Goal: Task Accomplishment & Management: Use online tool/utility

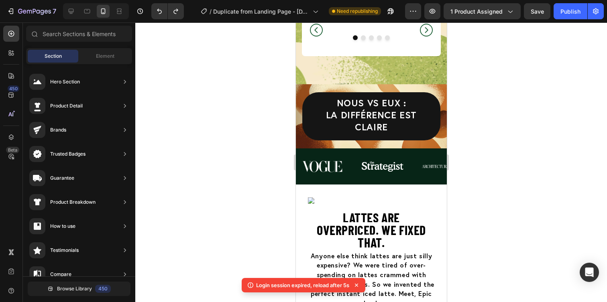
scroll to position [75, 0]
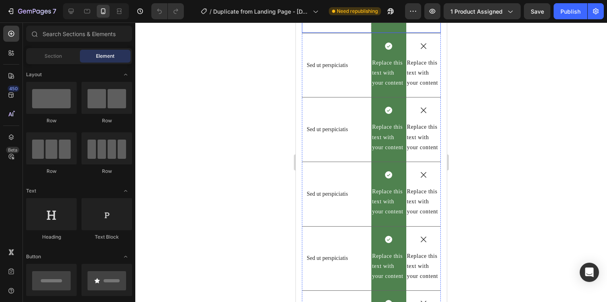
scroll to position [1691, 0]
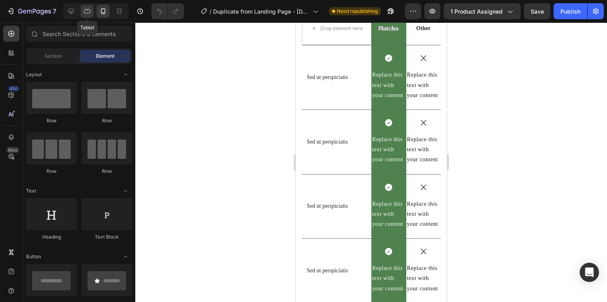
click at [85, 13] on icon at bounding box center [87, 11] width 6 height 4
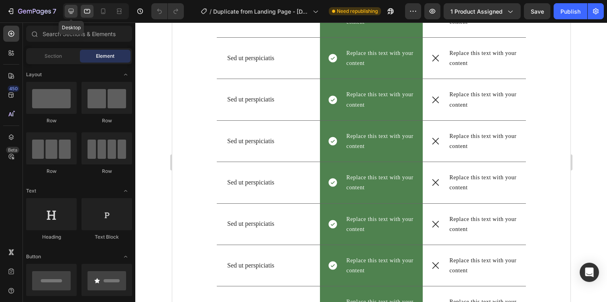
click at [68, 14] on icon at bounding box center [71, 11] width 8 height 8
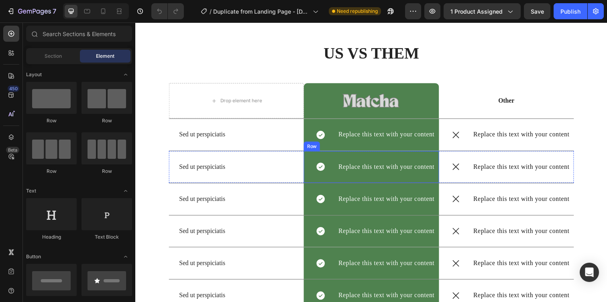
scroll to position [1533, 0]
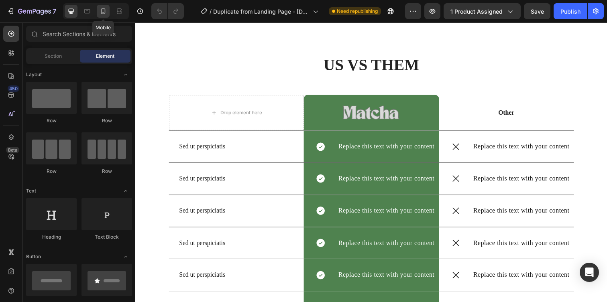
click at [107, 9] on icon at bounding box center [103, 11] width 8 height 8
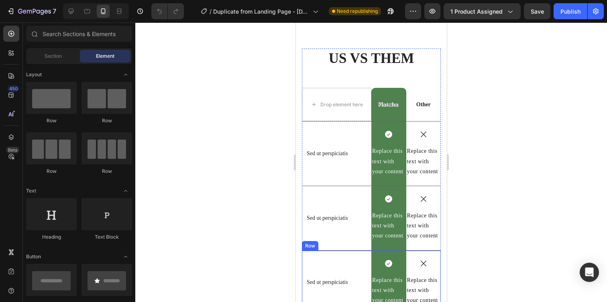
scroll to position [1709, 0]
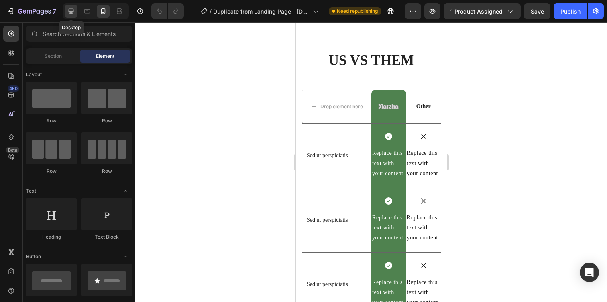
click at [74, 11] on icon at bounding box center [71, 11] width 8 height 8
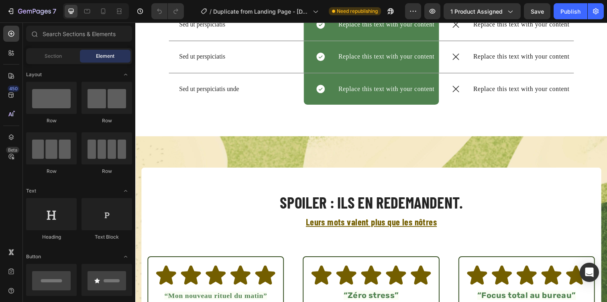
scroll to position [1893, 0]
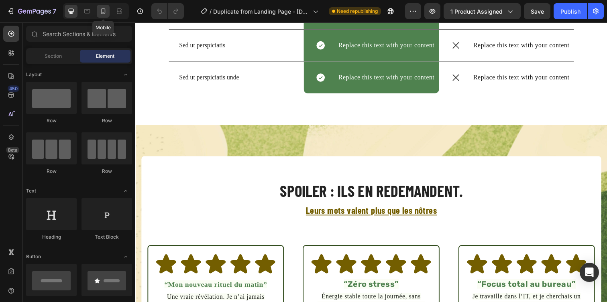
click at [101, 16] on div at bounding box center [103, 11] width 13 height 13
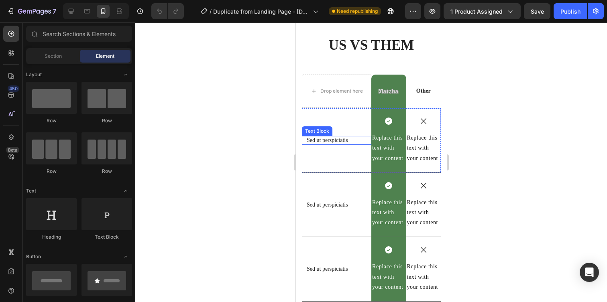
scroll to position [1577, 0]
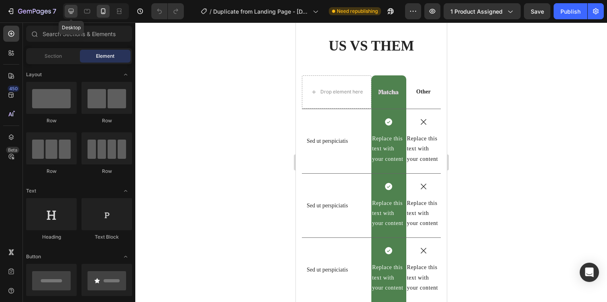
click at [71, 14] on icon at bounding box center [71, 11] width 8 height 8
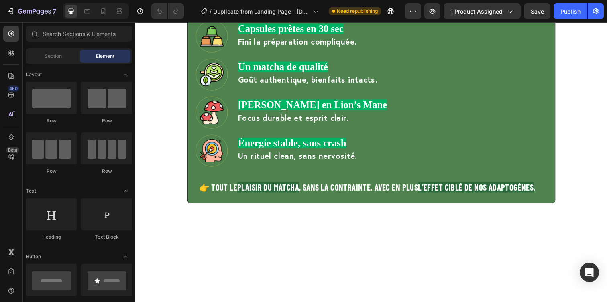
scroll to position [826, 0]
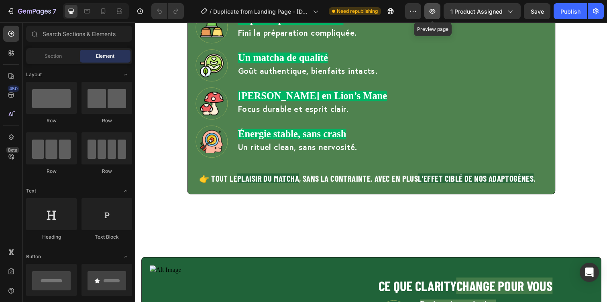
click at [430, 11] on icon "button" at bounding box center [432, 11] width 8 height 8
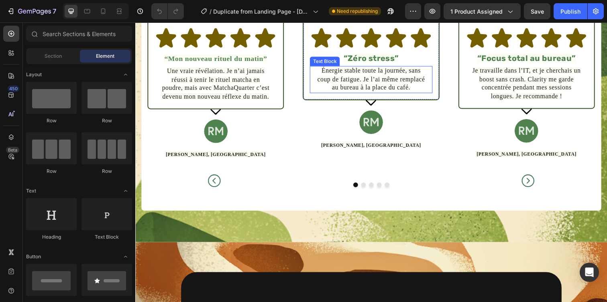
scroll to position [2174, 0]
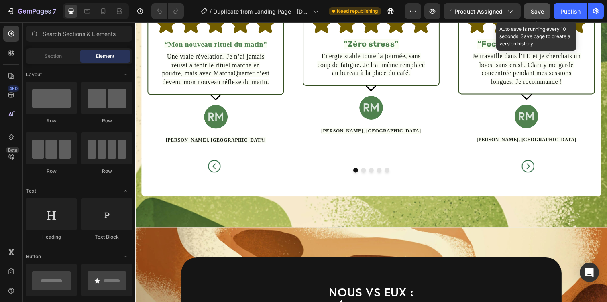
click at [538, 18] on button "Save" at bounding box center [537, 11] width 27 height 16
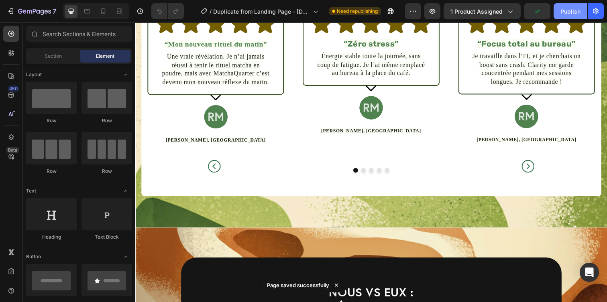
click at [563, 17] on button "Publish" at bounding box center [571, 11] width 34 height 16
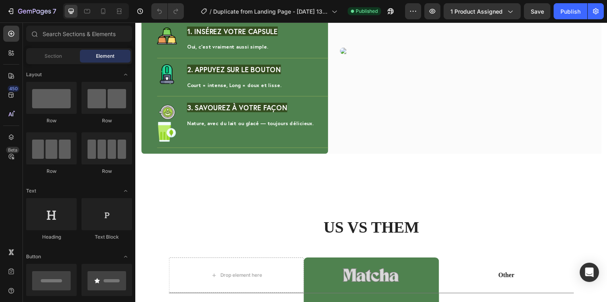
scroll to position [1400, 0]
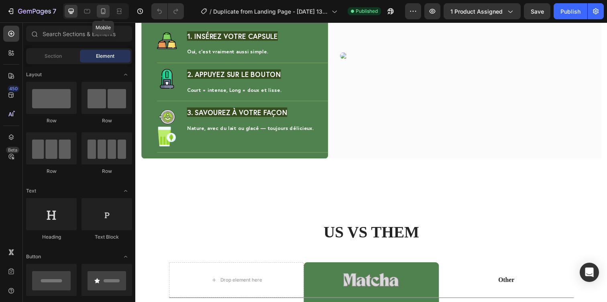
click at [104, 7] on icon at bounding box center [103, 11] width 8 height 8
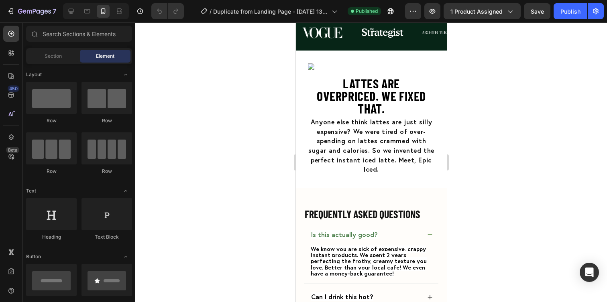
scroll to position [2869, 0]
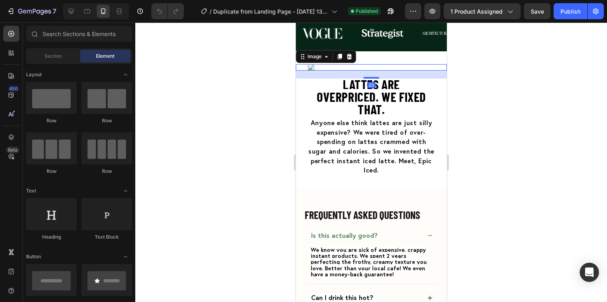
click at [351, 71] on img at bounding box center [371, 67] width 127 height 6
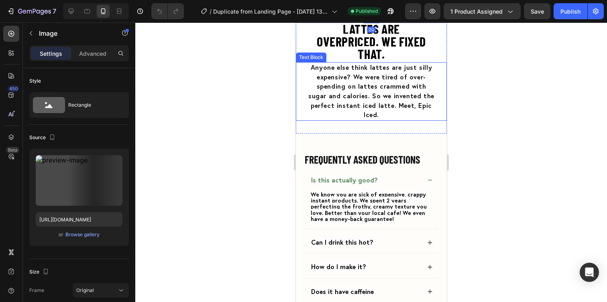
scroll to position [2925, 0]
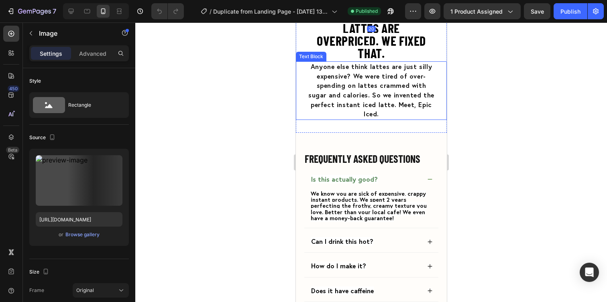
click at [492, 175] on div at bounding box center [371, 162] width 472 height 280
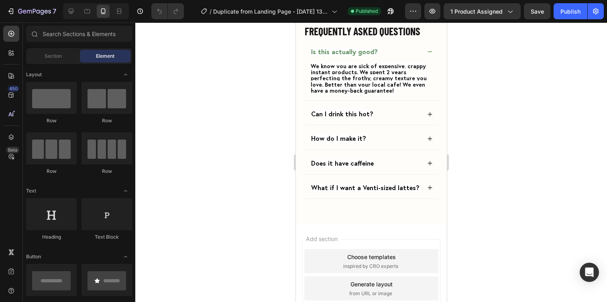
scroll to position [3059, 0]
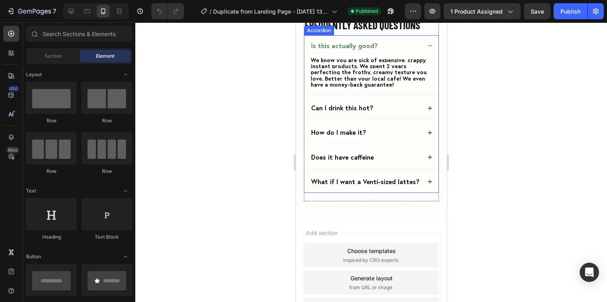
click at [426, 57] on div "Is this actually good?" at bounding box center [371, 45] width 134 height 21
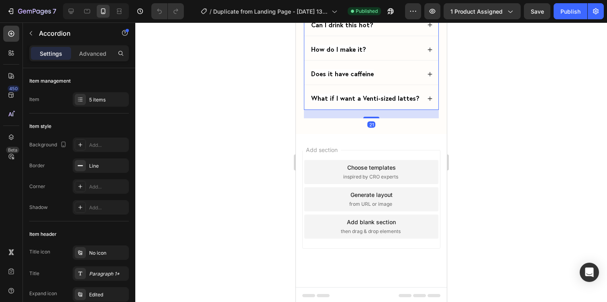
scroll to position [3111, 0]
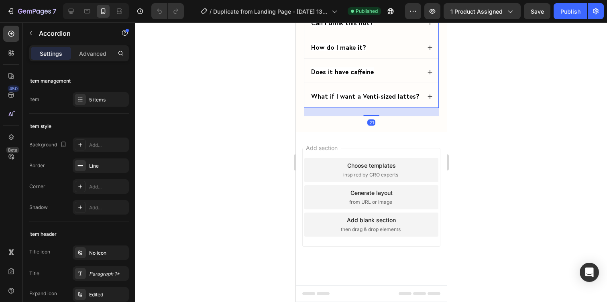
click at [469, 207] on div at bounding box center [371, 162] width 472 height 280
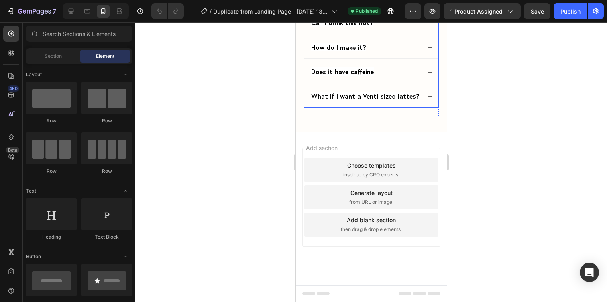
click at [383, 107] on div "What if I want a Venti-sized lattes?" at bounding box center [371, 96] width 134 height 21
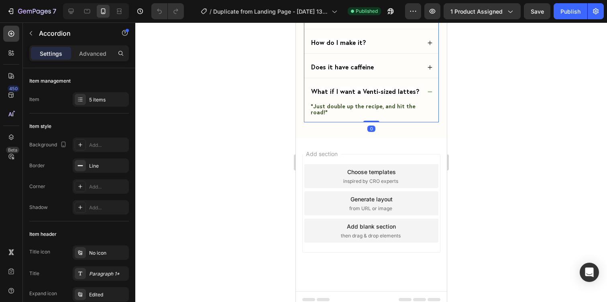
drag, startPoint x: 371, startPoint y: 211, endPoint x: 371, endPoint y: 194, distance: 16.9
click at [371, 123] on div "Is this actually good? Can I drink this hot? How do I make it? Does it have caf…" at bounding box center [371, 53] width 135 height 140
type input "100%"
type input "100"
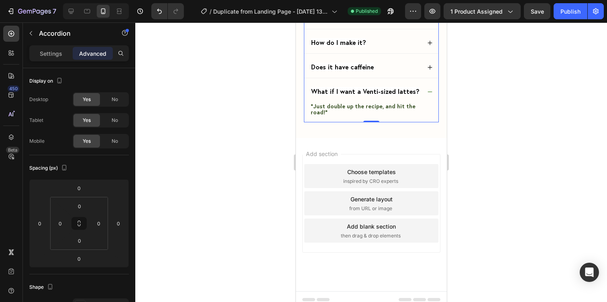
click at [510, 182] on div at bounding box center [371, 162] width 472 height 280
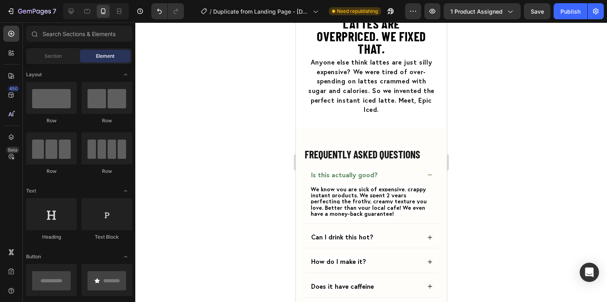
scroll to position [2924, 0]
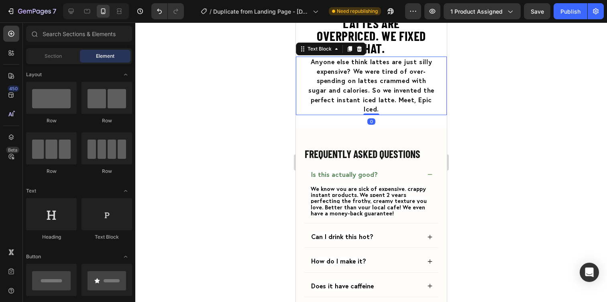
click at [347, 113] on span "Anyone else think lattes are just silly expensive? We were tired of over-spendi…" at bounding box center [371, 85] width 126 height 56
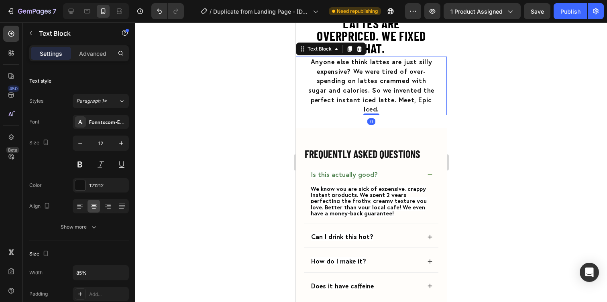
click at [347, 113] on span "Anyone else think lattes are just silly expensive? We were tired of over-spendi…" at bounding box center [371, 85] width 126 height 56
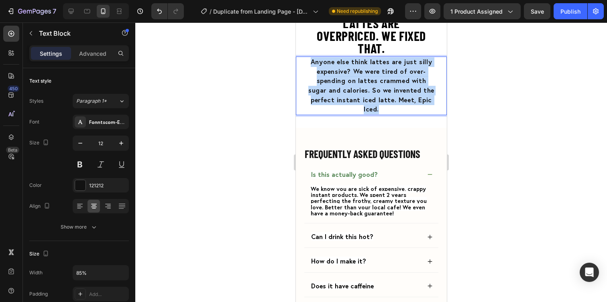
click at [347, 113] on span "Anyone else think lattes are just silly expensive? We were tired of over-spendi…" at bounding box center [371, 85] width 126 height 56
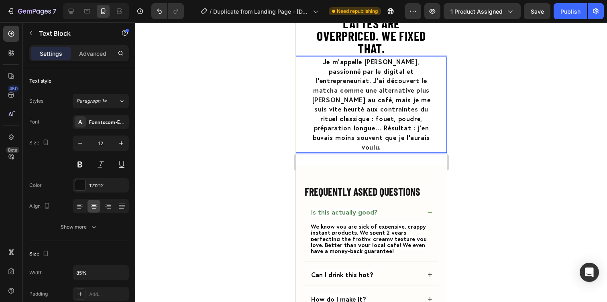
click at [508, 180] on div at bounding box center [371, 162] width 472 height 280
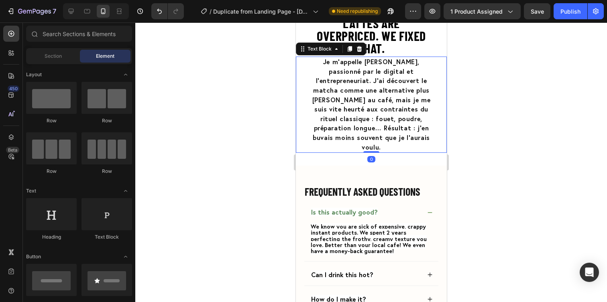
click at [347, 151] on span "Je m’appelle [PERSON_NAME], passionné par le digital et l’entrepreneuriat. J’ai…" at bounding box center [371, 104] width 118 height 94
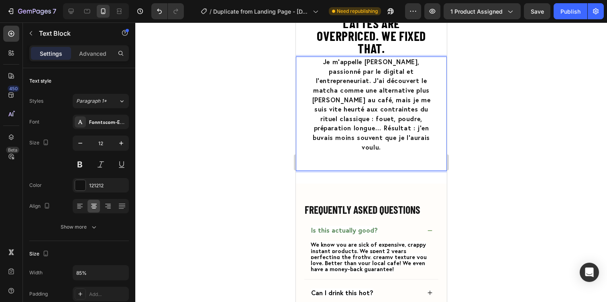
click at [377, 171] on p "Rich Text Editor. Editing area: main" at bounding box center [371, 166] width 127 height 10
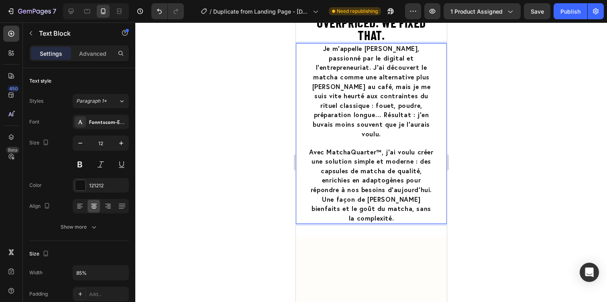
scroll to position [2938, 0]
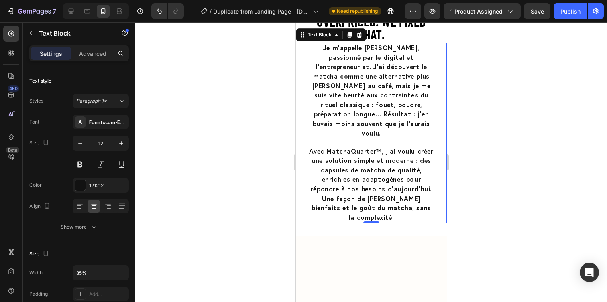
click at [512, 216] on div at bounding box center [371, 162] width 472 height 280
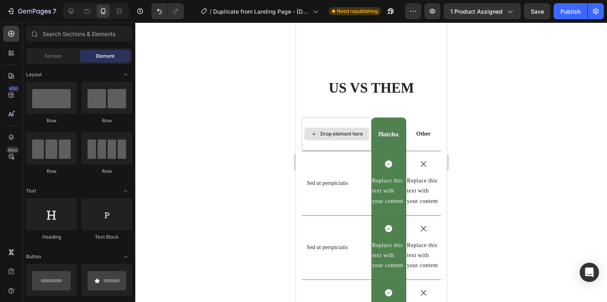
scroll to position [1692, 0]
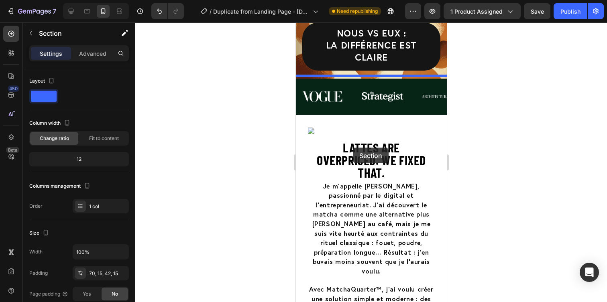
scroll to position [2831, 0]
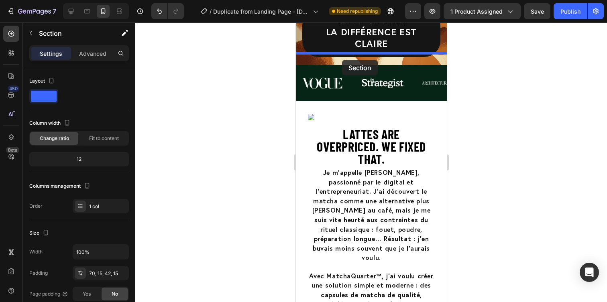
drag, startPoint x: 313, startPoint y: 200, endPoint x: 342, endPoint y: 60, distance: 143.4
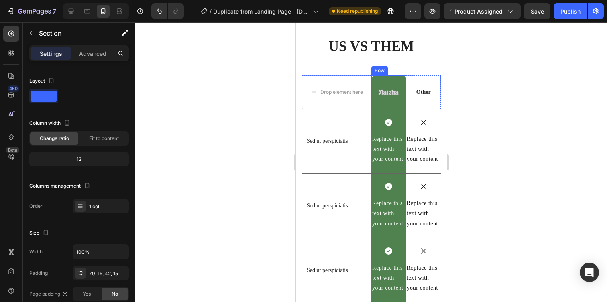
scroll to position [2235, 0]
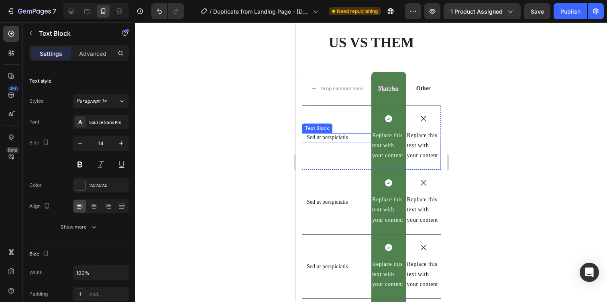
click at [333, 139] on p "Sed ut perspiciatis" at bounding box center [336, 137] width 60 height 7
click at [383, 149] on div "Replace this text with your content" at bounding box center [388, 146] width 35 height 32
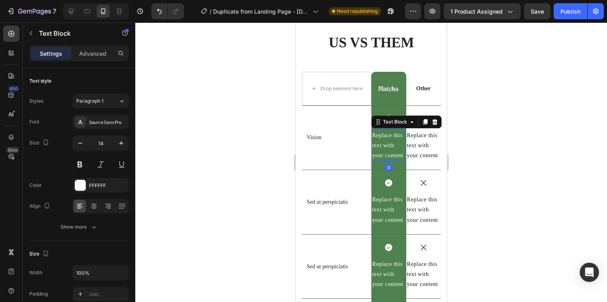
click at [383, 149] on div "Replace this text with your content" at bounding box center [388, 146] width 35 height 32
click at [383, 149] on p "Replace this text with your content" at bounding box center [388, 146] width 33 height 31
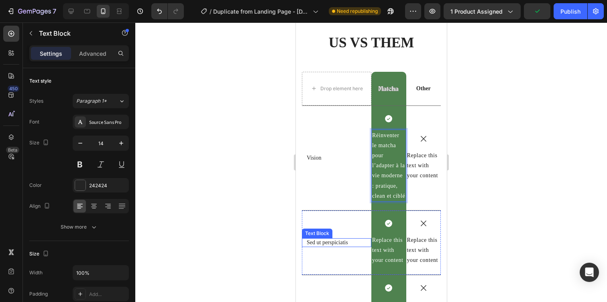
click at [326, 242] on p "Sed ut perspiciatis" at bounding box center [336, 242] width 60 height 7
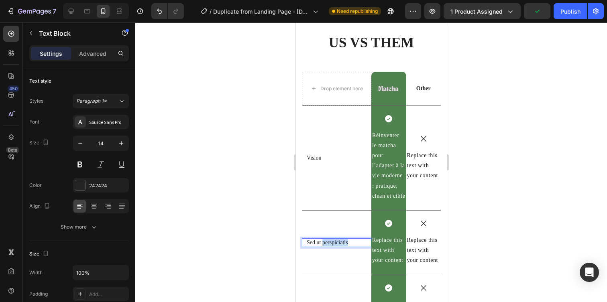
click at [326, 242] on p "Sed ut perspiciatis" at bounding box center [336, 242] width 60 height 7
click at [499, 230] on div at bounding box center [371, 162] width 472 height 280
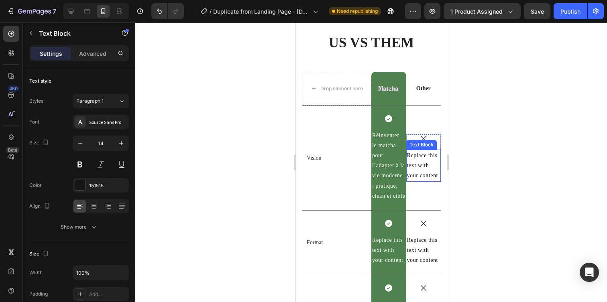
click at [419, 163] on div "Replace this text with your content" at bounding box center [423, 166] width 35 height 32
click at [419, 163] on p "Replace this text with your content" at bounding box center [423, 166] width 33 height 31
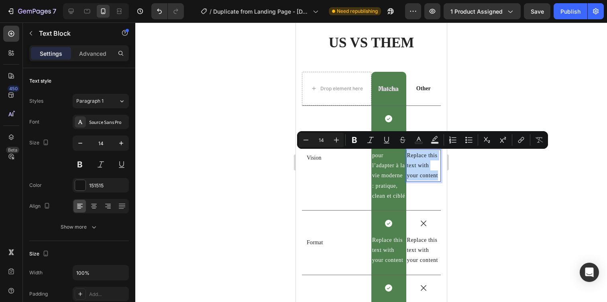
scroll to position [2215, 0]
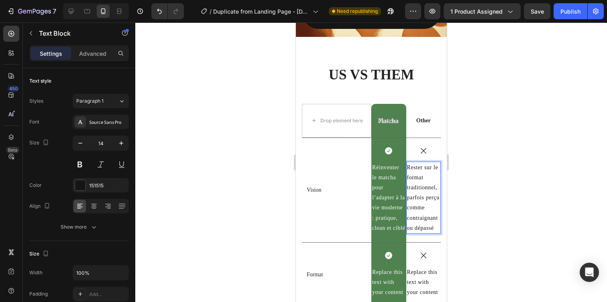
click at [505, 176] on div at bounding box center [371, 162] width 472 height 280
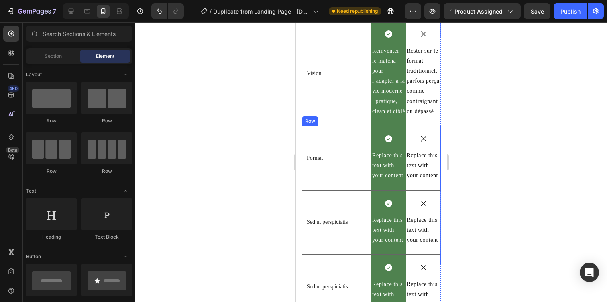
scroll to position [2320, 0]
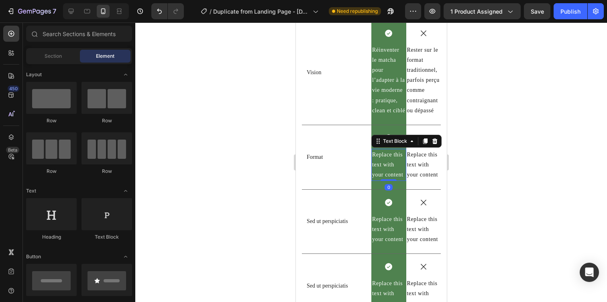
click at [388, 165] on div "Replace this text with your content" at bounding box center [388, 165] width 35 height 32
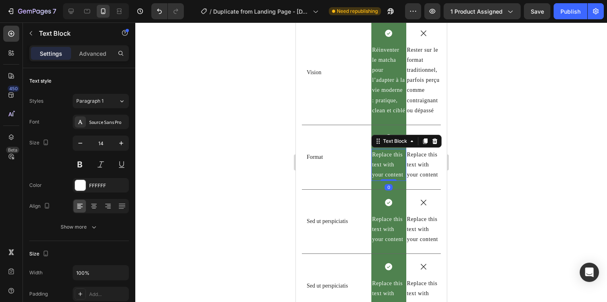
click at [388, 165] on div "Replace this text with your content" at bounding box center [388, 165] width 35 height 32
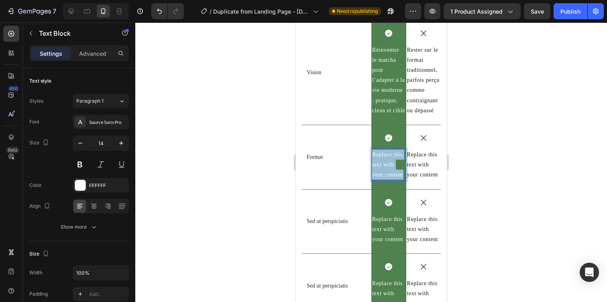
click at [388, 165] on p "Replace this text with your content" at bounding box center [388, 165] width 33 height 31
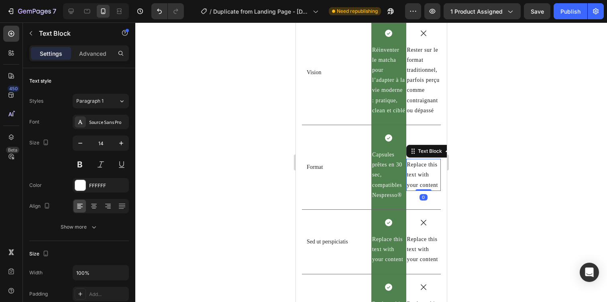
click at [424, 168] on div "Replace this text with your content" at bounding box center [423, 175] width 35 height 32
click at [424, 168] on p "Replace this text with your content" at bounding box center [423, 175] width 33 height 31
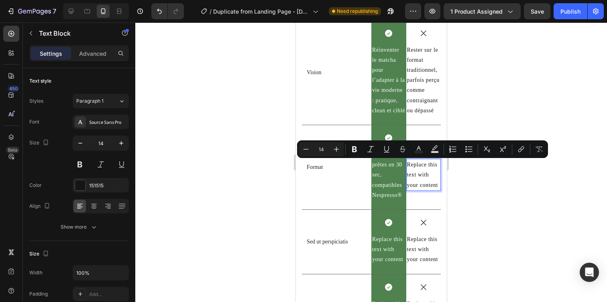
scroll to position [2301, 0]
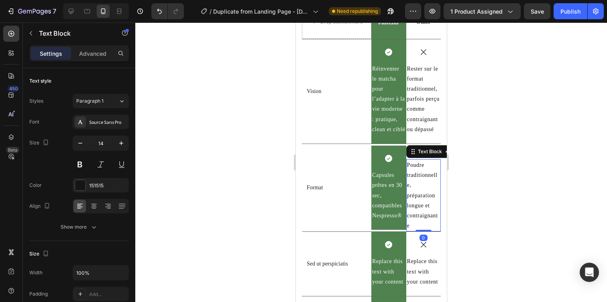
click at [500, 172] on div at bounding box center [371, 162] width 472 height 280
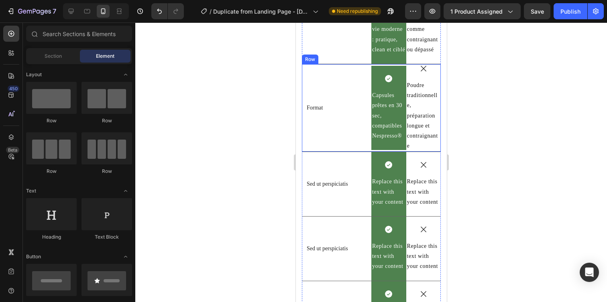
scroll to position [2383, 0]
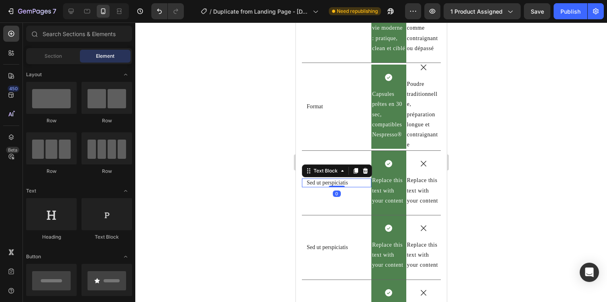
click at [326, 182] on p "Sed ut perspiciatis" at bounding box center [336, 183] width 60 height 7
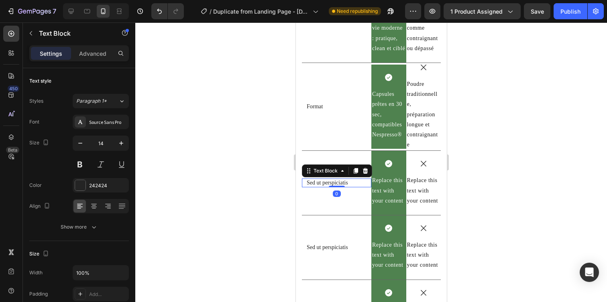
click at [326, 182] on p "Sed ut perspiciatis" at bounding box center [336, 183] width 60 height 7
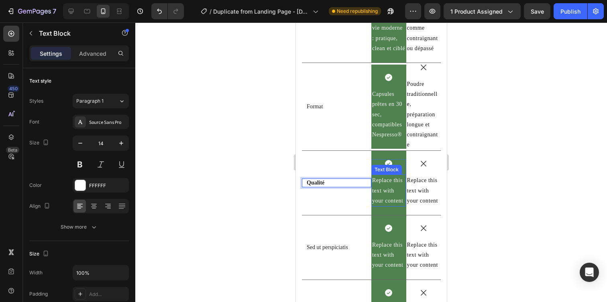
click at [390, 188] on div "Replace this text with your content" at bounding box center [388, 191] width 35 height 32
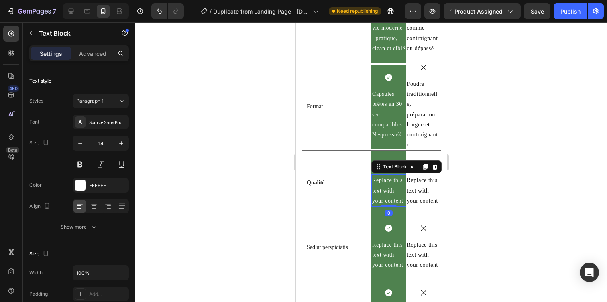
click at [390, 188] on div "Replace this text with your content" at bounding box center [388, 191] width 35 height 32
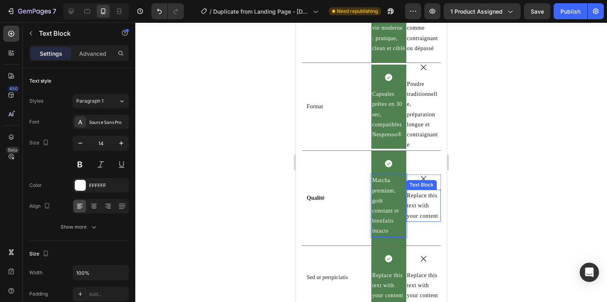
click at [420, 199] on div "Replace this text with your content" at bounding box center [423, 206] width 35 height 32
click at [420, 199] on p "Replace this text with your content" at bounding box center [423, 206] width 33 height 31
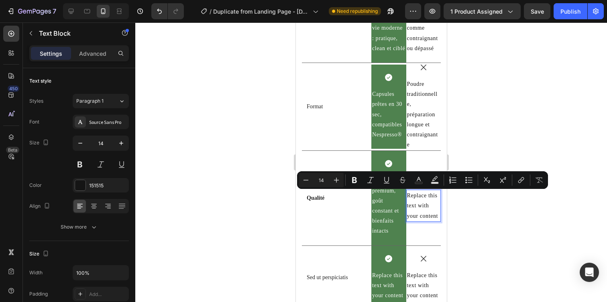
scroll to position [2373, 0]
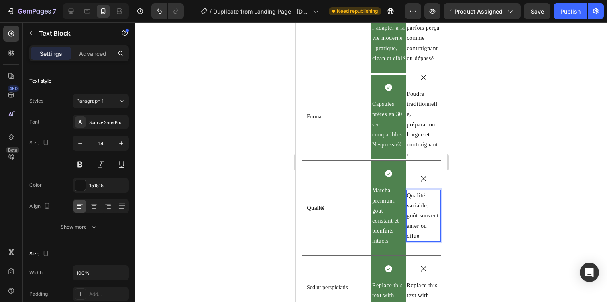
click at [482, 202] on div at bounding box center [371, 162] width 472 height 280
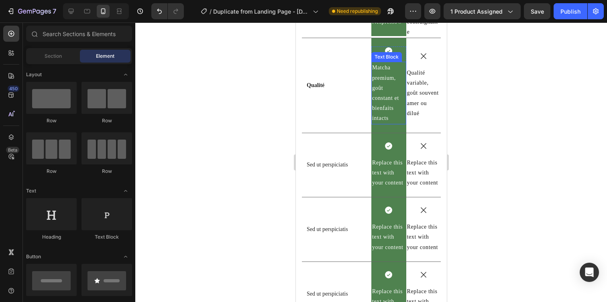
scroll to position [2499, 0]
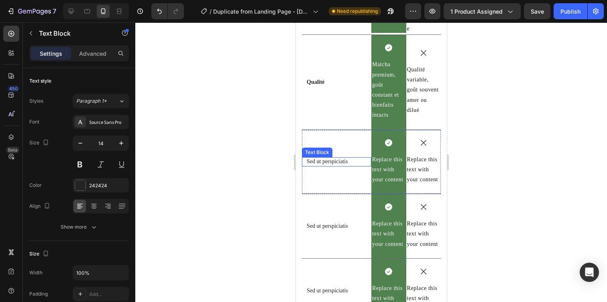
click at [321, 161] on p "Sed ut perspiciatis" at bounding box center [336, 161] width 60 height 7
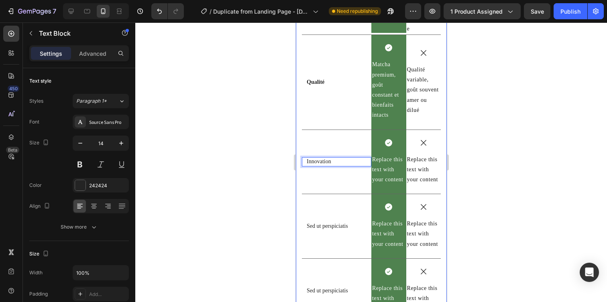
click at [235, 130] on div at bounding box center [371, 162] width 472 height 280
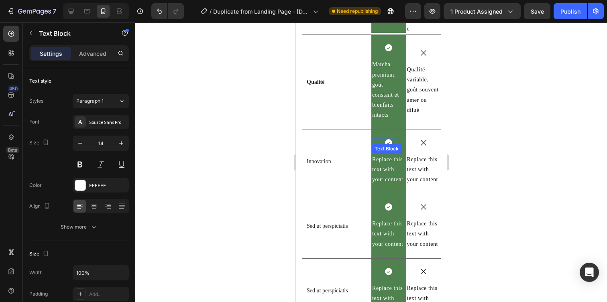
click at [394, 167] on div "Replace this text with your content" at bounding box center [388, 170] width 35 height 32
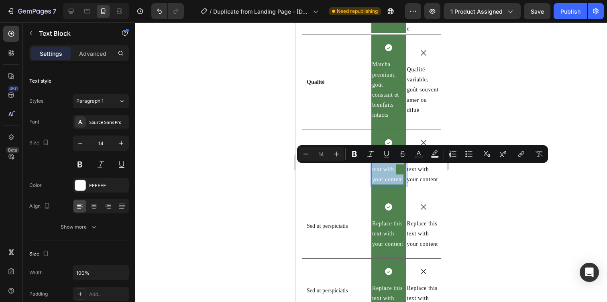
click at [394, 167] on p "Replace this text with your content" at bounding box center [388, 170] width 33 height 31
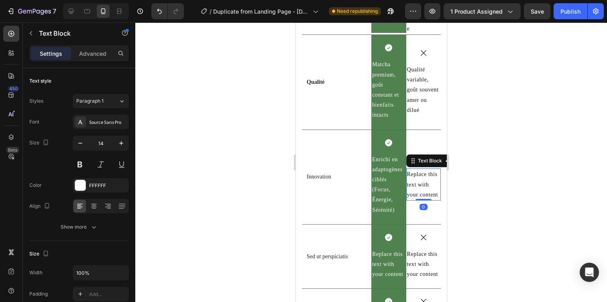
click at [418, 182] on div "Replace this text with your content" at bounding box center [423, 185] width 35 height 32
click at [418, 182] on p "Replace this text with your content" at bounding box center [423, 184] width 33 height 31
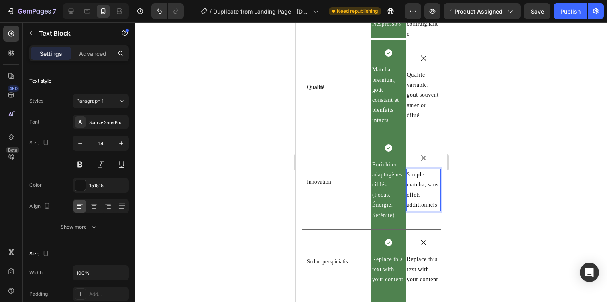
click at [488, 192] on div at bounding box center [371, 162] width 472 height 280
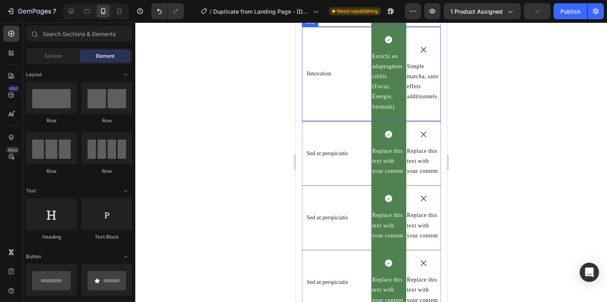
scroll to position [2609, 0]
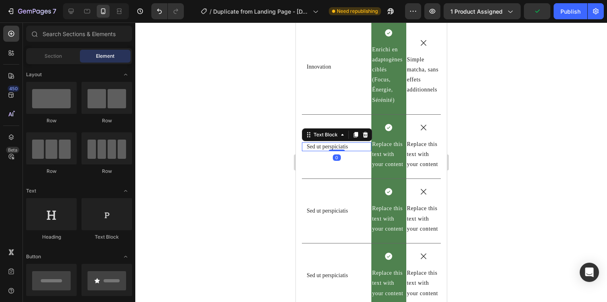
click at [321, 144] on p "Sed ut perspiciatis" at bounding box center [336, 146] width 60 height 7
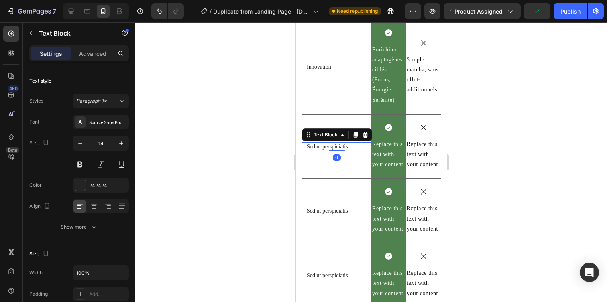
click at [321, 144] on p "Sed ut perspiciatis" at bounding box center [336, 146] width 60 height 7
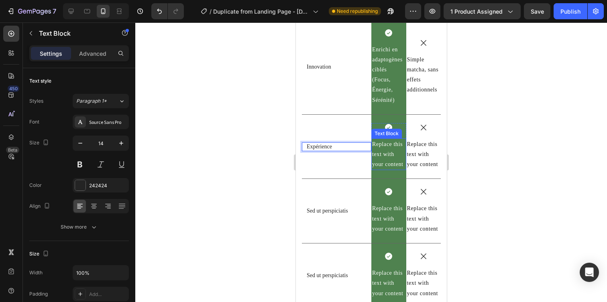
click at [387, 153] on div "Replace this text with your content" at bounding box center [388, 155] width 35 height 32
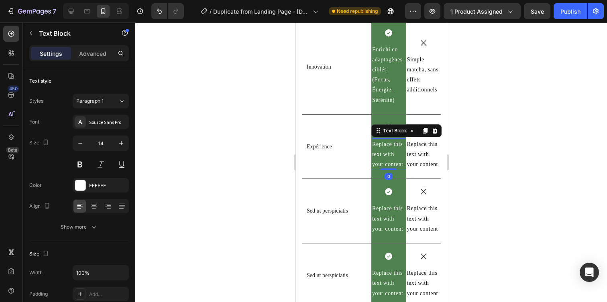
click at [387, 153] on div "Replace this text with your content" at bounding box center [388, 155] width 35 height 32
click at [387, 153] on p "Replace this text with your content" at bounding box center [388, 154] width 33 height 31
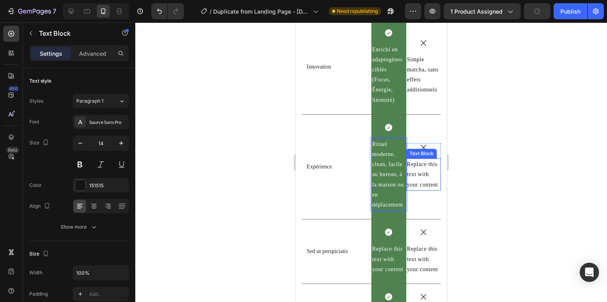
click at [428, 175] on div "Replace this text with your content" at bounding box center [423, 175] width 35 height 32
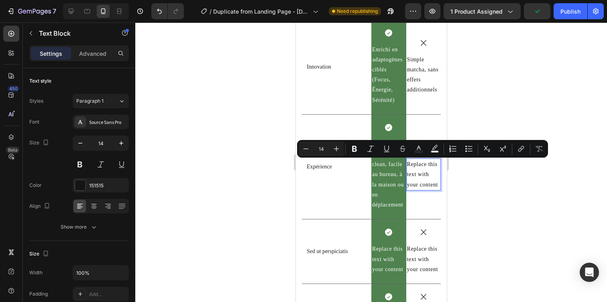
scroll to position [2599, 0]
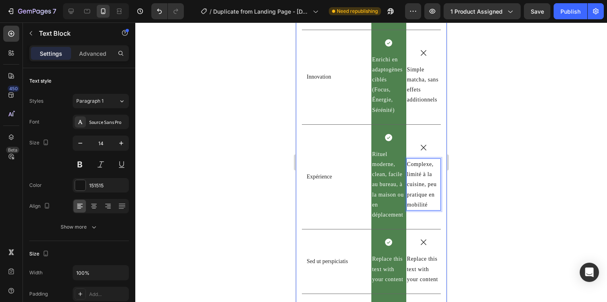
click at [523, 191] on div at bounding box center [371, 162] width 472 height 280
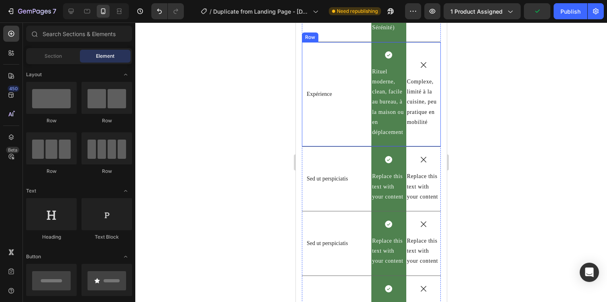
scroll to position [2687, 0]
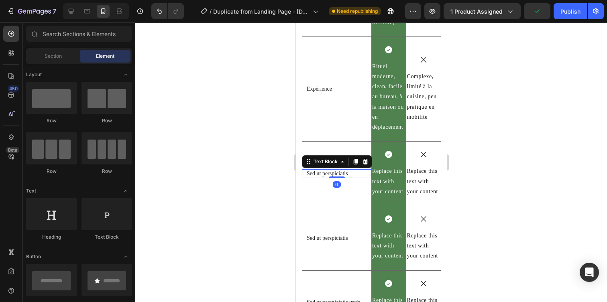
click at [319, 171] on p "Sed ut perspiciatis" at bounding box center [336, 173] width 60 height 7
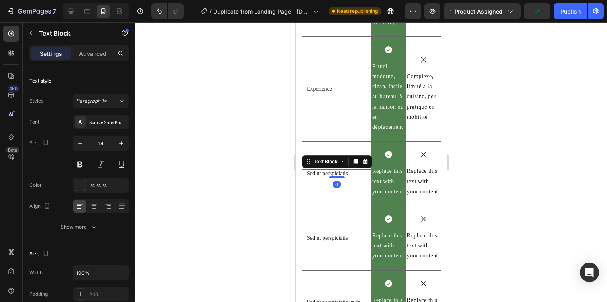
click at [319, 171] on p "Sed ut perspiciatis" at bounding box center [336, 173] width 60 height 7
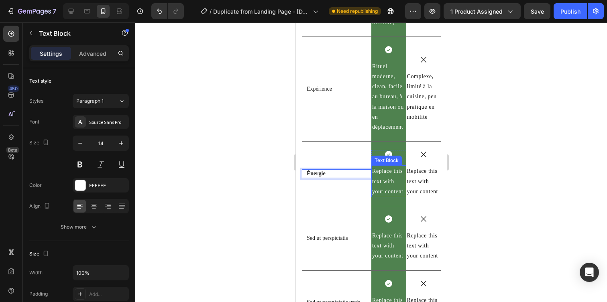
click at [389, 180] on div "Replace this text with your content" at bounding box center [388, 181] width 35 height 32
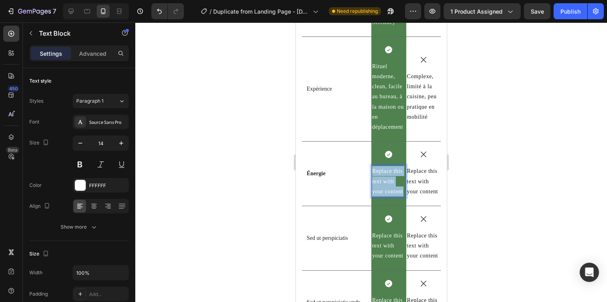
click at [389, 180] on p "Replace this text with your content" at bounding box center [388, 181] width 33 height 31
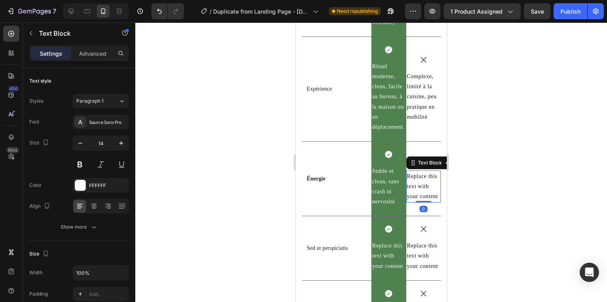
click at [416, 178] on div "Replace this text with your content" at bounding box center [423, 187] width 35 height 32
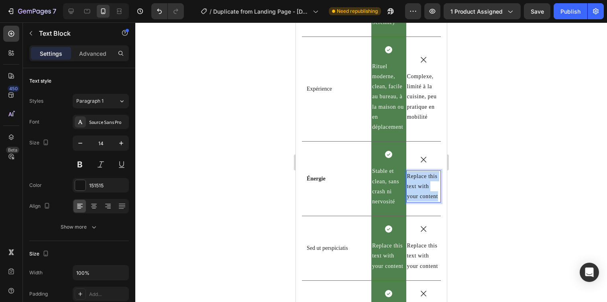
click at [416, 178] on p "Replace this text with your content" at bounding box center [423, 186] width 33 height 31
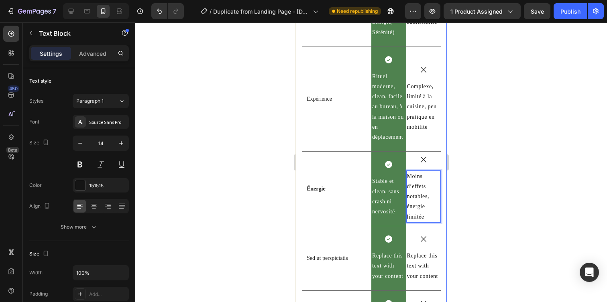
click at [468, 187] on div at bounding box center [371, 162] width 472 height 280
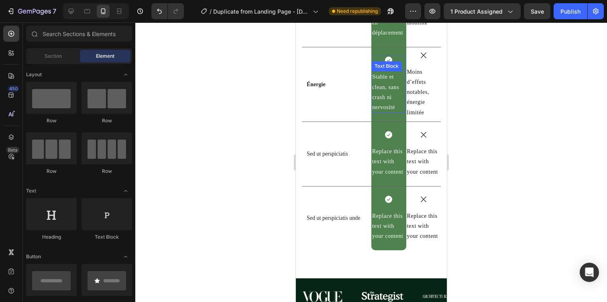
scroll to position [2788, 0]
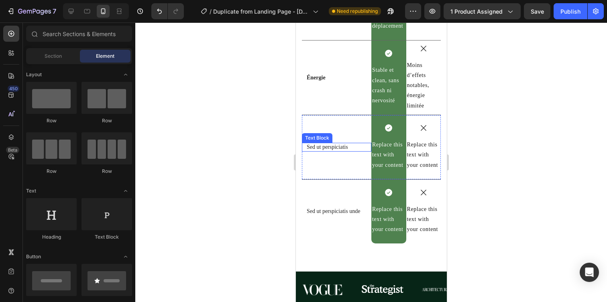
click at [320, 138] on div "Text Block" at bounding box center [316, 138] width 27 height 7
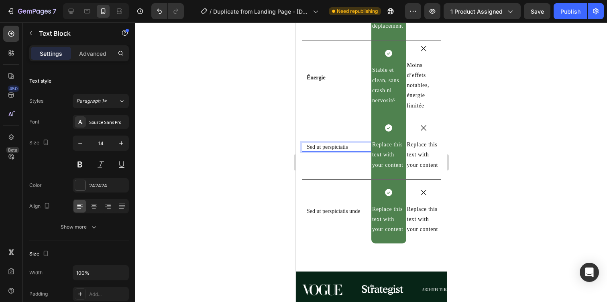
click at [320, 145] on p "Sed ut perspiciatis" at bounding box center [336, 147] width 60 height 7
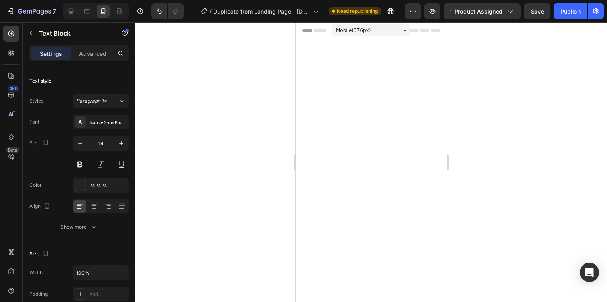
scroll to position [2788, 0]
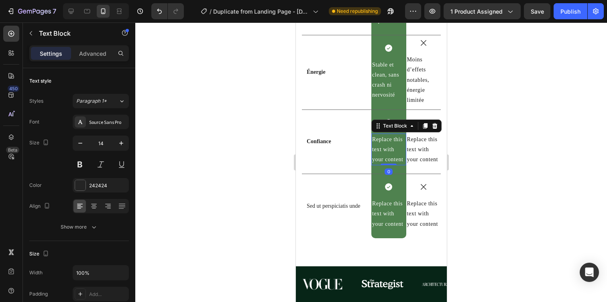
click at [382, 151] on div "Replace this text with your content" at bounding box center [388, 150] width 35 height 32
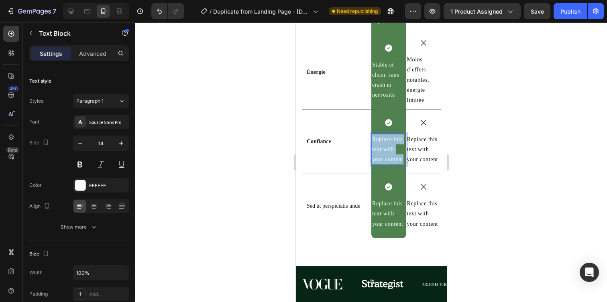
click at [382, 151] on p "Replace this text with your content" at bounding box center [388, 150] width 33 height 31
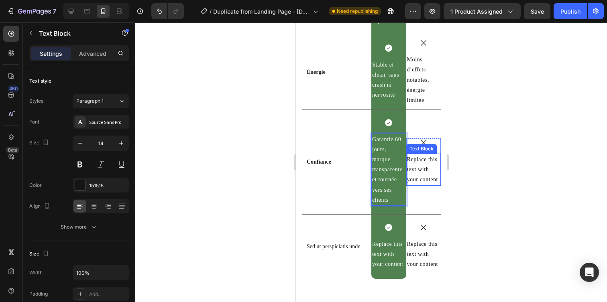
click at [427, 180] on div "Replace this text with your content" at bounding box center [423, 170] width 35 height 32
click at [427, 180] on p "Replace this text with your content" at bounding box center [423, 170] width 33 height 31
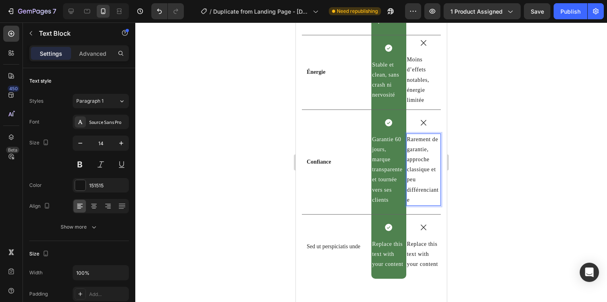
scroll to position [2767, 0]
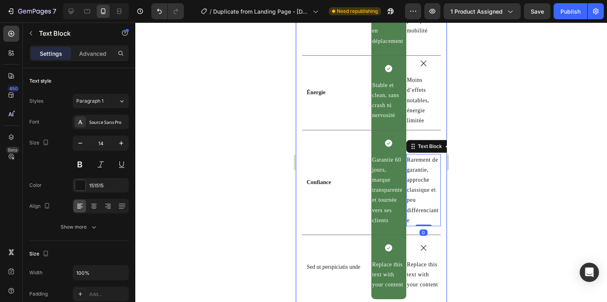
click at [490, 190] on div at bounding box center [371, 162] width 472 height 280
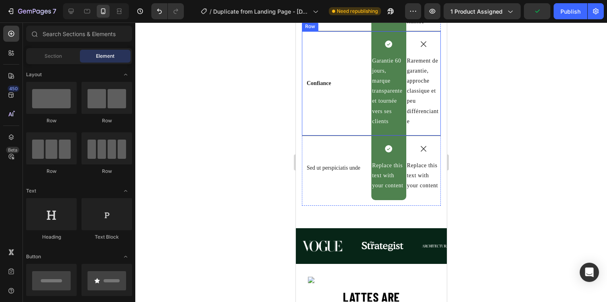
scroll to position [2867, 0]
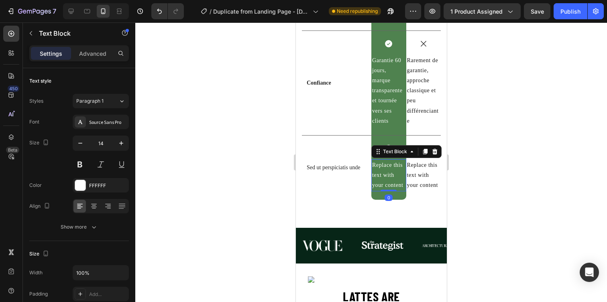
click at [372, 177] on div "Replace this text with your content" at bounding box center [388, 175] width 35 height 32
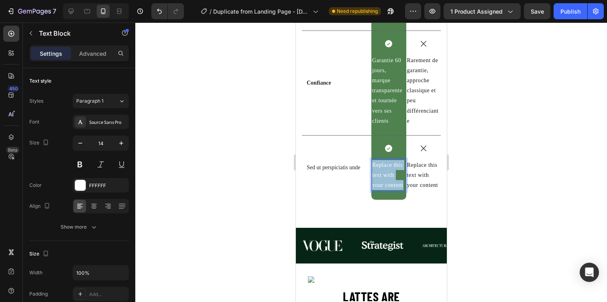
click at [372, 177] on p "Replace this text with your content" at bounding box center [388, 175] width 33 height 31
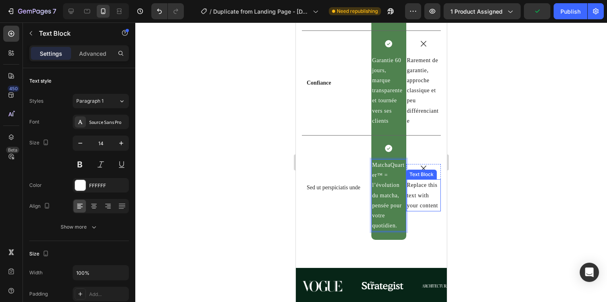
click at [424, 194] on div "Replace this text with your content" at bounding box center [423, 196] width 35 height 32
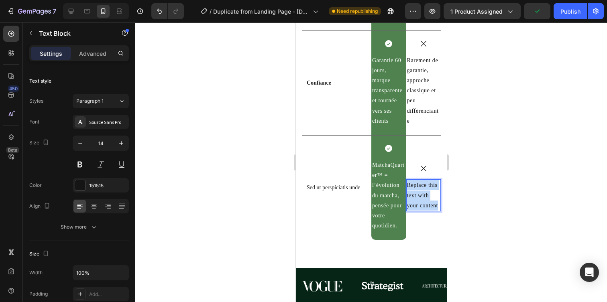
click at [424, 194] on p "Replace this text with your content" at bounding box center [423, 195] width 33 height 31
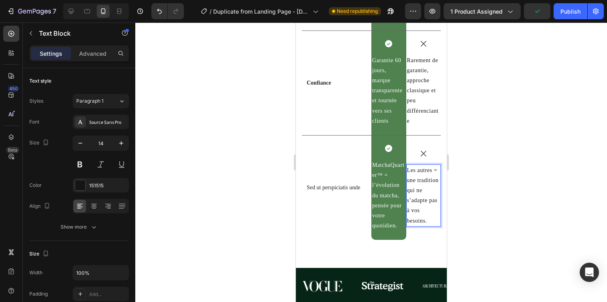
scroll to position [2852, 0]
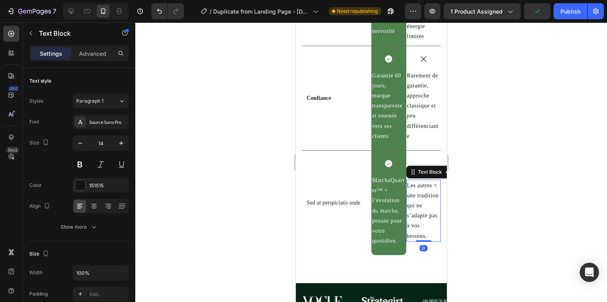
click at [490, 189] on div at bounding box center [371, 162] width 472 height 280
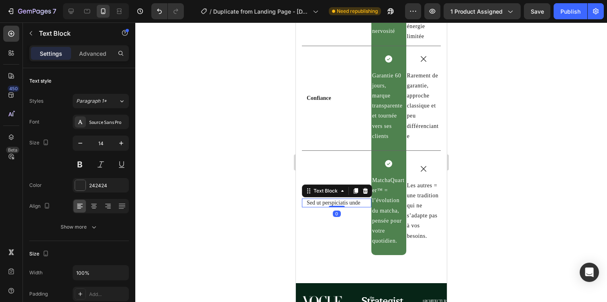
click at [326, 207] on p "Sed ut perspiciatis unde" at bounding box center [336, 203] width 60 height 7
click at [502, 183] on div at bounding box center [371, 162] width 472 height 280
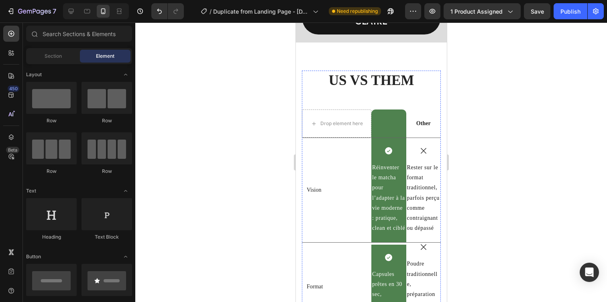
scroll to position [2216, 0]
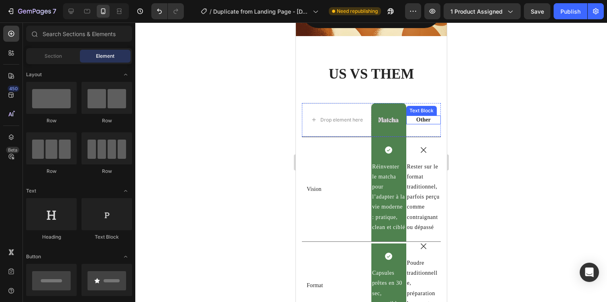
click at [420, 116] on p "Other" at bounding box center [423, 119] width 33 height 7
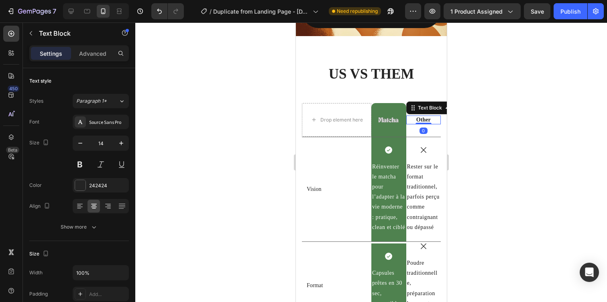
click at [420, 116] on p "Other" at bounding box center [423, 119] width 33 height 7
click at [569, 112] on div at bounding box center [371, 162] width 472 height 280
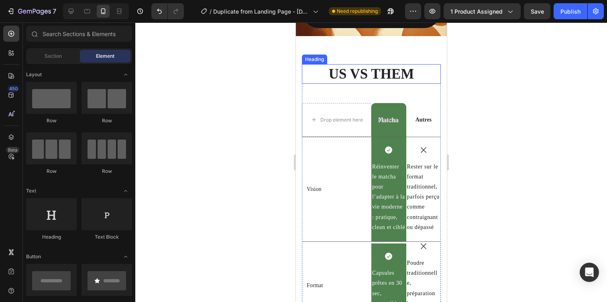
click at [345, 64] on h2 "US VS THEM" at bounding box center [371, 74] width 139 height 20
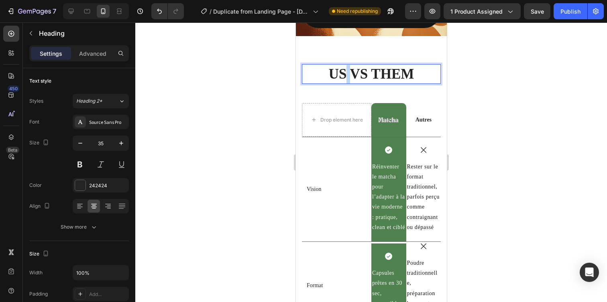
click at [345, 64] on h2 "US VS THEM" at bounding box center [371, 74] width 139 height 20
click at [345, 65] on p "US VS THEM" at bounding box center [370, 74] width 137 height 18
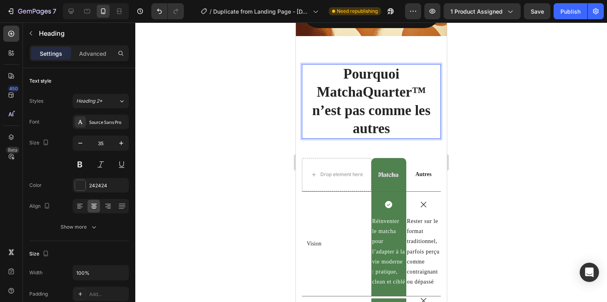
click at [421, 80] on p "Pourquoi MatchaQuarter™ n’est pas comme les autres" at bounding box center [370, 101] width 137 height 73
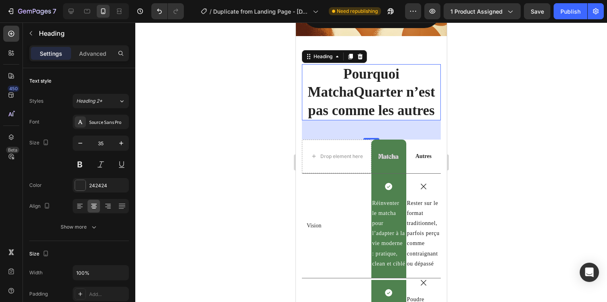
click at [506, 82] on div at bounding box center [371, 162] width 472 height 280
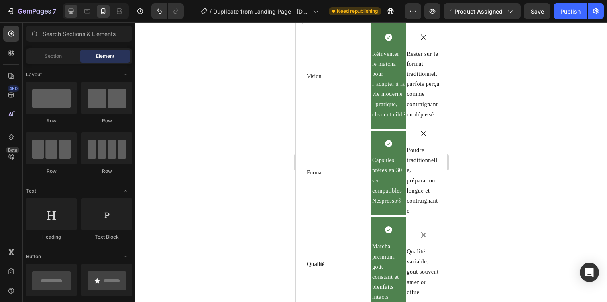
click at [69, 10] on icon at bounding box center [71, 11] width 5 height 5
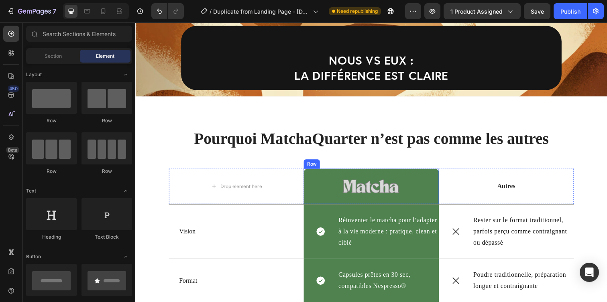
scroll to position [2134, 0]
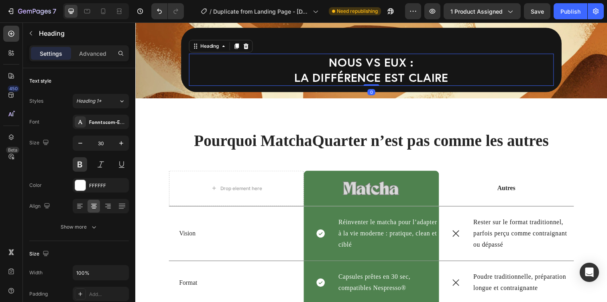
click at [380, 71] on h2 "NOUS vs EUX : la différence est claire" at bounding box center [376, 70] width 373 height 33
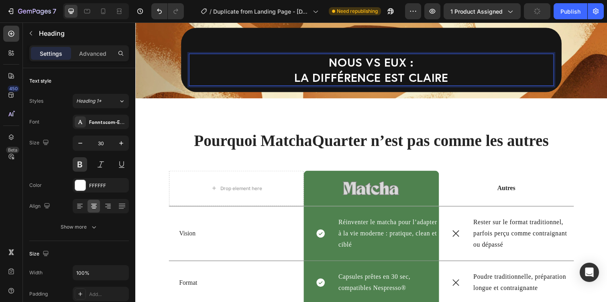
click at [380, 71] on p "NOUS vs EUX : la différence est claire" at bounding box center [376, 70] width 371 height 31
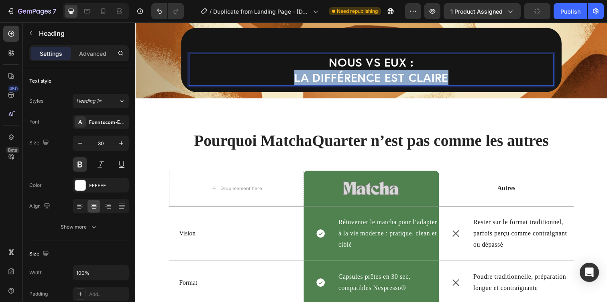
click at [380, 71] on p "NOUS vs EUX : la différence est claire" at bounding box center [376, 70] width 371 height 31
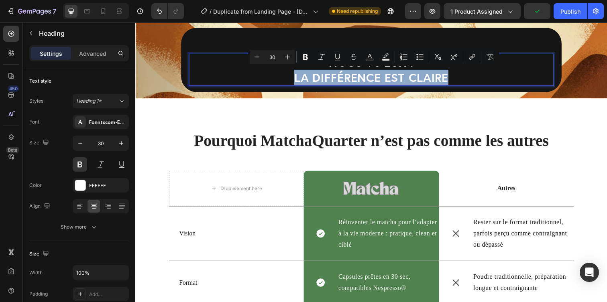
click at [384, 76] on p "NOUS vs EUX : la différence est claire" at bounding box center [376, 70] width 371 height 31
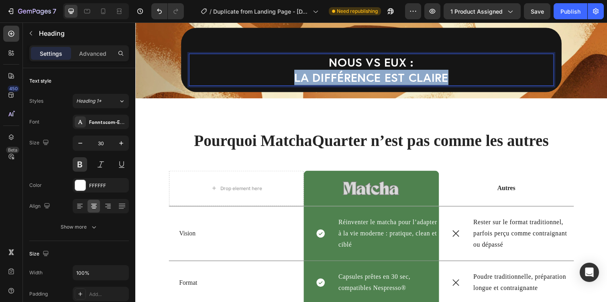
drag, startPoint x: 299, startPoint y: 81, endPoint x: 458, endPoint y: 72, distance: 159.3
click at [458, 73] on p "NOUS vs EUX : la différence est claire" at bounding box center [376, 70] width 371 height 31
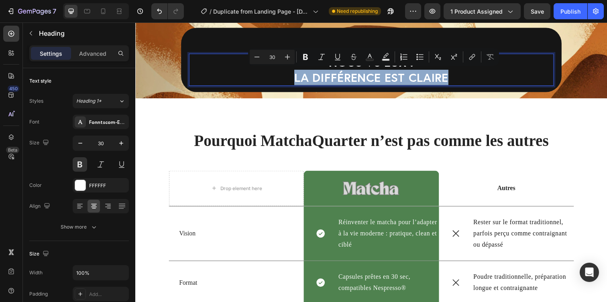
click at [451, 74] on p "NOUS vs EUX : la différence est claire" at bounding box center [376, 70] width 371 height 31
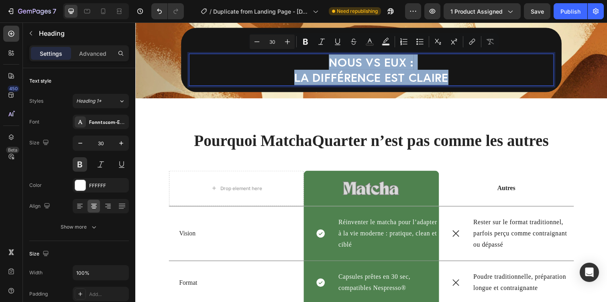
drag, startPoint x: 461, startPoint y: 73, endPoint x: 322, endPoint y: 61, distance: 139.0
click at [322, 61] on p "NOUS vs EUX : la différence est claire" at bounding box center [376, 70] width 371 height 31
copy p "NOUS vs EUX : la différence est claire"
click at [339, 139] on p "Pourquoi MatchaQuarter n’est pas comme les autres" at bounding box center [376, 143] width 412 height 21
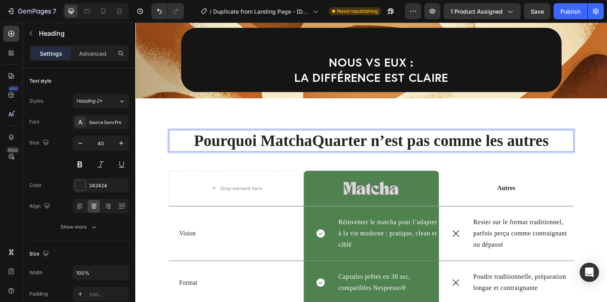
click at [339, 139] on p "Pourquoi MatchaQuarter n’est pas comme les autres" at bounding box center [376, 143] width 412 height 21
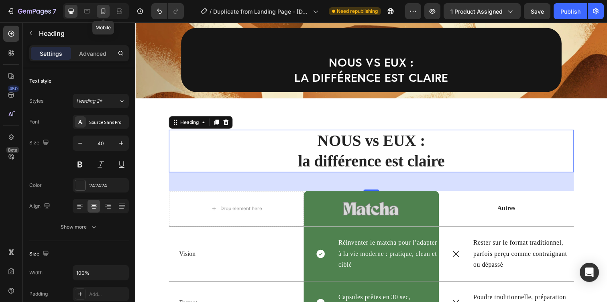
click at [99, 12] on div at bounding box center [103, 11] width 13 height 13
type input "35"
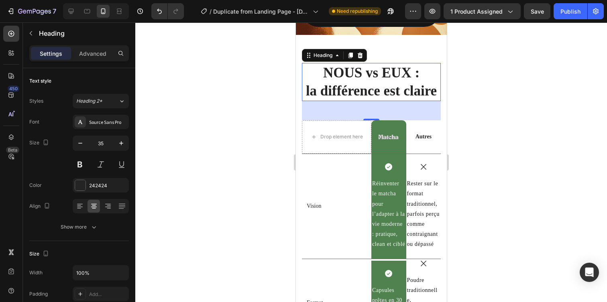
scroll to position [2234, 0]
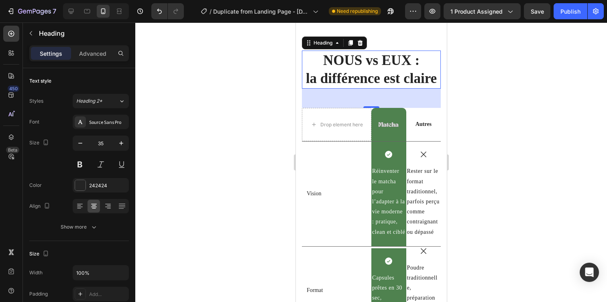
click at [476, 108] on div at bounding box center [371, 162] width 472 height 280
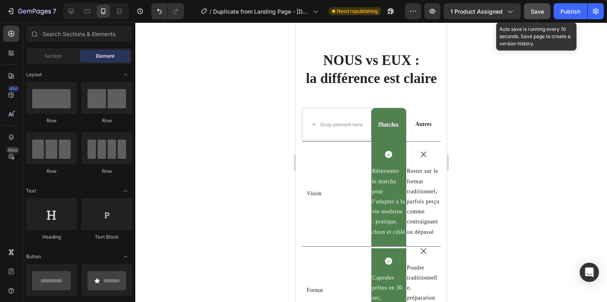
click at [532, 13] on span "Save" at bounding box center [537, 11] width 13 height 7
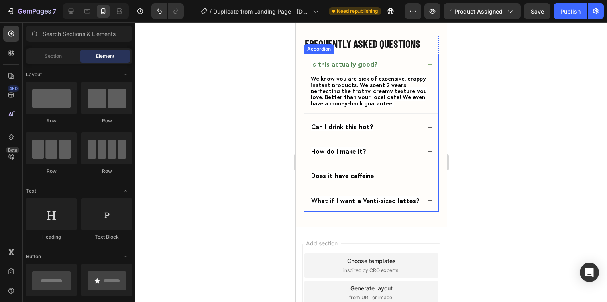
scroll to position [3428, 0]
click at [361, 69] on span "Is this actually good?" at bounding box center [344, 65] width 67 height 8
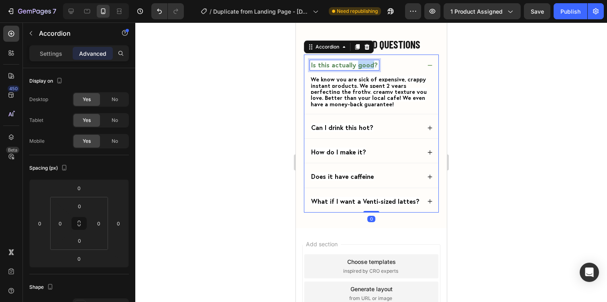
click at [361, 69] on span "Is this actually good?" at bounding box center [344, 65] width 67 height 8
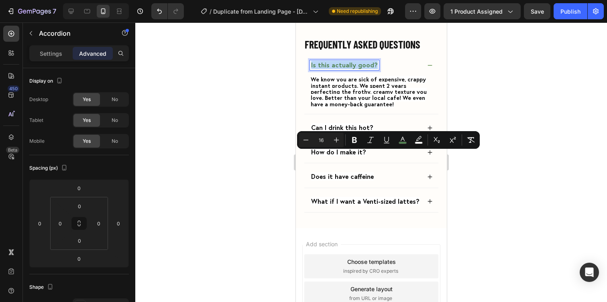
click at [429, 68] on icon at bounding box center [430, 66] width 6 height 6
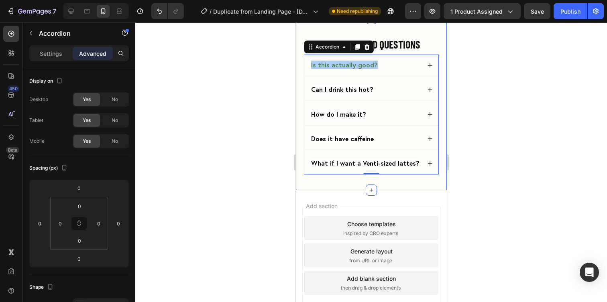
click at [496, 167] on div at bounding box center [371, 162] width 472 height 280
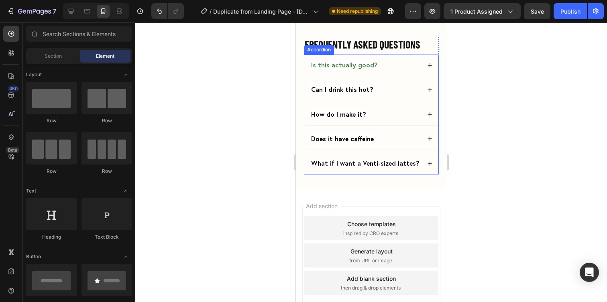
click at [365, 69] on span "Is this actually good?" at bounding box center [344, 65] width 67 height 8
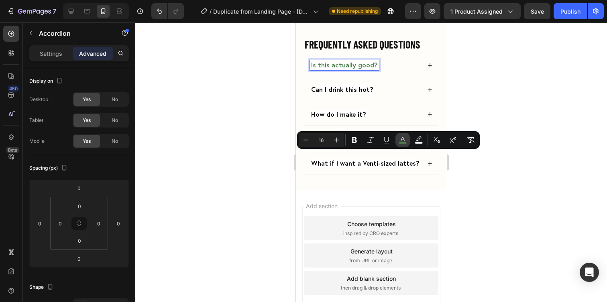
click at [403, 145] on button "color" at bounding box center [403, 140] width 14 height 14
type input "4F824F"
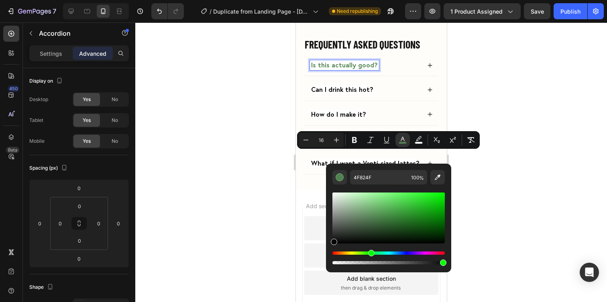
type input "070707"
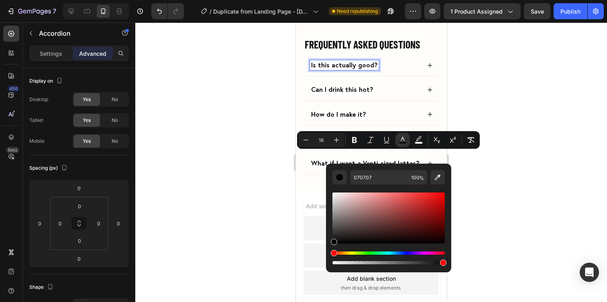
drag, startPoint x: 672, startPoint y: 243, endPoint x: 704, endPoint y: 210, distance: 46.3
click at [561, 126] on div at bounding box center [371, 162] width 472 height 280
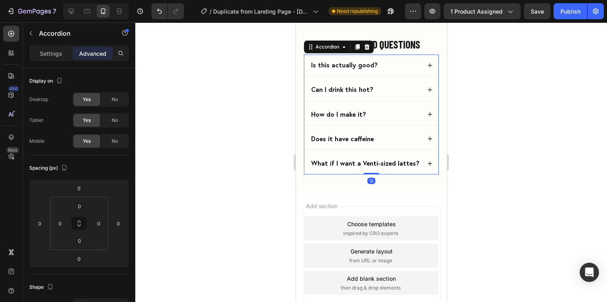
click at [358, 70] on div "Is this actually good?" at bounding box center [344, 65] width 69 height 10
click at [358, 69] on span "Is this actually good?" at bounding box center [344, 65] width 67 height 8
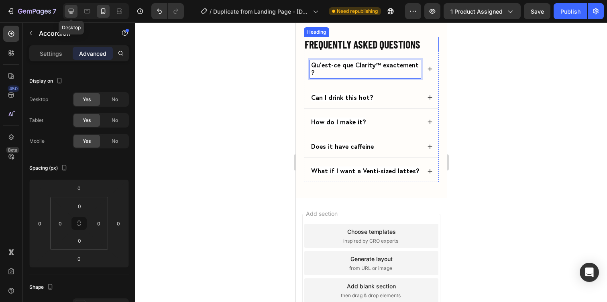
click at [72, 13] on icon at bounding box center [71, 11] width 5 height 5
type input "24"
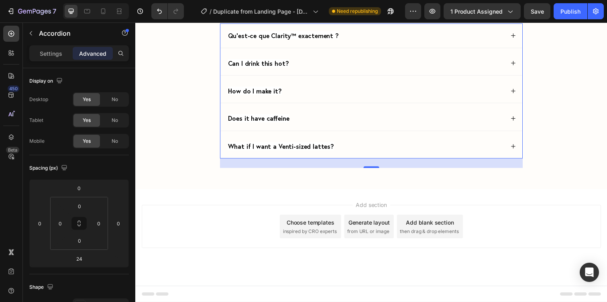
scroll to position [3394, 0]
click at [383, 41] on div "Qu’est-ce que Clarity™ exactement ?" at bounding box center [371, 36] width 284 height 12
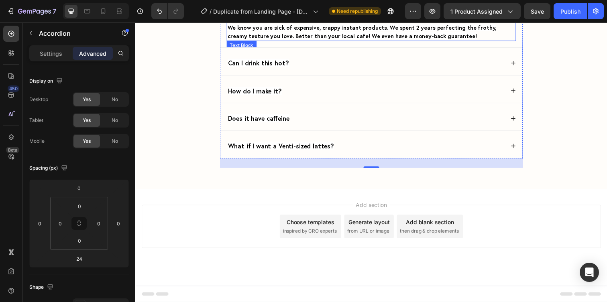
click at [319, 40] on span "We know you are sick of expensive, crappy instant products. We spent 2 years pe…" at bounding box center [366, 32] width 275 height 16
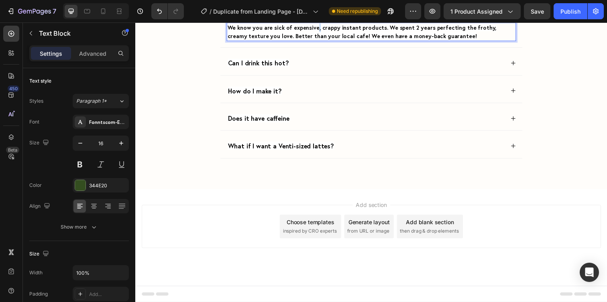
click at [319, 40] on span "We know you are sick of expensive, crappy instant products. We spent 2 years pe…" at bounding box center [366, 32] width 275 height 16
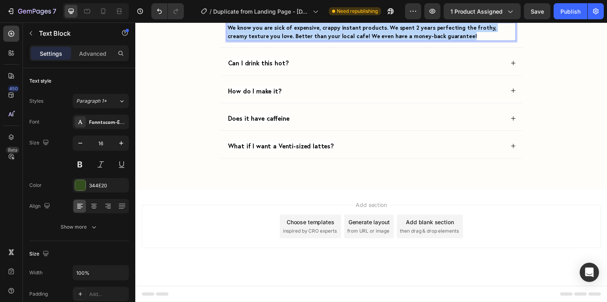
click at [319, 40] on span "We know you are sick of expensive, crappy instant products. We spent 2 years pe…" at bounding box center [366, 32] width 275 height 16
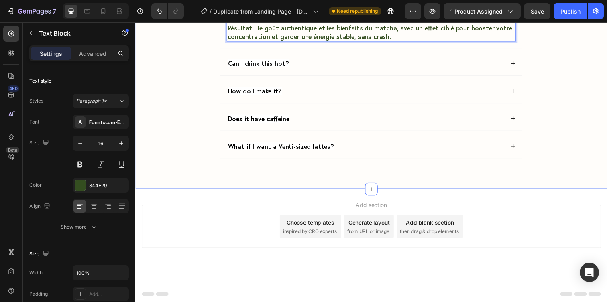
click at [554, 178] on div "Frequently Asked Questions Heading Qu’est-ce que Clarity™ exactement ? Clarity™…" at bounding box center [376, 65] width 466 height 224
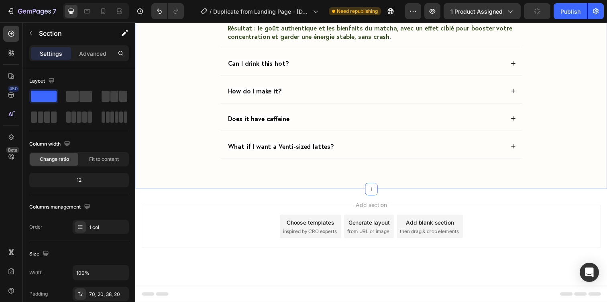
click at [546, 178] on div "Frequently Asked Questions Heading Qu’est-ce que Clarity™ exactement ? Clarity™…" at bounding box center [376, 65] width 466 height 224
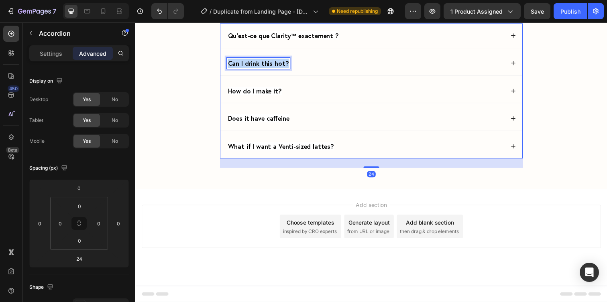
click at [284, 68] on span "Can I drink this hot?" at bounding box center [261, 64] width 62 height 8
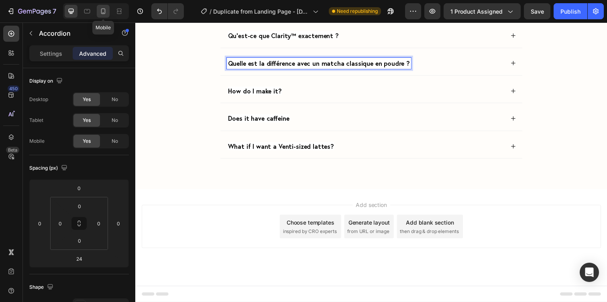
click at [104, 13] on icon at bounding box center [103, 11] width 8 height 8
type input "0"
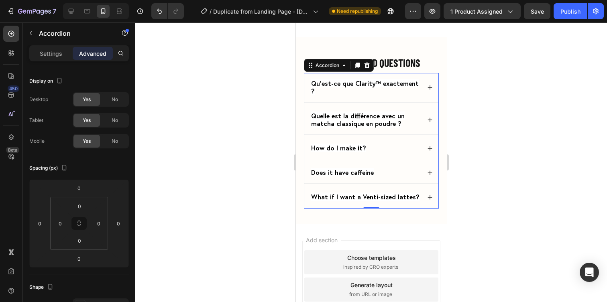
scroll to position [3477, 0]
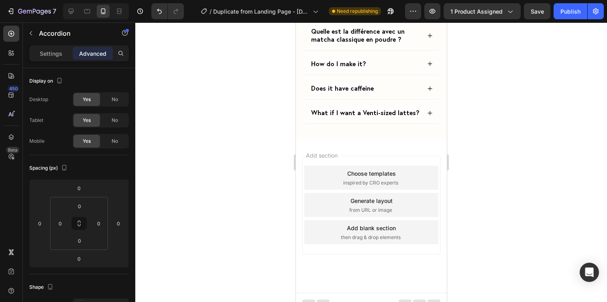
click at [379, 11] on span "Qu’est-ce que Clarity™ exactement ?" at bounding box center [365, 3] width 108 height 16
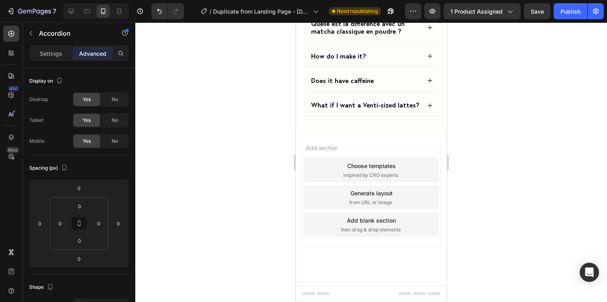
click at [552, 80] on div at bounding box center [371, 162] width 472 height 280
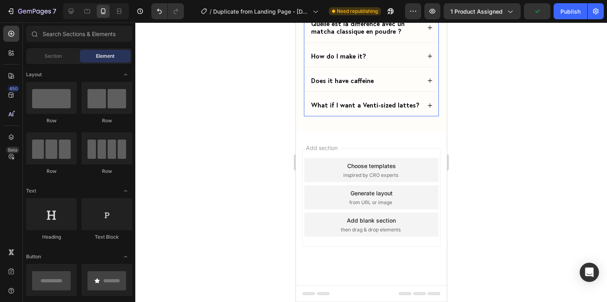
click at [430, 31] on icon at bounding box center [430, 28] width 6 height 6
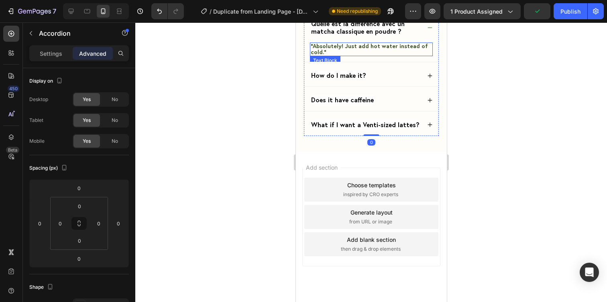
click at [363, 56] on span "“Absolutely! Just add hot water instead of cold.”" at bounding box center [368, 49] width 117 height 14
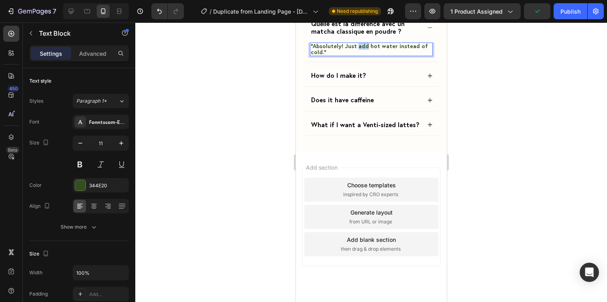
click at [363, 56] on span "“Absolutely! Just add hot water instead of cold.”" at bounding box center [368, 49] width 117 height 14
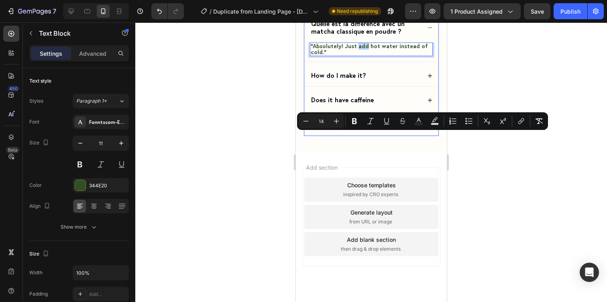
click at [429, 2] on icon at bounding box center [430, 0] width 6 height 6
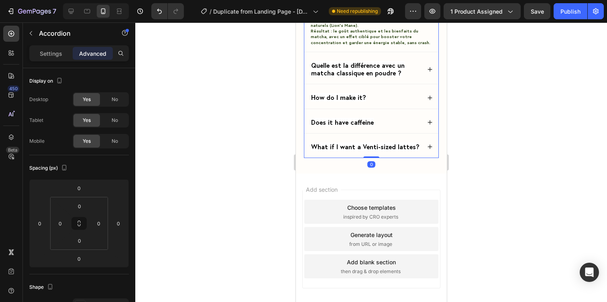
click at [426, 84] on div "Quelle est la différence avec un matcha classique en poudre ?" at bounding box center [371, 69] width 134 height 29
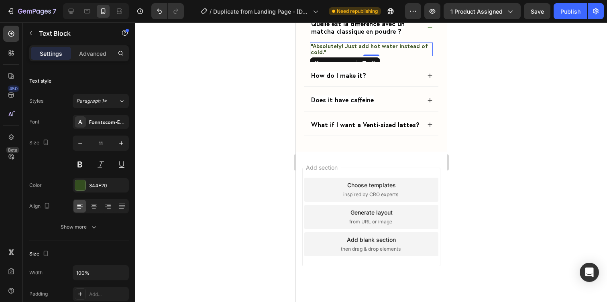
click at [396, 56] on p "“Absolutely! Just add hot water instead of cold.”" at bounding box center [370, 49] width 121 height 12
click at [388, 56] on span "“Absolutely! Just add hot water instead of cold.”" at bounding box center [368, 49] width 117 height 14
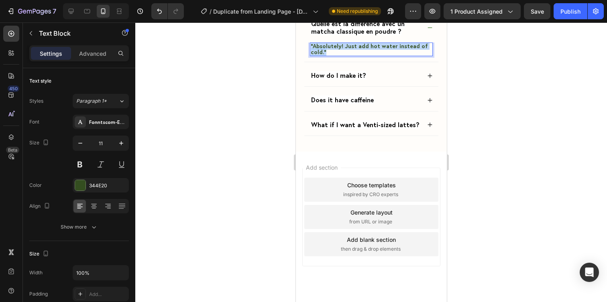
click at [388, 56] on span "“Absolutely! Just add hot water instead of cold.”" at bounding box center [368, 49] width 117 height 14
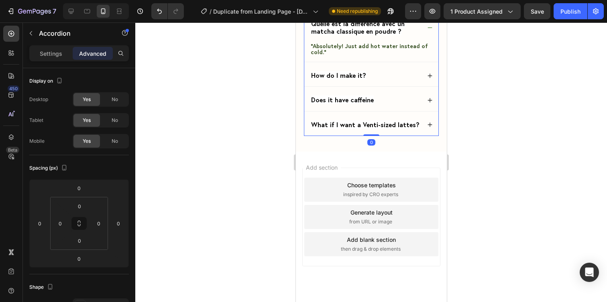
click at [432, 2] on icon at bounding box center [430, 0] width 6 height 6
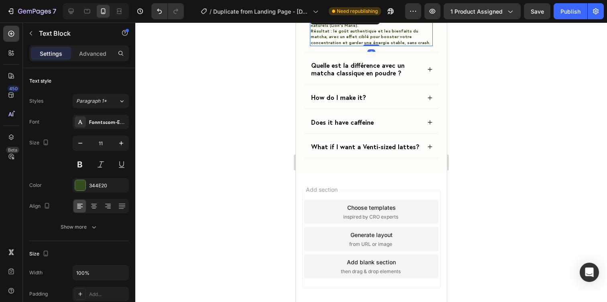
click at [378, 46] on div "Clarity™ est une capsule de matcha premium, compatible Nespresso®, enrichie en …" at bounding box center [371, 28] width 123 height 36
click at [390, 45] on p "Clarity™ est une capsule de matcha premium, compatible Nespresso®, enrichie en …" at bounding box center [370, 28] width 121 height 35
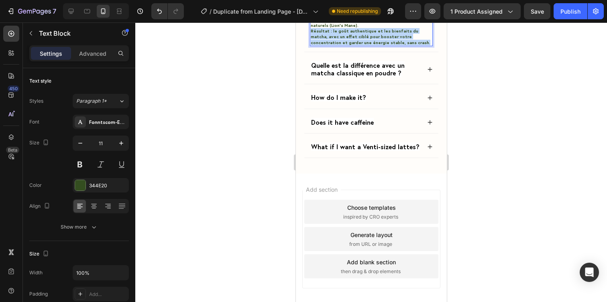
click at [390, 45] on p "Clarity™ est une capsule de matcha premium, compatible Nespresso®, enrichie en …" at bounding box center [370, 28] width 121 height 35
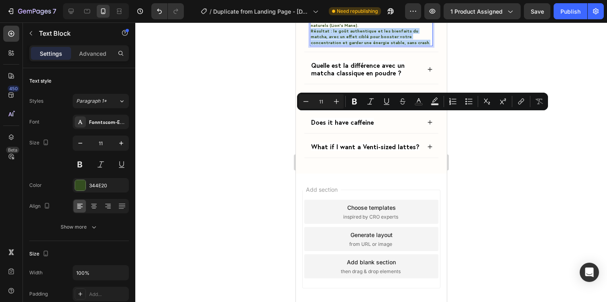
click at [390, 45] on p "Clarity™ est une capsule de matcha premium, compatible Nespresso®, enrichie en …" at bounding box center [370, 28] width 121 height 35
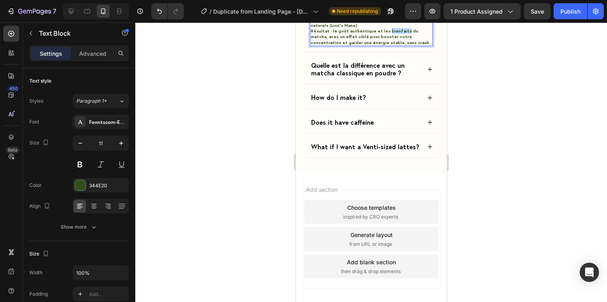
click at [390, 45] on p "Clarity™ est une capsule de matcha premium, compatible Nespresso®, enrichie en …" at bounding box center [370, 28] width 121 height 35
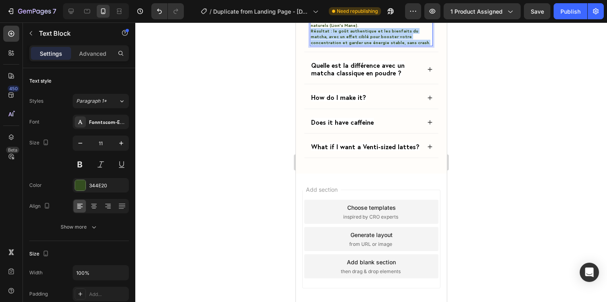
click at [390, 45] on p "Clarity™ est une capsule de matcha premium, compatible Nespresso®, enrichie en …" at bounding box center [370, 28] width 121 height 35
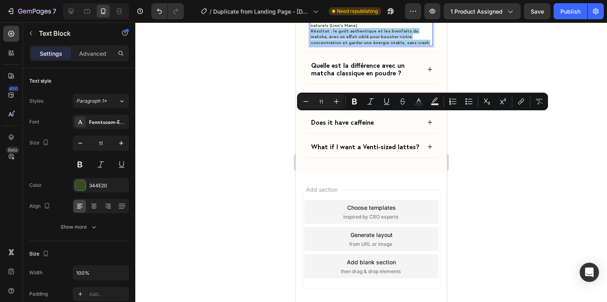
click at [467, 131] on div at bounding box center [371, 162] width 472 height 280
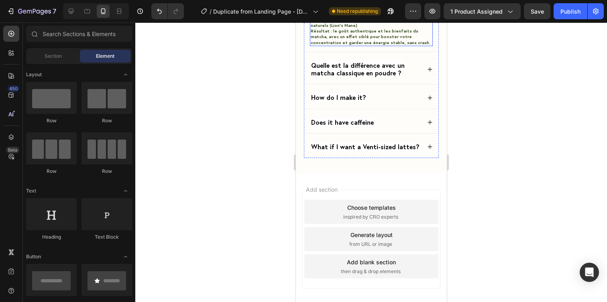
click at [347, 46] on div "Clarity™ est une capsule de matcha premium, compatible Nespresso®, enrichie en …" at bounding box center [371, 28] width 123 height 36
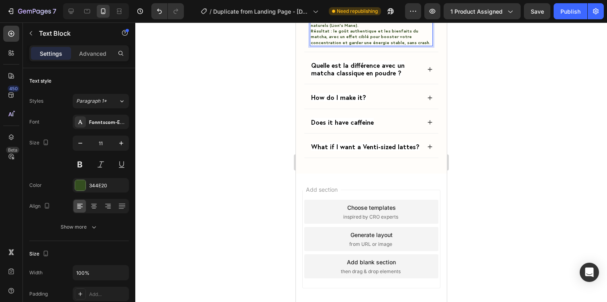
click at [386, 45] on p "Clarity™ est une capsule de matcha premium, compatible Nespresso®, enrichie en …" at bounding box center [370, 28] width 121 height 35
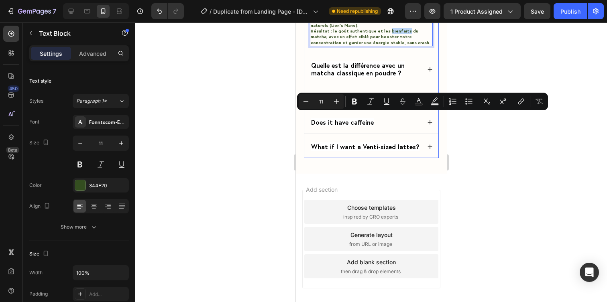
click at [434, 84] on div "Quelle est la différence avec un matcha classique en poudre ?" at bounding box center [371, 69] width 134 height 29
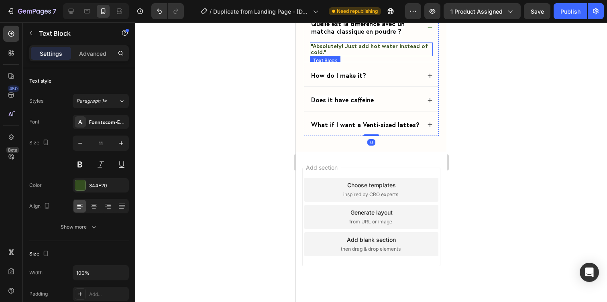
click at [391, 56] on span "“Absolutely! Just add hot water instead of cold.”" at bounding box center [368, 49] width 117 height 14
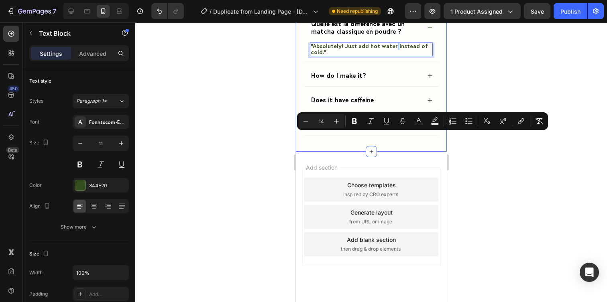
click at [471, 158] on div at bounding box center [371, 162] width 472 height 280
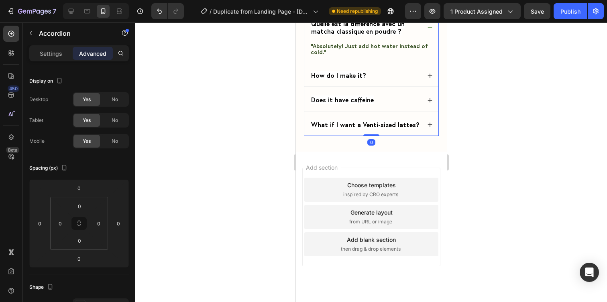
click at [431, 31] on icon at bounding box center [430, 28] width 6 height 6
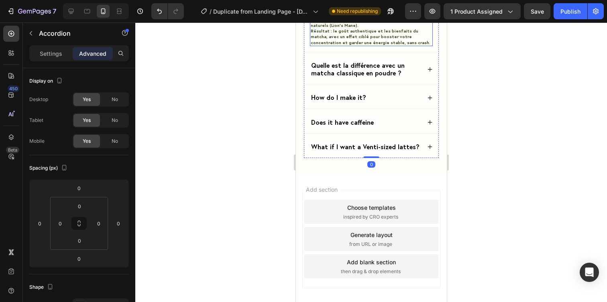
click at [374, 46] on div "Clarity™ est une capsule de matcha premium, compatible Nespresso®, enrichie en …" at bounding box center [371, 28] width 123 height 36
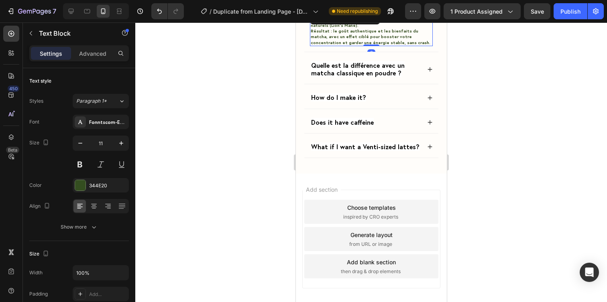
click at [393, 45] on p "Clarity™ est une capsule de matcha premium, compatible Nespresso®, enrichie en …" at bounding box center [370, 28] width 121 height 35
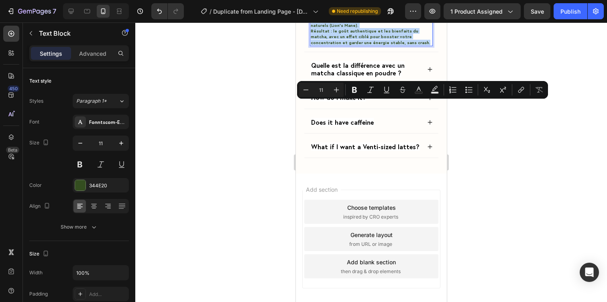
drag, startPoint x: 389, startPoint y: 128, endPoint x: 312, endPoint y: 105, distance: 80.5
click at [312, 45] on p "Clarity™ est une capsule de matcha premium, compatible Nespresso®, enrichie en …" at bounding box center [370, 28] width 121 height 35
click at [335, 93] on icon "Editor contextual toolbar" at bounding box center [337, 90] width 8 height 8
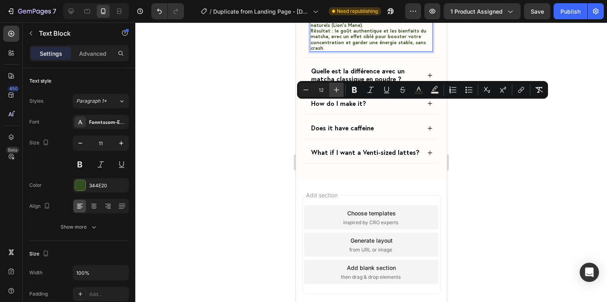
click at [335, 93] on icon "Editor contextual toolbar" at bounding box center [337, 90] width 8 height 8
type input "14"
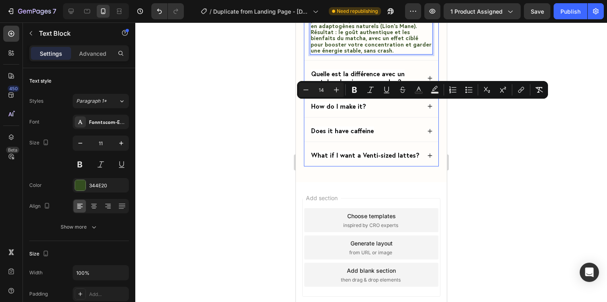
click at [452, 130] on div at bounding box center [371, 162] width 472 height 280
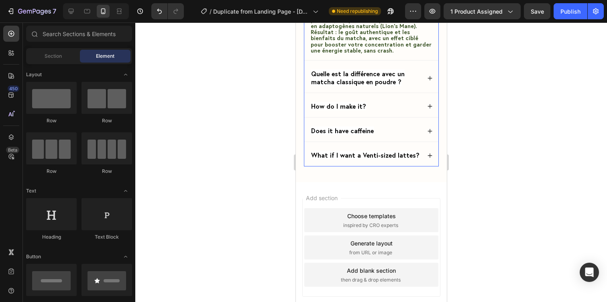
click at [427, 2] on icon at bounding box center [430, 0] width 6 height 6
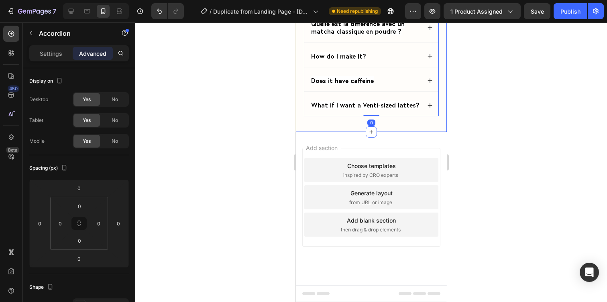
click at [474, 132] on div at bounding box center [371, 162] width 472 height 280
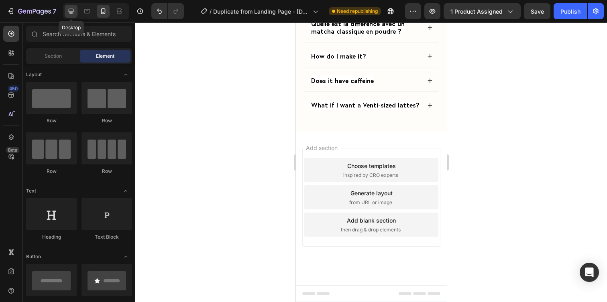
click at [71, 13] on icon at bounding box center [71, 11] width 5 height 5
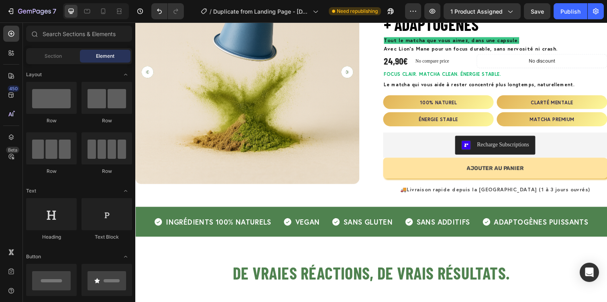
scroll to position [94, 0]
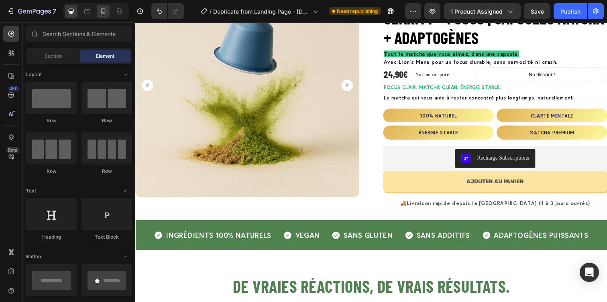
click at [102, 5] on div at bounding box center [103, 11] width 13 height 13
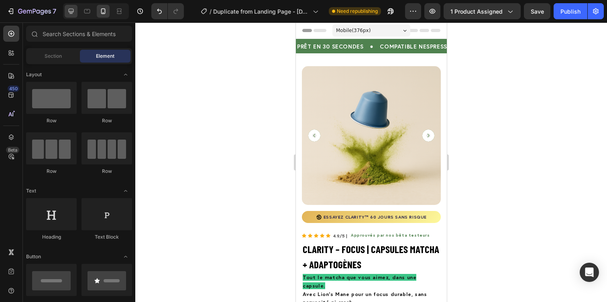
click at [70, 15] on icon at bounding box center [71, 11] width 8 height 8
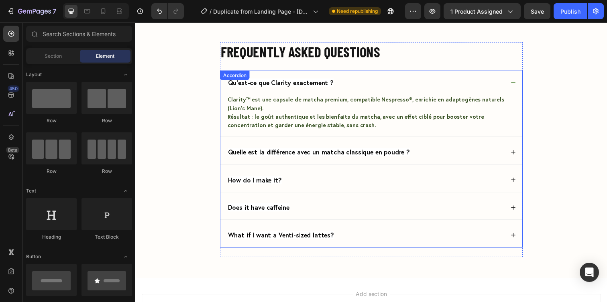
scroll to position [2834, 0]
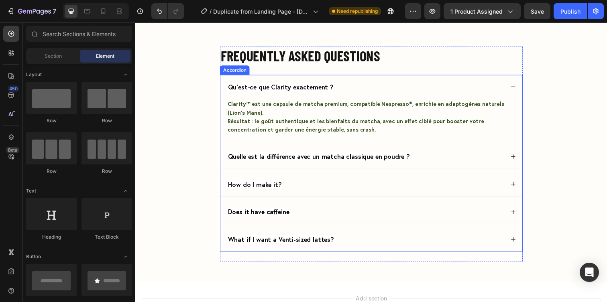
click at [521, 88] on icon at bounding box center [521, 88] width 4 height 0
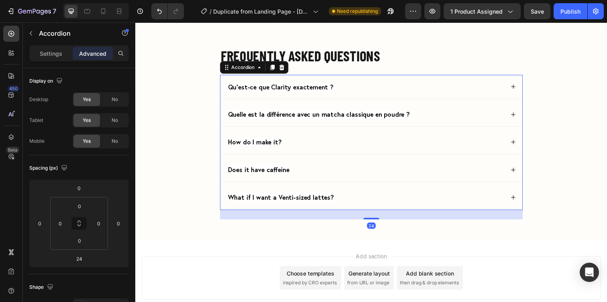
click at [295, 86] on span "Qu’est-ce que Clarity exactement ?" at bounding box center [284, 88] width 108 height 8
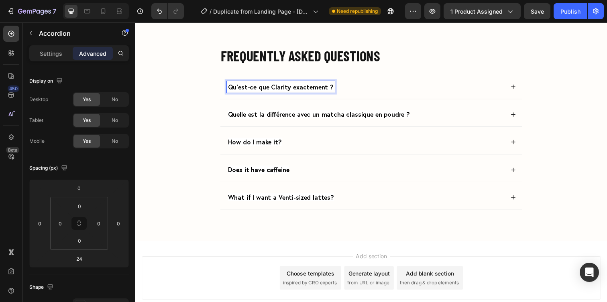
click at [368, 90] on div "Qu’est-ce que Clarity exactement ?" at bounding box center [371, 88] width 284 height 12
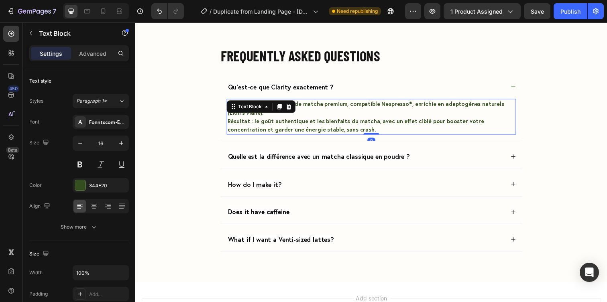
click at [329, 109] on span "Clarity™ est une capsule de matcha premium, compatible Nespresso®, enrichie en …" at bounding box center [370, 110] width 283 height 16
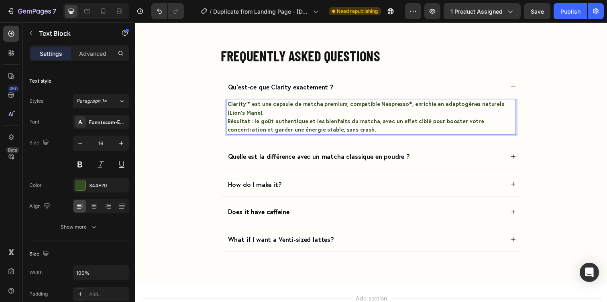
click at [324, 104] on span "Clarity™ est une capsule de matcha premium, compatible Nespresso®, enrichie en …" at bounding box center [370, 110] width 283 height 16
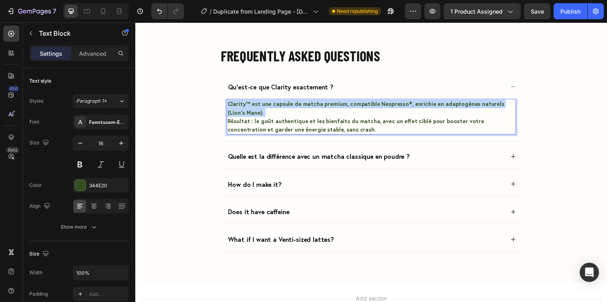
click at [324, 104] on span "Clarity™ est une capsule de matcha premium, compatible Nespresso®, enrichie en …" at bounding box center [370, 110] width 283 height 16
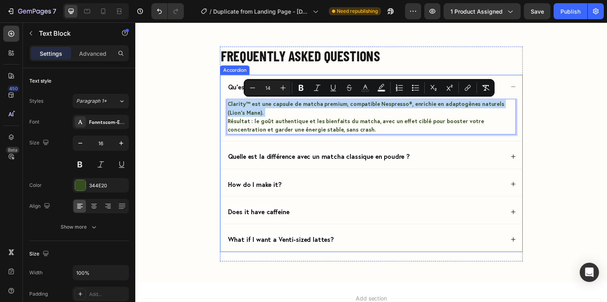
click at [266, 157] on span "Quelle est la différence avec un matcha classique en poudre ?" at bounding box center [323, 159] width 186 height 8
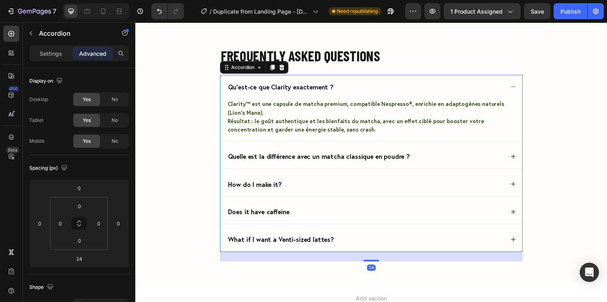
click at [431, 160] on div "Quelle est la différence avec un matcha classique en poudre ?" at bounding box center [371, 159] width 284 height 12
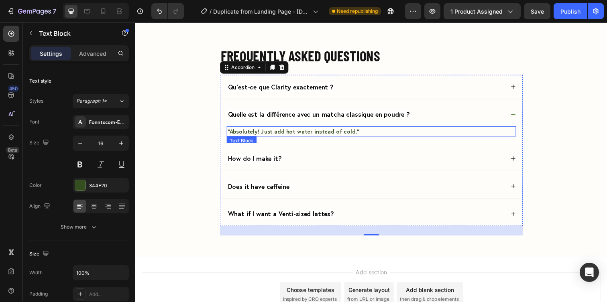
click at [285, 133] on span "“Absolutely! Just add hot water instead of cold.”" at bounding box center [296, 134] width 135 height 8
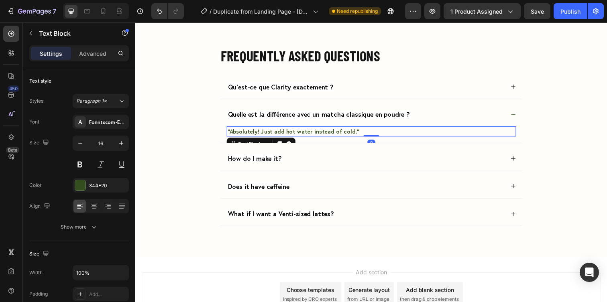
click at [285, 133] on span "“Absolutely! Just add hot water instead of cold.”" at bounding box center [296, 134] width 135 height 8
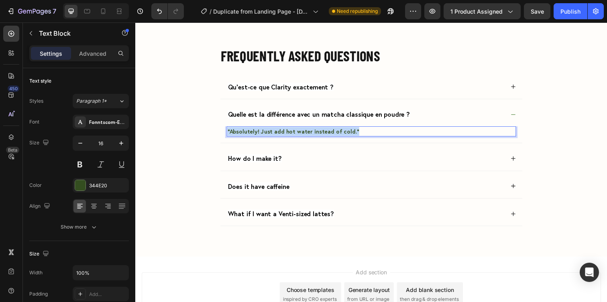
click at [285, 133] on span "“Absolutely! Just add hot water instead of cold.”" at bounding box center [296, 134] width 135 height 8
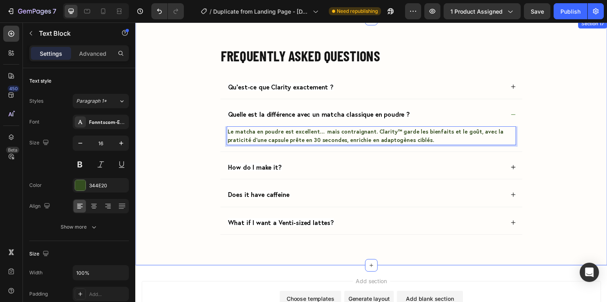
click at [561, 132] on div "Frequently Asked Questions Heading Qu’est-ce que Clarity exactement ? Quelle es…" at bounding box center [376, 151] width 466 height 208
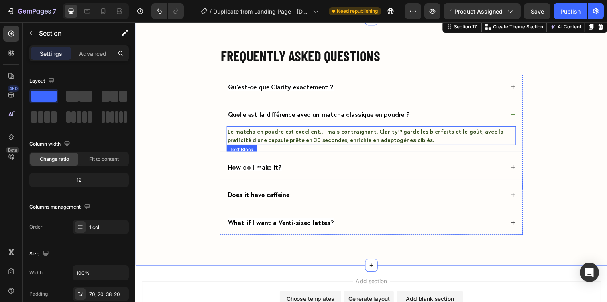
click at [432, 135] on span "Le matcha en poudre est excellent… mais contraignant. Clarity™ garde les bienfa…" at bounding box center [370, 138] width 282 height 16
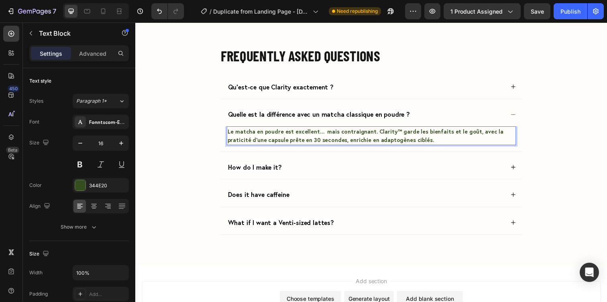
click at [432, 135] on span "Le matcha en poudre est excellent… mais contraignant. Clarity™ garde les bienfa…" at bounding box center [370, 138] width 282 height 16
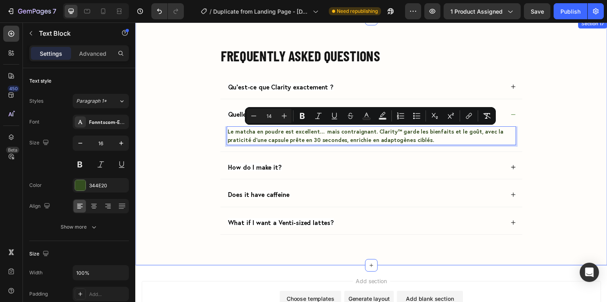
click at [584, 107] on div "Frequently Asked Questions Heading Qu’est-ce que Clarity exactement ? Quelle es…" at bounding box center [376, 151] width 466 height 208
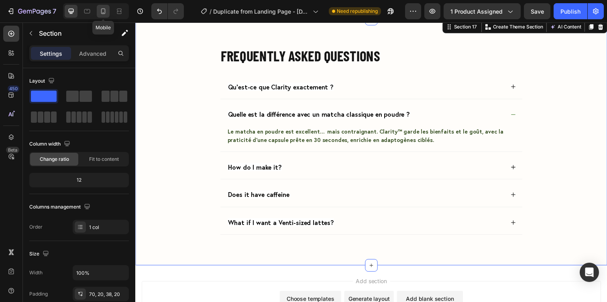
click at [106, 17] on div at bounding box center [103, 11] width 13 height 13
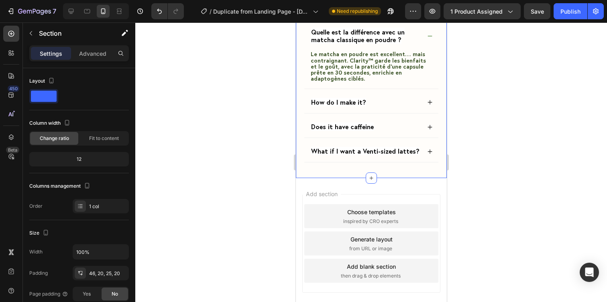
scroll to position [3107, 0]
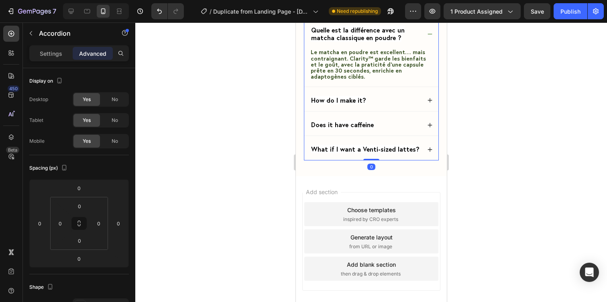
click at [429, 49] on div "Quelle est la différence avec un matcha classique en poudre ?" at bounding box center [371, 34] width 134 height 29
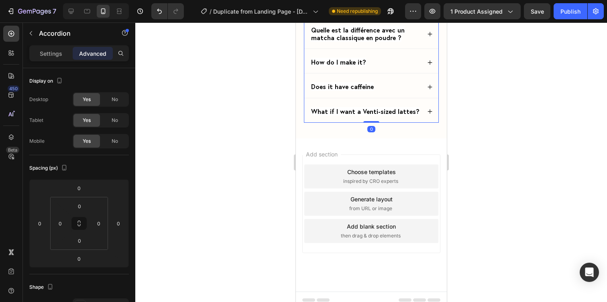
click at [425, 49] on div "Quelle est la différence avec un matcha classique en poudre ?" at bounding box center [371, 34] width 134 height 29
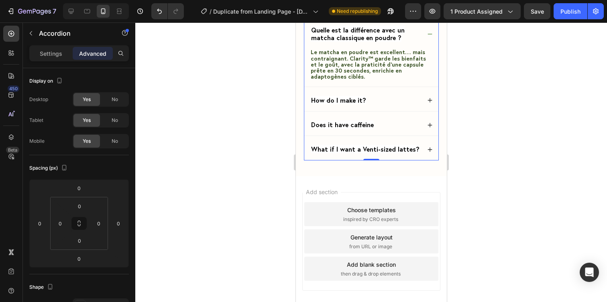
click at [429, 37] on icon at bounding box center [430, 34] width 6 height 6
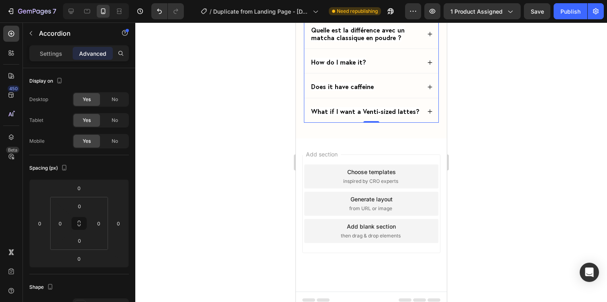
click at [327, 10] on span "Qu’est-ce que Clarity exactement ?" at bounding box center [365, 5] width 108 height 8
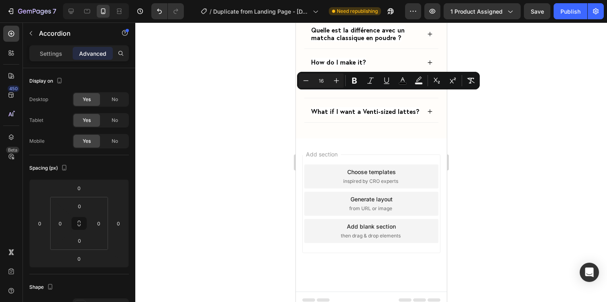
drag, startPoint x: 146, startPoint y: 75, endPoint x: 465, endPoint y: 113, distance: 320.7
click at [465, 113] on div at bounding box center [371, 162] width 472 height 280
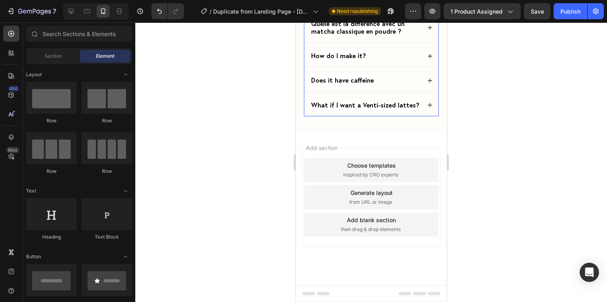
scroll to position [3120, 0]
click at [359, 60] on span "How do I make it?" at bounding box center [338, 55] width 55 height 8
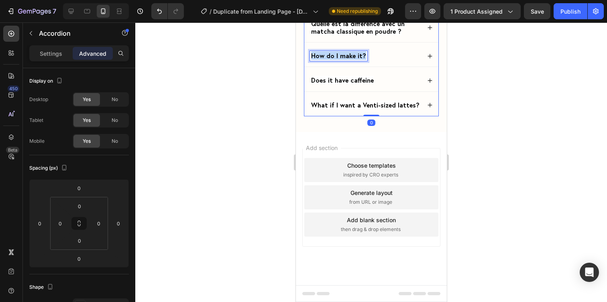
click at [359, 60] on span "How do I make it?" at bounding box center [338, 55] width 55 height 8
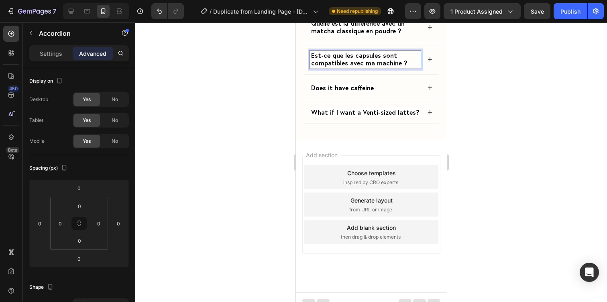
click at [492, 154] on div at bounding box center [371, 162] width 472 height 280
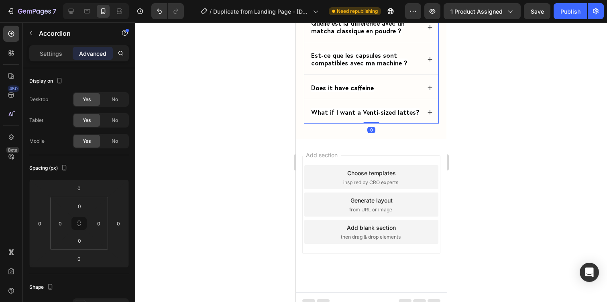
click at [425, 74] on div "Est-ce que les capsules sont compatibles avec ma machine ?" at bounding box center [371, 59] width 134 height 29
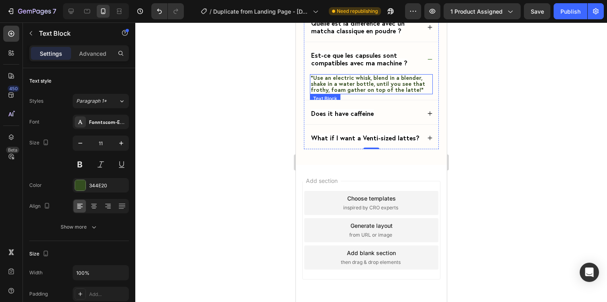
click at [355, 94] on span "“Use an electric whisk, blend in a blender, shake in a water bottle, until you …" at bounding box center [367, 84] width 114 height 20
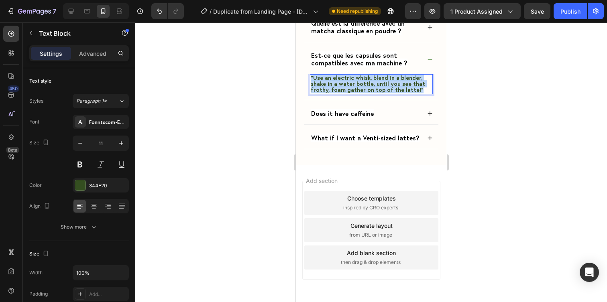
click at [355, 94] on span "“Use an electric whisk, blend in a blender, shake in a water bottle, until you …" at bounding box center [367, 84] width 114 height 20
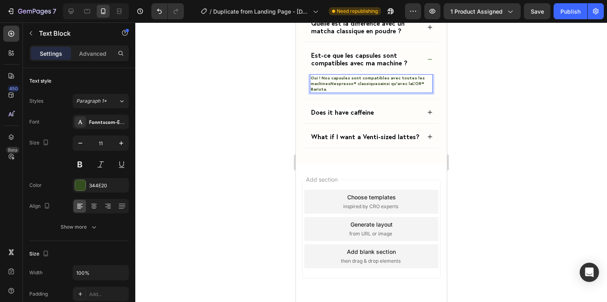
click at [379, 92] on p "Oui ! Nos capsules sont compatibles avec toutes les machines Nespresso® classiq…" at bounding box center [370, 83] width 121 height 17
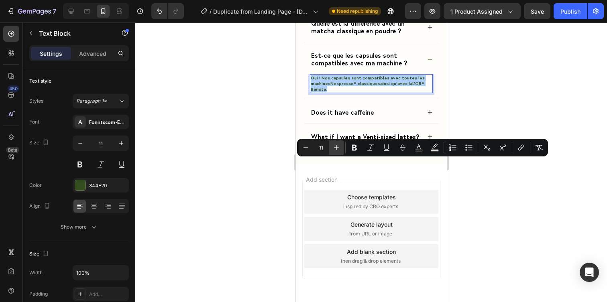
click at [338, 145] on icon "Editor contextual toolbar" at bounding box center [337, 148] width 8 height 8
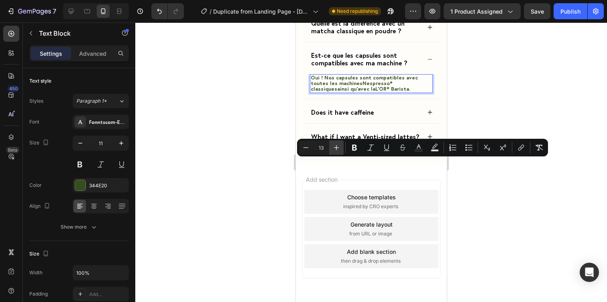
click at [338, 145] on icon "Editor contextual toolbar" at bounding box center [337, 148] width 8 height 8
type input "14"
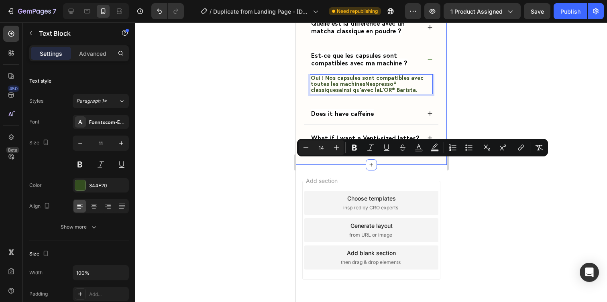
click at [462, 193] on div at bounding box center [371, 162] width 472 height 280
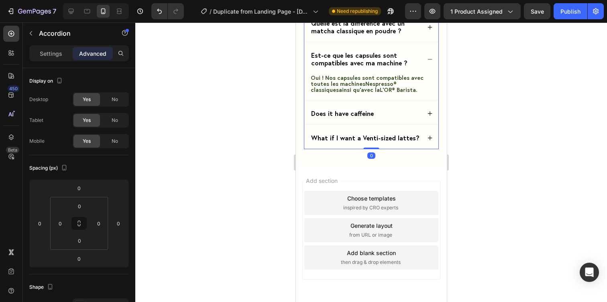
click at [377, 67] on span "Est-ce que les capsules sont compatibles avec ma machine ?" at bounding box center [359, 59] width 96 height 16
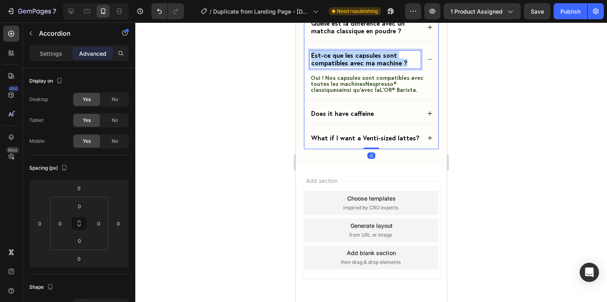
click at [377, 67] on span "Est-ce que les capsules sont compatibles avec ma machine ?" at bounding box center [359, 59] width 96 height 16
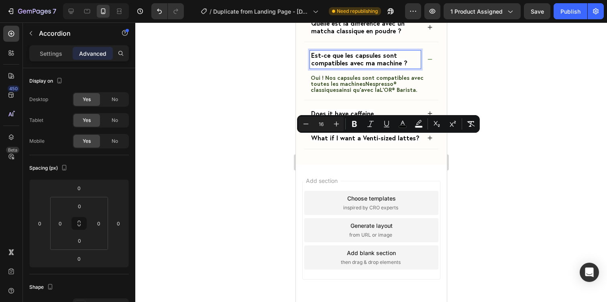
click at [369, 35] on span "Quelle est la différence avec un matcha classique en poudre ?" at bounding box center [358, 27] width 94 height 16
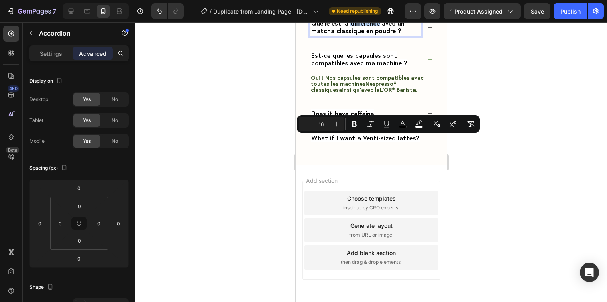
click at [369, 35] on span "Quelle est la différence avec un matcha classique en poudre ?" at bounding box center [358, 27] width 94 height 16
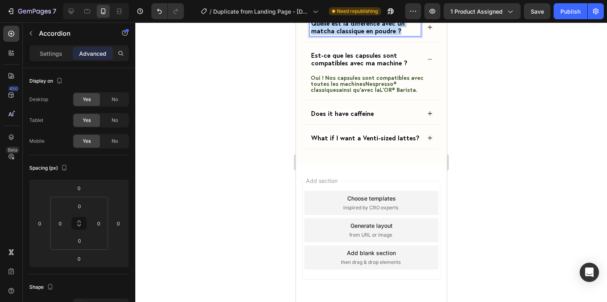
click at [369, 35] on span "Quelle est la différence avec un matcha classique en poudre ?" at bounding box center [358, 27] width 94 height 16
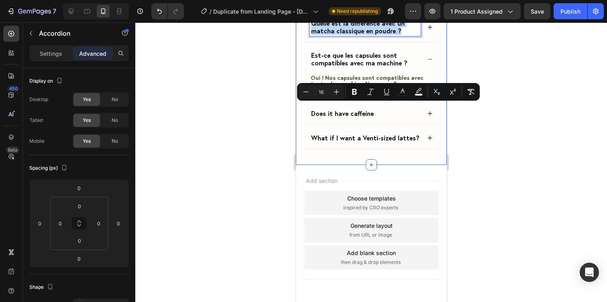
click at [445, 137] on div "Frequently Asked Questions Heading Qu’est-ce que Clarity exactement ? Quelle es…" at bounding box center [371, 58] width 151 height 213
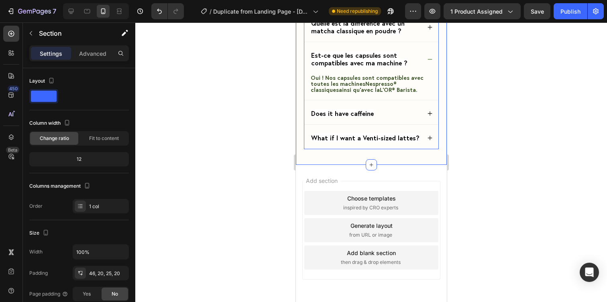
click at [428, 74] on div "Est-ce que les capsules sont compatibles avec ma machine ?" at bounding box center [371, 59] width 134 height 29
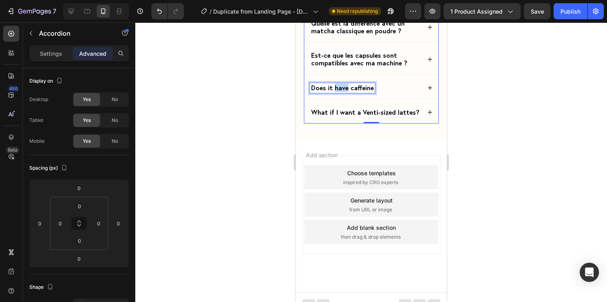
click at [339, 92] on span "Does it have caffeine" at bounding box center [342, 88] width 63 height 8
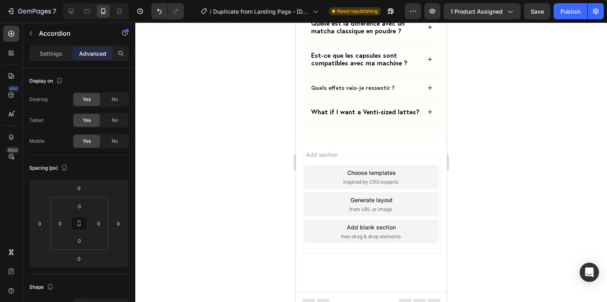
click at [473, 181] on div at bounding box center [371, 162] width 472 height 280
click at [371, 68] on div "Est-ce que les capsules sont compatibles avec ma machine ?" at bounding box center [365, 60] width 111 height 18
click at [417, 74] on div "Est-ce que les capsules sont compatibles avec ma machine ?" at bounding box center [371, 59] width 134 height 29
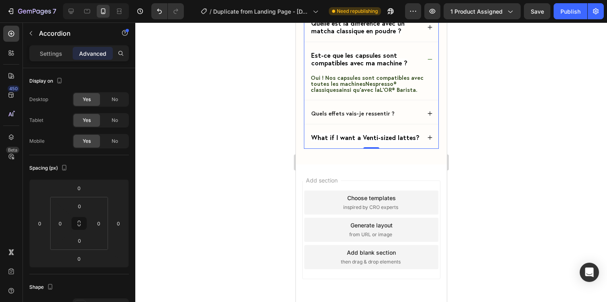
click at [417, 74] on div "Est-ce que les capsules sont compatibles avec ma machine ?" at bounding box center [371, 59] width 134 height 29
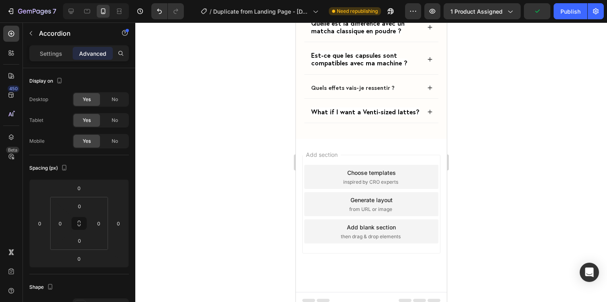
click at [402, 93] on div "Quels effets vais-je ressentir ?" at bounding box center [365, 88] width 111 height 10
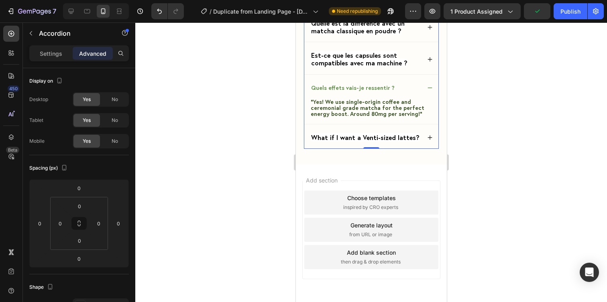
click at [402, 93] on div "Quels effets vais-je ressentir ?" at bounding box center [365, 88] width 111 height 10
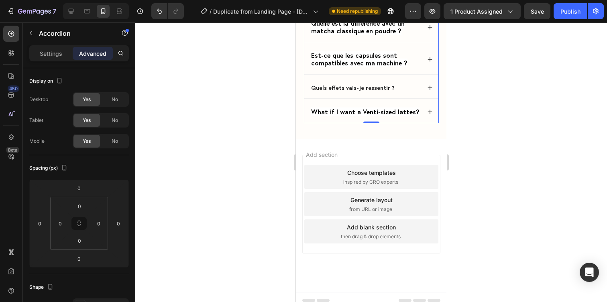
click at [357, 92] on strong "Quels effets vais-je ressentir ?" at bounding box center [353, 88] width 84 height 8
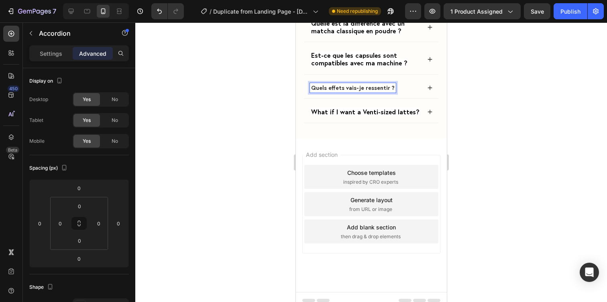
click at [357, 92] on strong "Quels effets vais-je ressentir ?" at bounding box center [353, 88] width 84 height 8
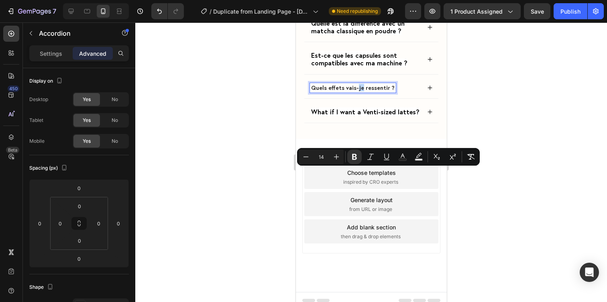
click at [357, 92] on strong "Quels effets vais-je ressentir ?" at bounding box center [353, 88] width 84 height 8
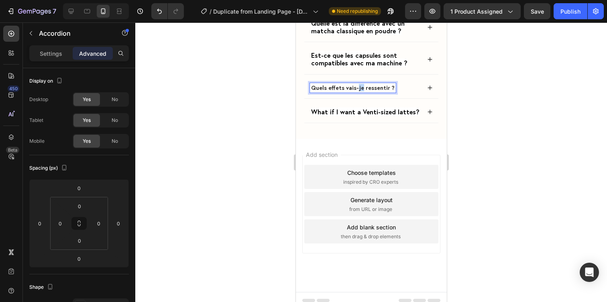
click at [357, 92] on strong "Quels effets vais-je ressentir ?" at bounding box center [353, 88] width 84 height 8
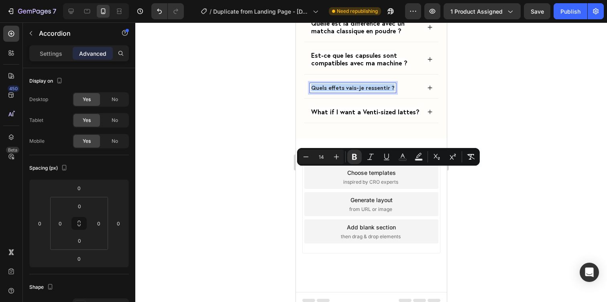
click at [357, 92] on strong "Quels effets vais-je ressentir ?" at bounding box center [353, 88] width 84 height 8
type input "16"
click at [384, 67] on span "Est-ce que les capsules sont compatibles avec ma machine ?" at bounding box center [359, 59] width 96 height 16
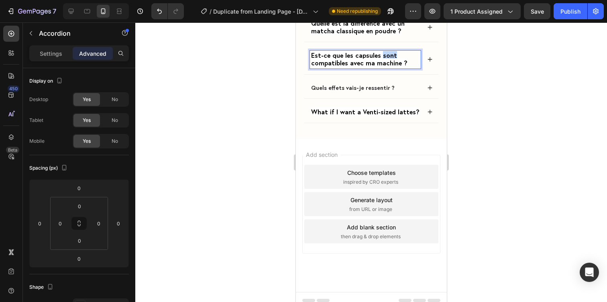
click at [384, 67] on span "Est-ce que les capsules sont compatibles avec ma machine ?" at bounding box center [359, 59] width 96 height 16
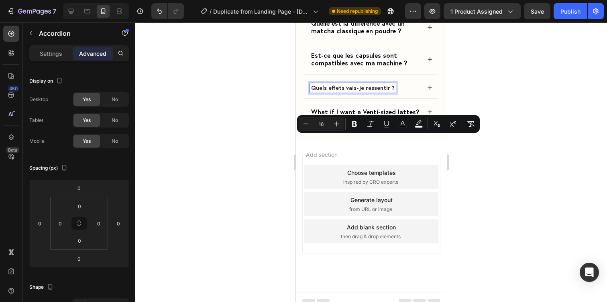
click at [365, 92] on strong "Quels effets vais-je ressentir ?" at bounding box center [353, 88] width 84 height 8
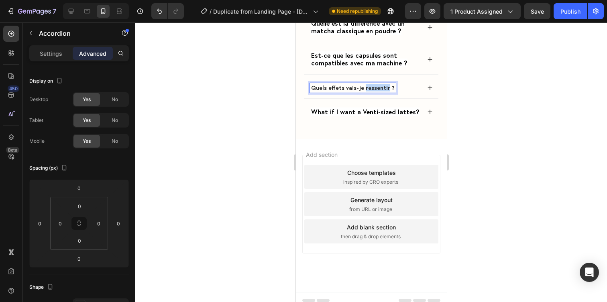
click at [365, 92] on strong "Quels effets vais-je ressentir ?" at bounding box center [353, 88] width 84 height 8
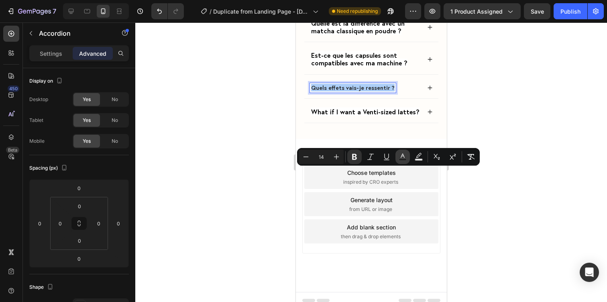
click at [404, 155] on icon "Editor contextual toolbar" at bounding box center [403, 157] width 8 height 8
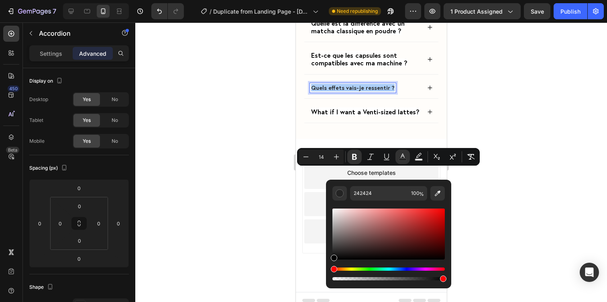
drag, startPoint x: 346, startPoint y: 230, endPoint x: 305, endPoint y: 312, distance: 92.5
click at [305, 0] on html "7 / Duplicate from Landing Page - Aug 23, 13:25:49 Need republishing Preview 1 …" at bounding box center [303, 0] width 607 height 0
type input "000000"
click at [274, 215] on div at bounding box center [371, 162] width 472 height 280
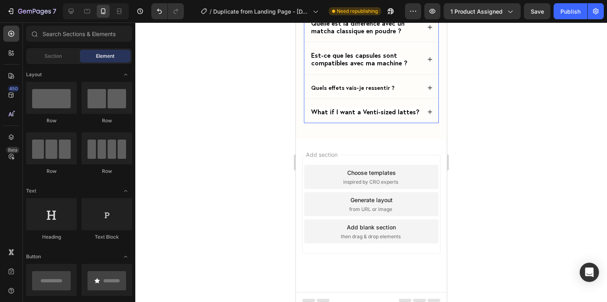
click at [329, 92] on strong "Quels effets vais-je ressentir ?" at bounding box center [353, 88] width 84 height 8
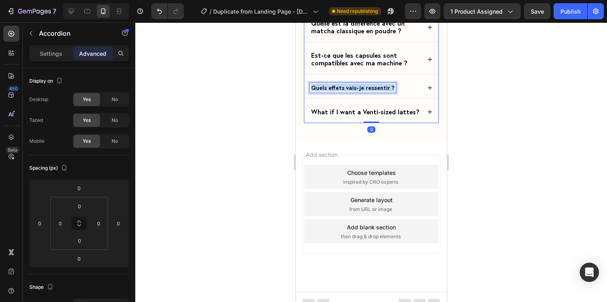
click at [329, 92] on strong "Quels effets vais-je ressentir ?" at bounding box center [353, 88] width 84 height 8
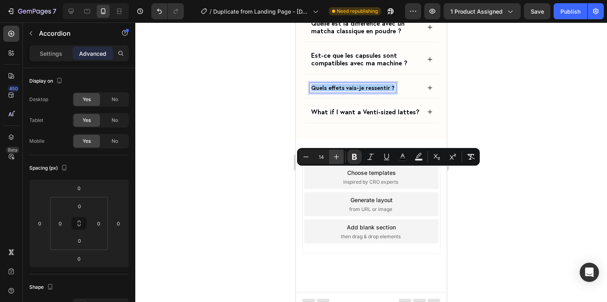
click at [335, 155] on icon "Editor contextual toolbar" at bounding box center [337, 157] width 8 height 8
type input "16"
click at [266, 180] on div at bounding box center [371, 162] width 472 height 280
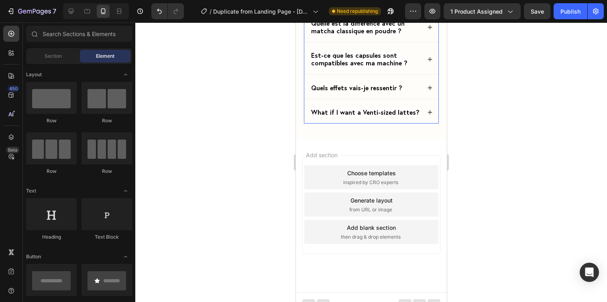
click at [323, 92] on strong "Quels effets vais-je ressentir ?" at bounding box center [356, 88] width 91 height 8
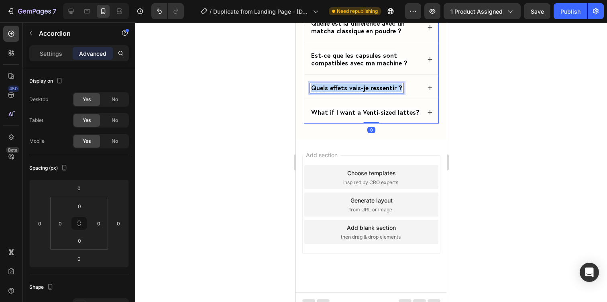
click at [323, 92] on strong "Quels effets vais-je ressentir ?" at bounding box center [356, 88] width 91 height 8
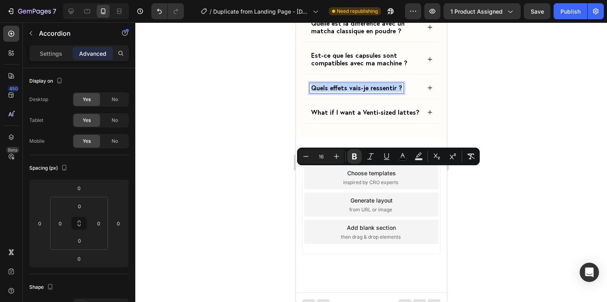
click at [426, 99] on div "Quels effets vais-je ressentir ?" at bounding box center [371, 88] width 134 height 21
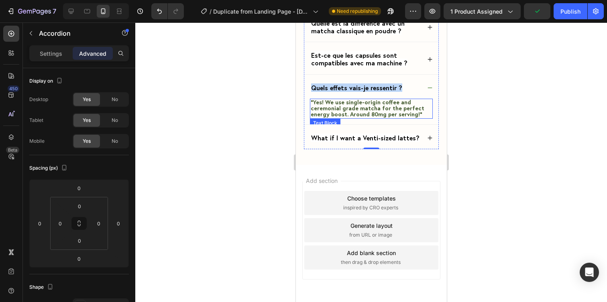
click at [349, 118] on span "“Yes! We use single-origin coffee and ceremonial grade matcha for the perfect e…" at bounding box center [367, 108] width 114 height 20
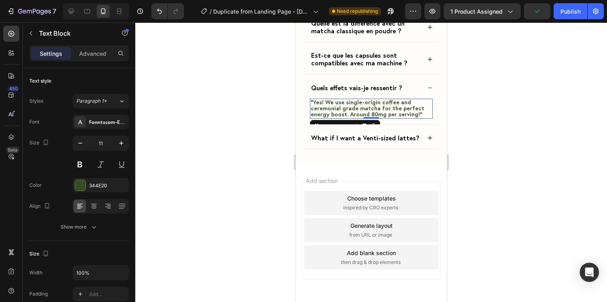
click at [349, 118] on span "“Yes! We use single-origin coffee and ceremonial grade matcha for the perfect e…" at bounding box center [367, 108] width 114 height 20
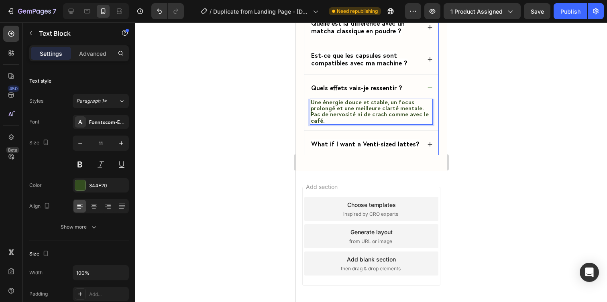
click at [487, 202] on div at bounding box center [371, 162] width 472 height 280
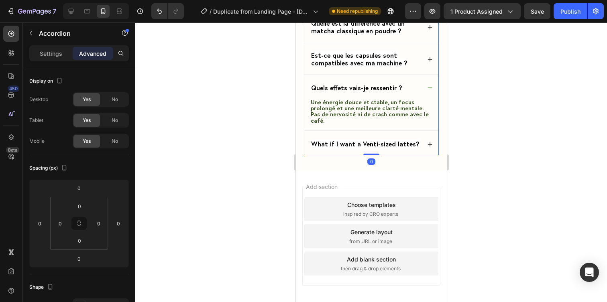
click at [431, 91] on icon at bounding box center [430, 88] width 6 height 6
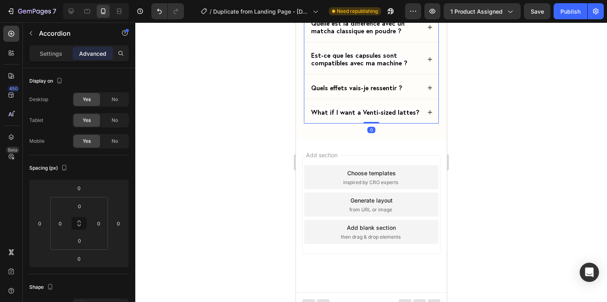
click at [431, 91] on icon at bounding box center [430, 88] width 6 height 6
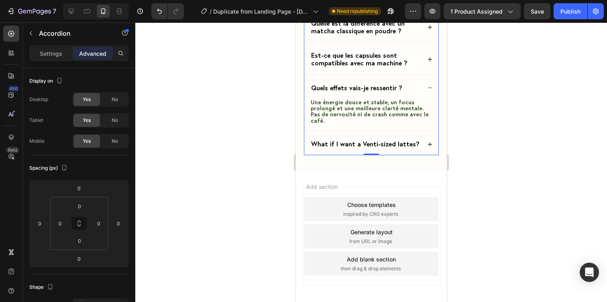
click at [431, 91] on icon at bounding box center [430, 88] width 6 height 6
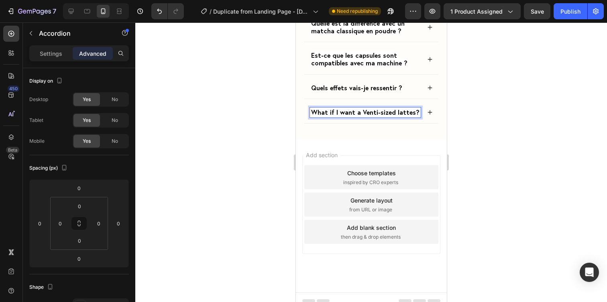
click at [353, 116] on span "What if I want a Venti-sized lattes?" at bounding box center [365, 112] width 108 height 8
click at [481, 192] on div at bounding box center [371, 162] width 472 height 280
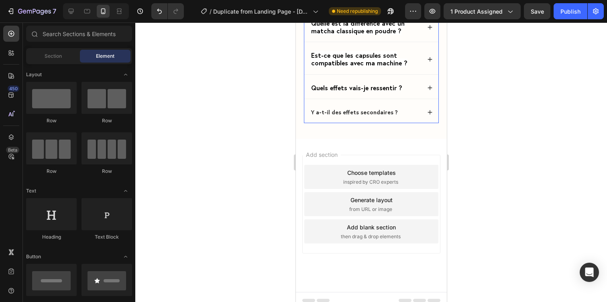
click at [373, 116] on strong "Y a-t-il des effets secondaires ?" at bounding box center [354, 112] width 87 height 8
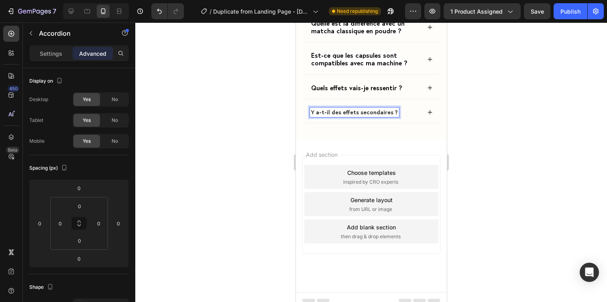
click at [373, 116] on strong "Y a-t-il des effets secondaires ?" at bounding box center [354, 112] width 87 height 8
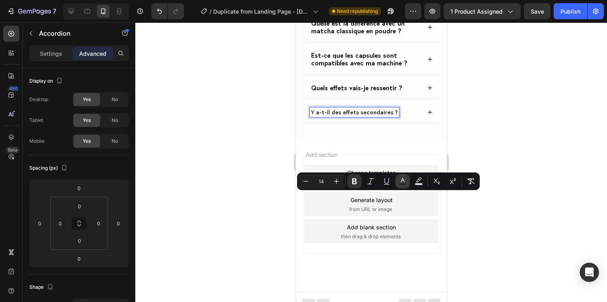
click at [405, 182] on icon "Editor contextual toolbar" at bounding box center [403, 182] width 8 height 8
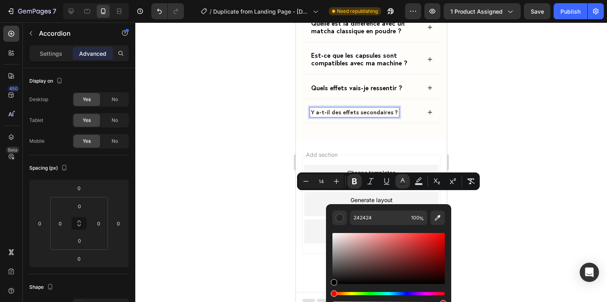
drag, startPoint x: 338, startPoint y: 247, endPoint x: 318, endPoint y: 311, distance: 67.1
click at [318, 0] on html "7 / Duplicate from Landing Page - Aug 23, 13:25:49 Need republishing Preview 1 …" at bounding box center [303, 0] width 607 height 0
type input "000000"
click at [282, 229] on div at bounding box center [371, 162] width 472 height 280
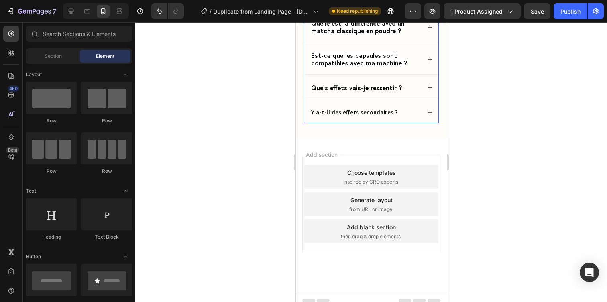
click at [330, 116] on strong "Y a-t-il des effets secondaires ?" at bounding box center [354, 112] width 87 height 8
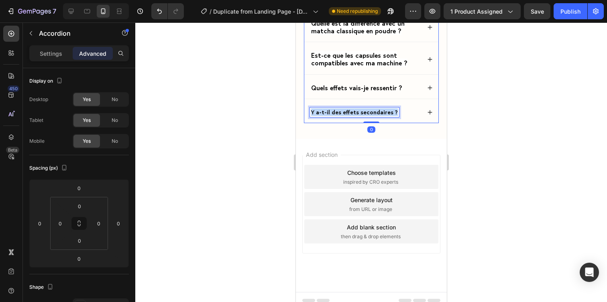
click at [330, 116] on strong "Y a-t-il des effets secondaires ?" at bounding box center [354, 112] width 87 height 8
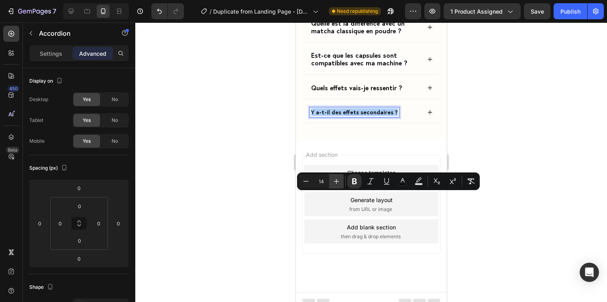
click at [336, 182] on icon "Editor contextual toolbar" at bounding box center [336, 181] width 5 height 5
type input "16"
click at [267, 201] on div at bounding box center [371, 162] width 472 height 280
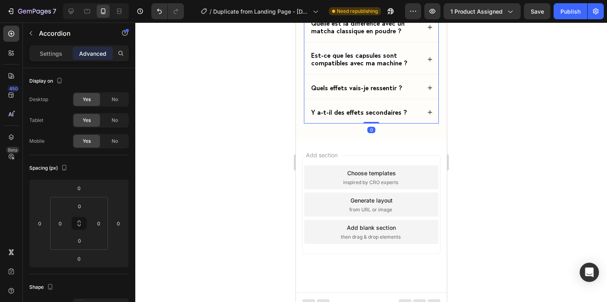
click at [335, 92] on strong "Quels effets vais-je ressentir ?" at bounding box center [356, 88] width 91 height 8
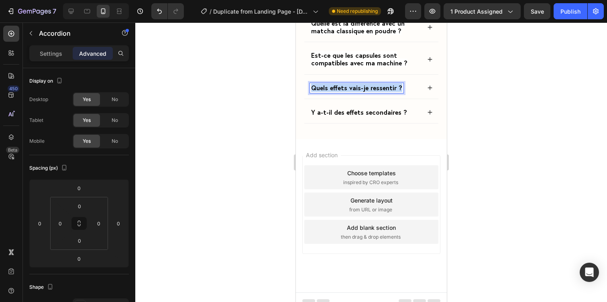
click at [335, 92] on strong "Quels effets vais-je ressentir ?" at bounding box center [356, 88] width 91 height 8
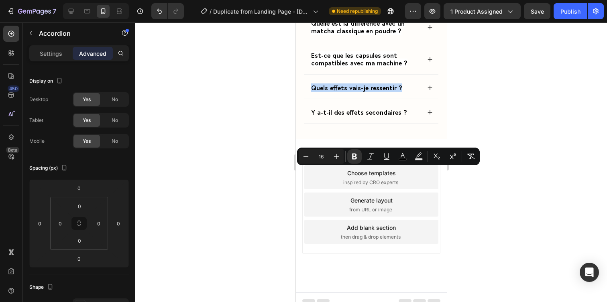
click at [425, 123] on div "Y a-t-il des effets secondaires ?" at bounding box center [371, 112] width 134 height 21
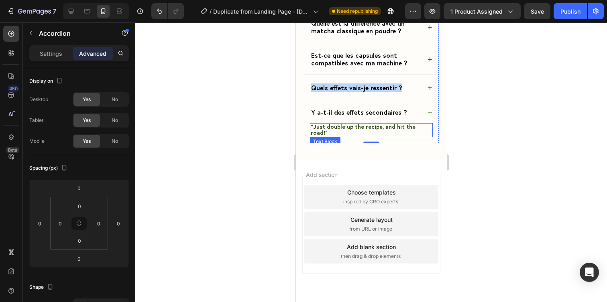
click at [355, 137] on span "“Just double up the recipe, and hit the road!"" at bounding box center [362, 130] width 105 height 14
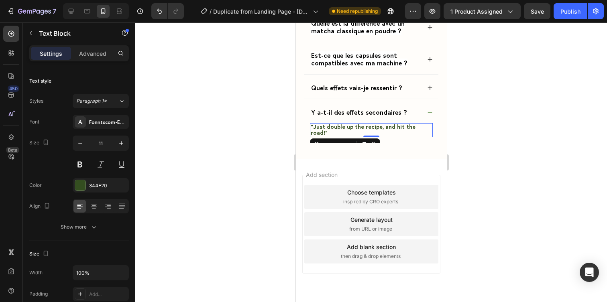
click at [355, 137] on span "“Just double up the recipe, and hit the road!"" at bounding box center [362, 130] width 105 height 14
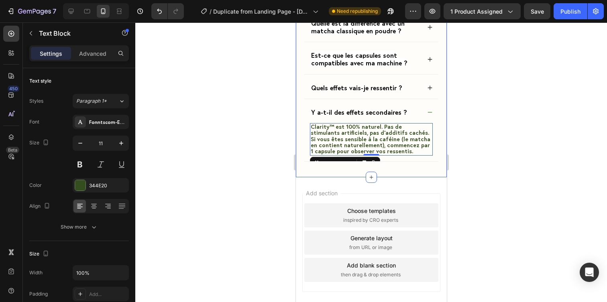
click at [471, 214] on div at bounding box center [371, 162] width 472 height 280
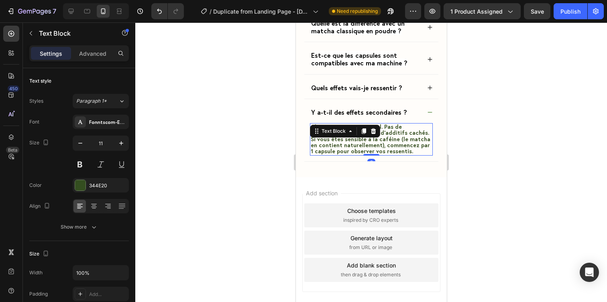
click at [393, 155] on span "Clarity™ est 100% naturel. Pas de stimulants artificiels, pas d’additifs cachés…" at bounding box center [370, 139] width 120 height 32
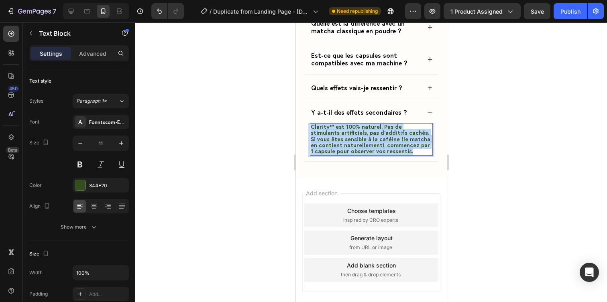
click at [393, 155] on span "Clarity™ est 100% naturel. Pas de stimulants artificiels, pas d’additifs cachés…" at bounding box center [370, 139] width 120 height 32
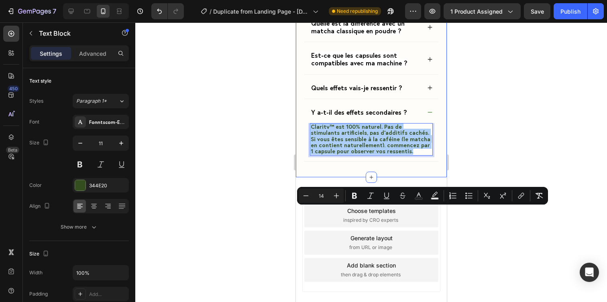
click at [480, 215] on div at bounding box center [371, 162] width 472 height 280
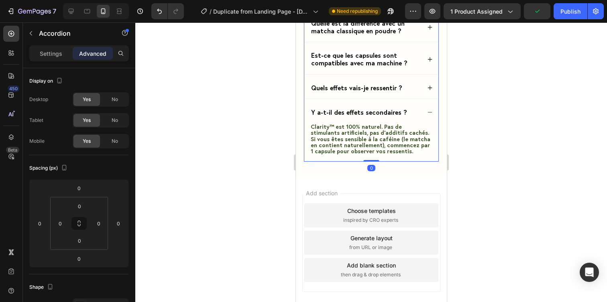
click at [428, 123] on div "Y a-t-il des effets secondaires ?" at bounding box center [371, 112] width 134 height 21
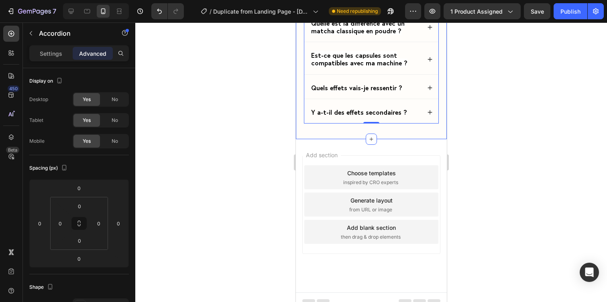
click at [50, 61] on div "Settings Advanced" at bounding box center [79, 56] width 112 height 23
click at [51, 57] on p "Settings" at bounding box center [51, 53] width 22 height 8
type input "7"
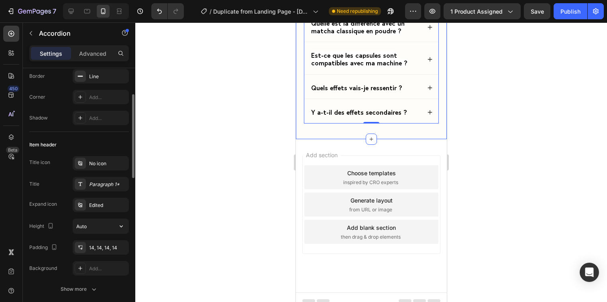
scroll to position [92, 0]
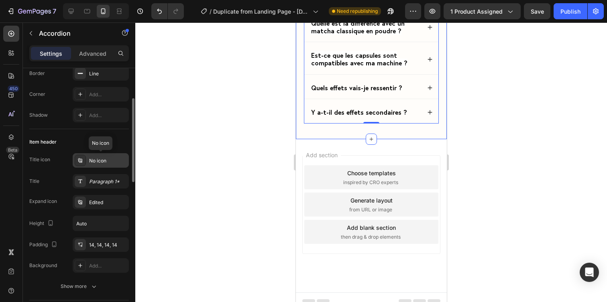
click at [84, 161] on div at bounding box center [80, 160] width 11 height 11
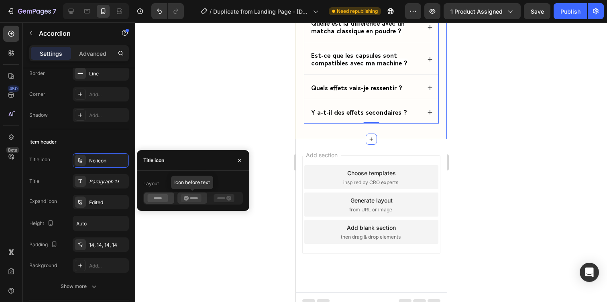
click at [186, 198] on icon at bounding box center [191, 198] width 20 height 8
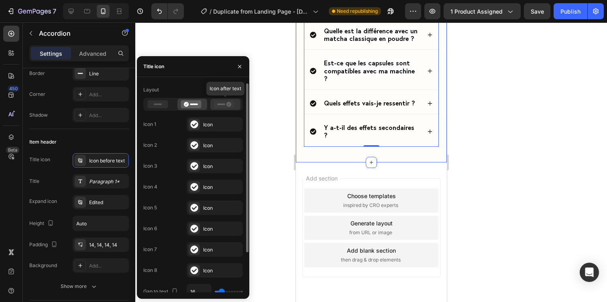
click at [221, 108] on icon at bounding box center [224, 104] width 20 height 8
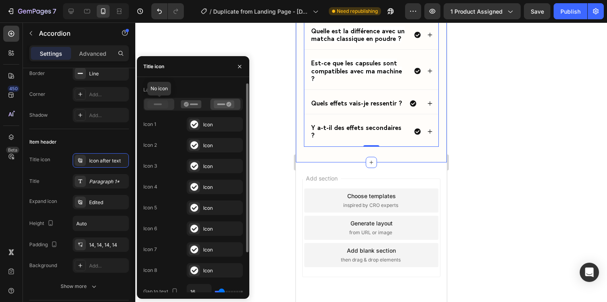
click at [158, 105] on icon at bounding box center [158, 104] width 20 height 8
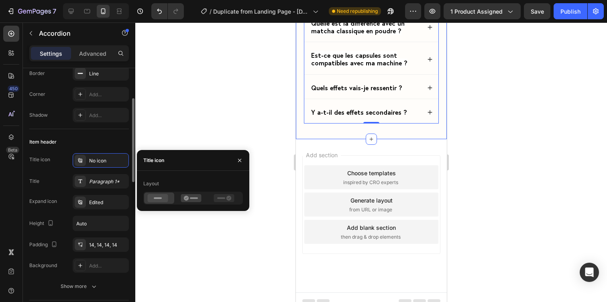
click at [46, 175] on div "Title Paragraph 1*" at bounding box center [79, 181] width 100 height 14
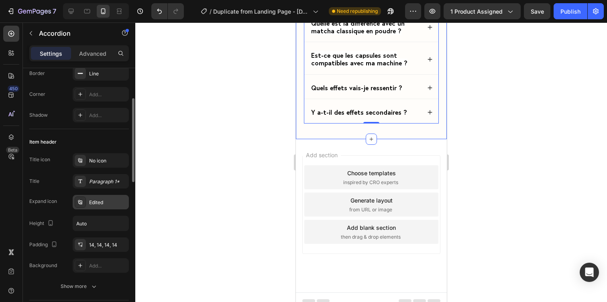
click at [79, 201] on icon at bounding box center [80, 202] width 6 height 6
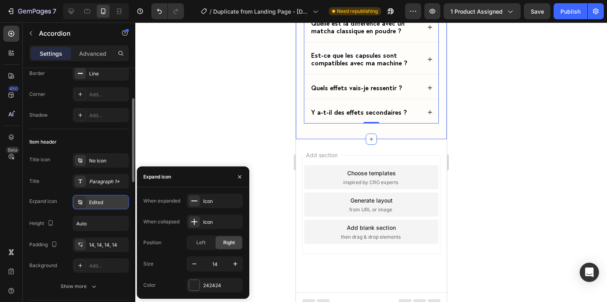
click at [79, 201] on icon at bounding box center [80, 202] width 6 height 6
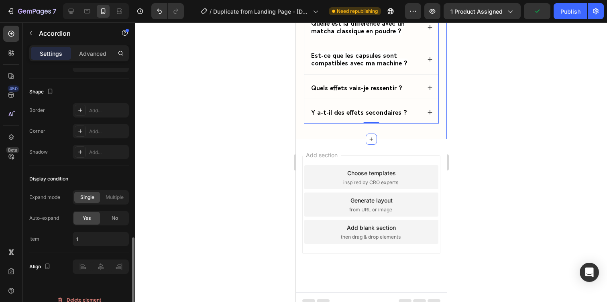
scroll to position [528, 0]
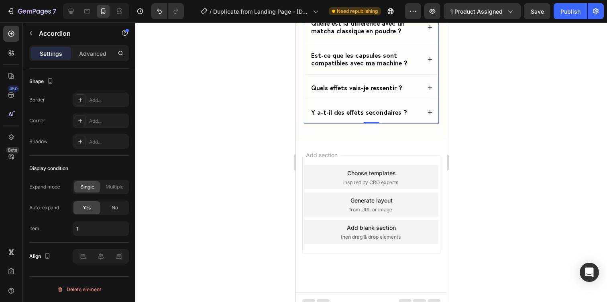
click at [361, 123] on div "Y a-t-il des effets secondaires ?" at bounding box center [371, 112] width 134 height 21
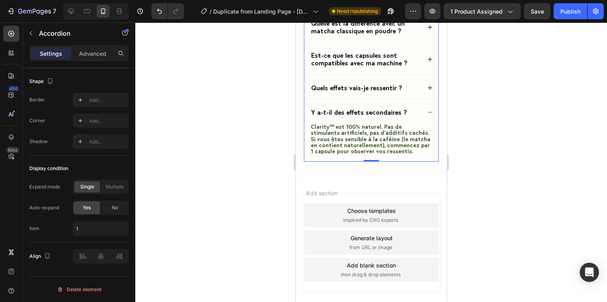
click at [427, 115] on icon at bounding box center [430, 113] width 6 height 6
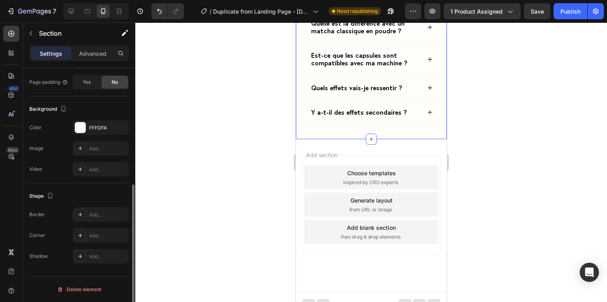
scroll to position [0, 0]
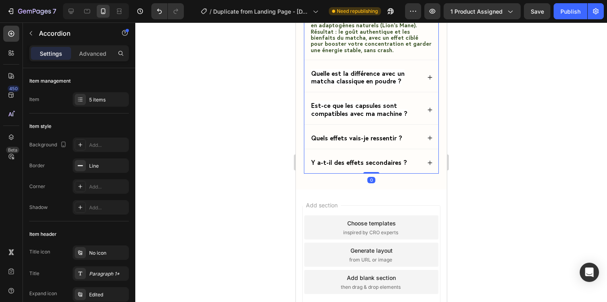
click at [92, 103] on div "5 items" at bounding box center [101, 99] width 56 height 14
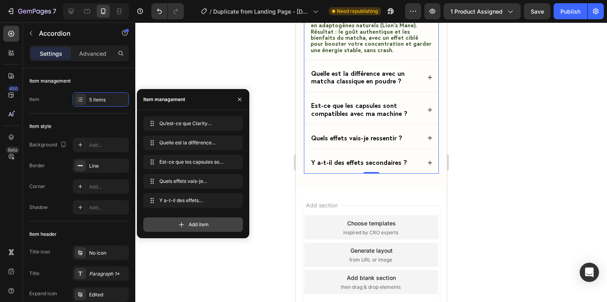
click at [195, 223] on span "Add item" at bounding box center [199, 224] width 20 height 7
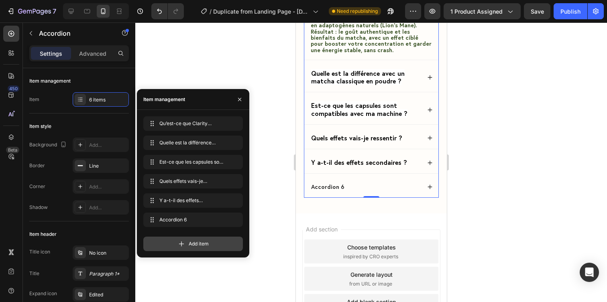
click at [196, 239] on div "Add item" at bounding box center [193, 244] width 100 height 14
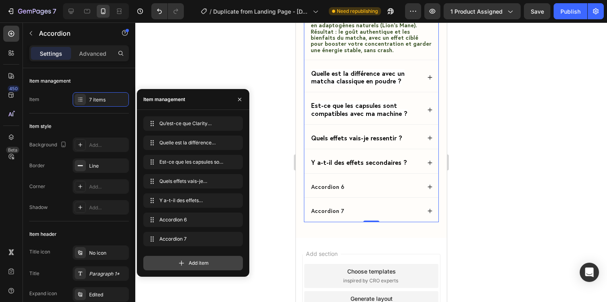
click at [194, 261] on span "Add item" at bounding box center [199, 263] width 20 height 7
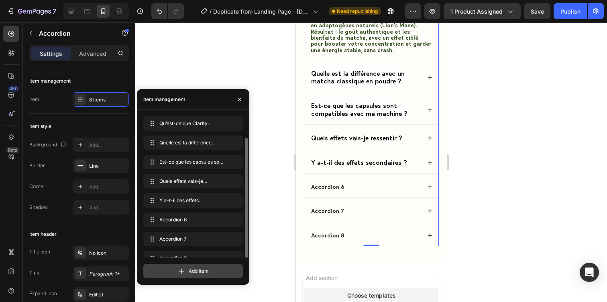
scroll to position [11, 0]
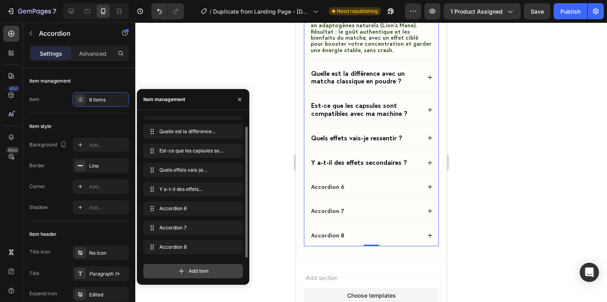
click at [196, 273] on span "Add item" at bounding box center [199, 271] width 20 height 7
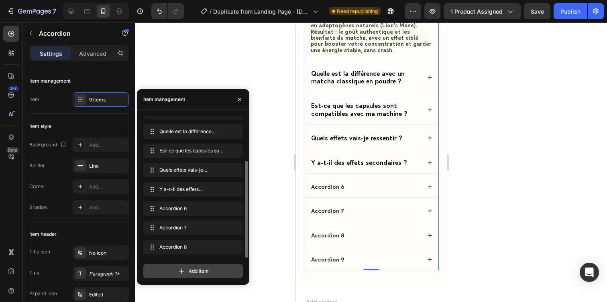
scroll to position [31, 0]
click at [196, 273] on span "Add item" at bounding box center [199, 271] width 20 height 7
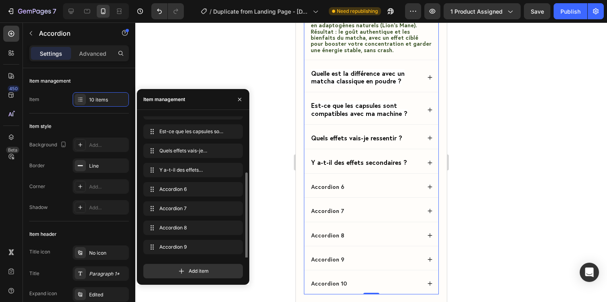
scroll to position [50, 0]
click at [242, 102] on button "button" at bounding box center [239, 99] width 13 height 13
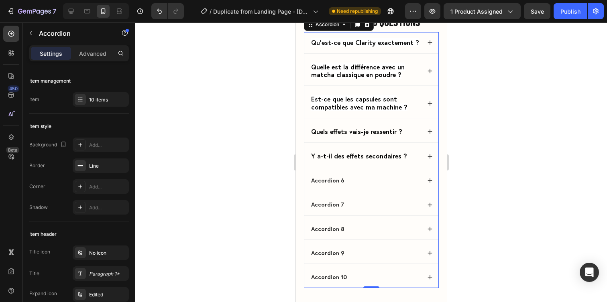
scroll to position [3177, 0]
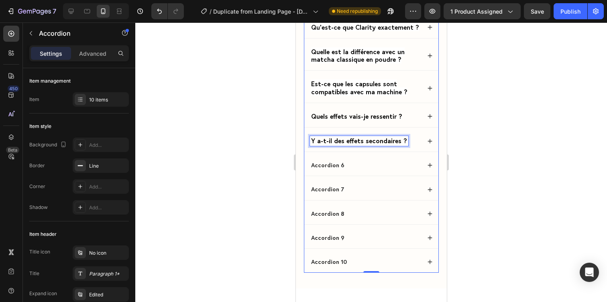
click at [346, 140] on strong "Y a-t-il des effets secondaires ?" at bounding box center [359, 141] width 96 height 8
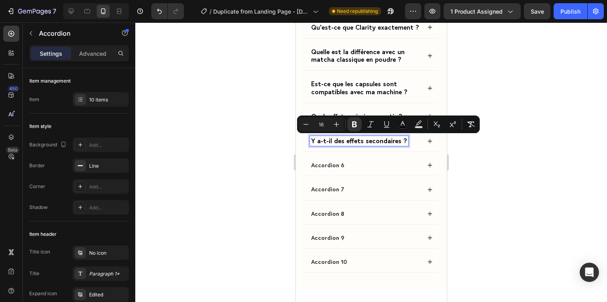
click at [320, 165] on p "Accordion 6" at bounding box center [327, 165] width 33 height 7
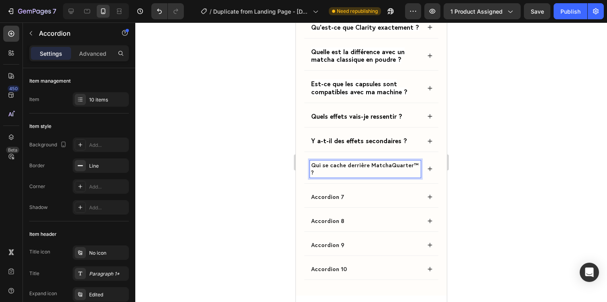
click at [320, 165] on p "Qui se cache derrière MatchaQuarter™ ?" at bounding box center [365, 169] width 108 height 14
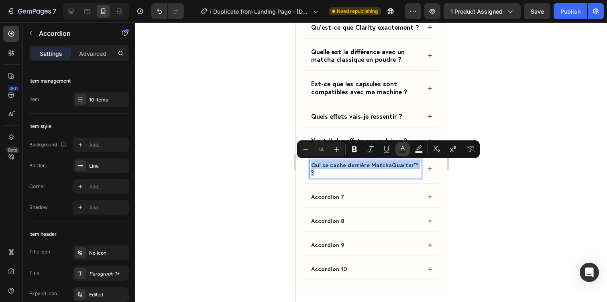
click at [400, 154] on button "Text Color" at bounding box center [403, 149] width 14 height 14
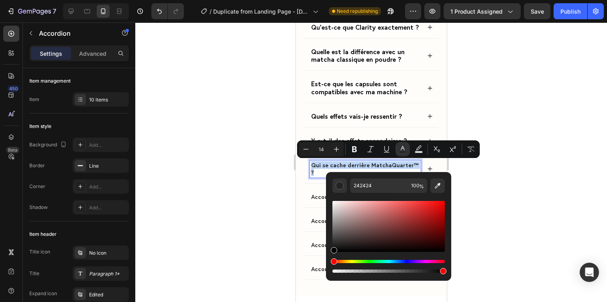
type input "000000"
drag, startPoint x: 637, startPoint y: 243, endPoint x: 314, endPoint y: 277, distance: 324.2
click at [325, 165] on span "Qui se cache derrière MatchaQuarter™ ?" at bounding box center [364, 168] width 107 height 15
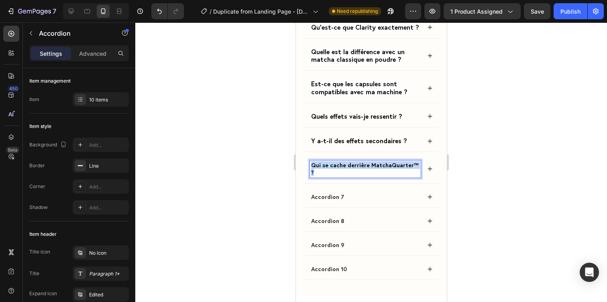
click at [325, 165] on span "Qui se cache derrière MatchaQuarter™ ?" at bounding box center [364, 168] width 107 height 15
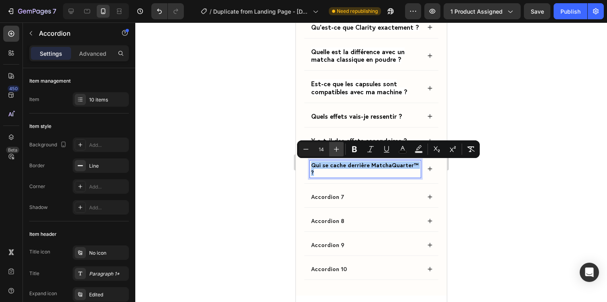
click at [339, 151] on icon "Editor contextual toolbar" at bounding box center [337, 149] width 8 height 8
type input "16"
click at [361, 176] on span "Qui se cache derrière MatchaQuarter™ ?" at bounding box center [342, 169] width 63 height 16
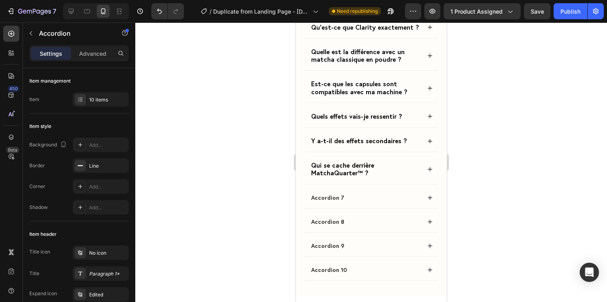
click at [493, 158] on div at bounding box center [371, 162] width 472 height 280
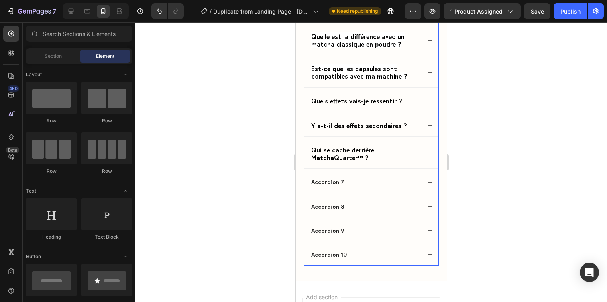
scroll to position [3138, 0]
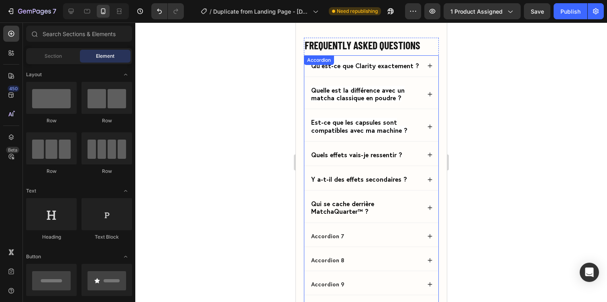
click at [360, 210] on span "Qui se cache derrière MatchaQuarter™ ?" at bounding box center [342, 208] width 63 height 16
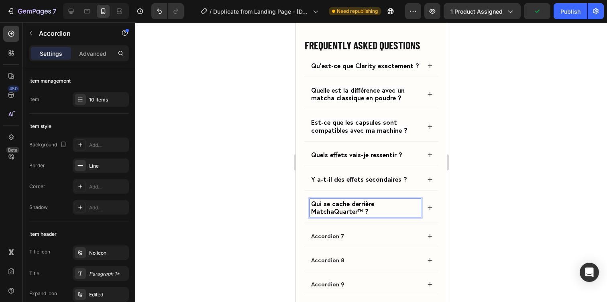
click at [361, 214] on span "Qui se cache derrière MatchaQuarter™ ?" at bounding box center [342, 208] width 63 height 16
click at [493, 196] on div at bounding box center [371, 162] width 472 height 280
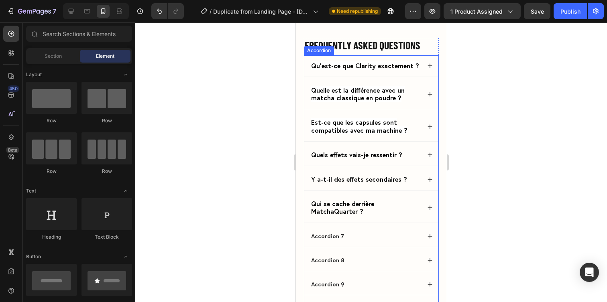
click at [429, 208] on icon at bounding box center [430, 208] width 6 height 6
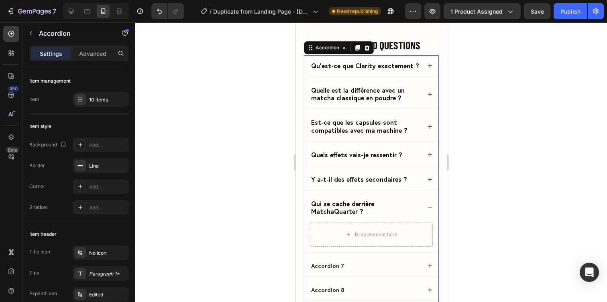
click at [428, 182] on div "Y a-t-il des effets secondaires ?" at bounding box center [371, 179] width 134 height 21
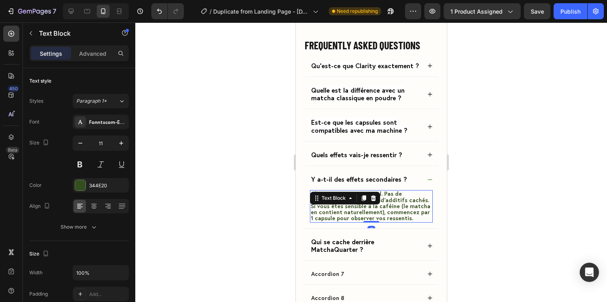
click at [375, 195] on div "Clarity™ est 100% naturel. Pas de stimulants artificiels, pas d’additifs cachés…" at bounding box center [371, 206] width 123 height 32
click at [362, 200] on icon at bounding box center [363, 198] width 6 height 6
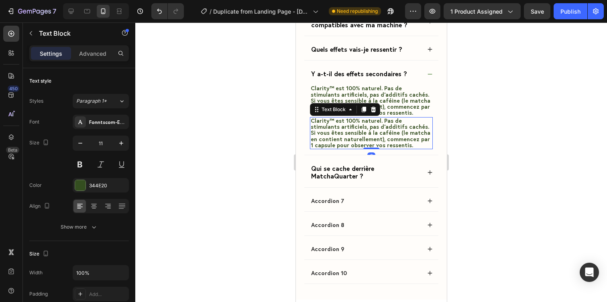
scroll to position [3245, 0]
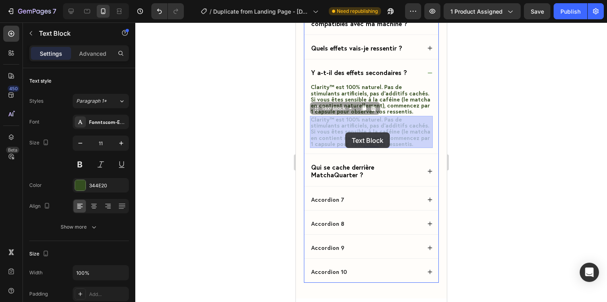
drag, startPoint x: 345, startPoint y: 112, endPoint x: 345, endPoint y: 133, distance: 20.9
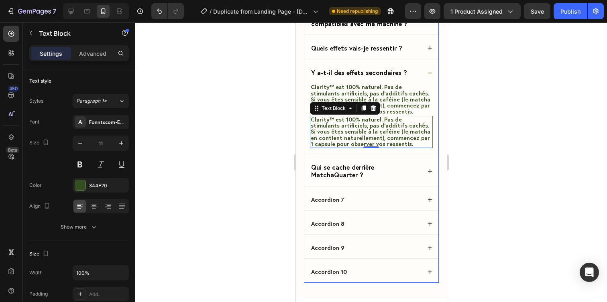
click at [430, 171] on icon at bounding box center [430, 171] width 4 height 4
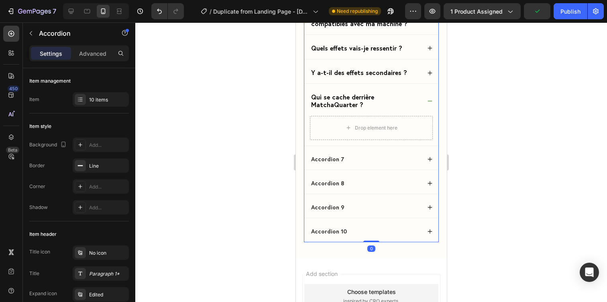
click at [426, 104] on div "Qui se cache derrière MatchaQuarter ?" at bounding box center [371, 101] width 134 height 29
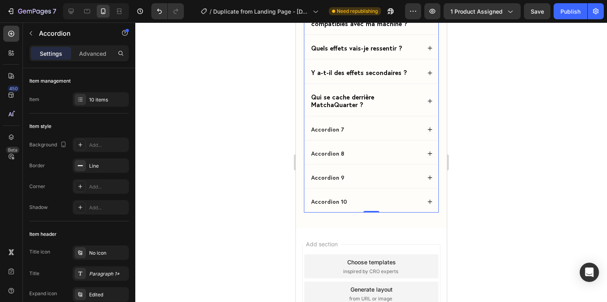
click at [430, 98] on icon at bounding box center [430, 101] width 6 height 6
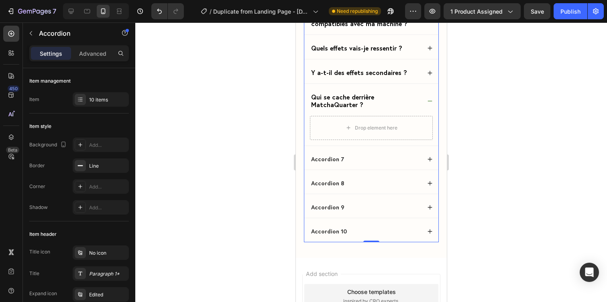
click at [404, 77] on div "Y a-t-il des effets secondaires ?" at bounding box center [359, 73] width 98 height 10
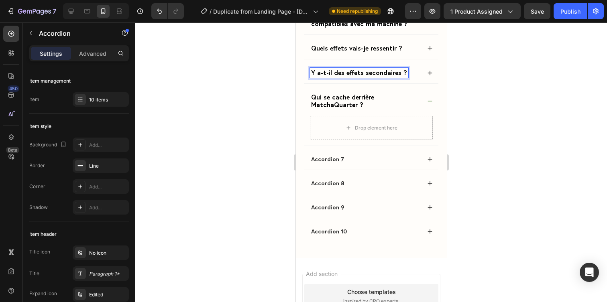
click at [411, 75] on div "Y a-t-il des effets secondaires ?" at bounding box center [365, 73] width 111 height 10
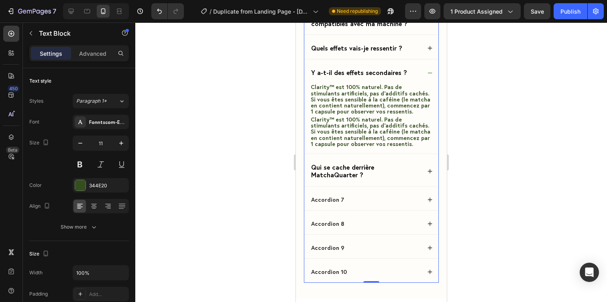
click at [380, 117] on span "Clarity™ est 100% naturel. Pas de stimulants artificiels, pas d’additifs cachés…" at bounding box center [370, 132] width 120 height 32
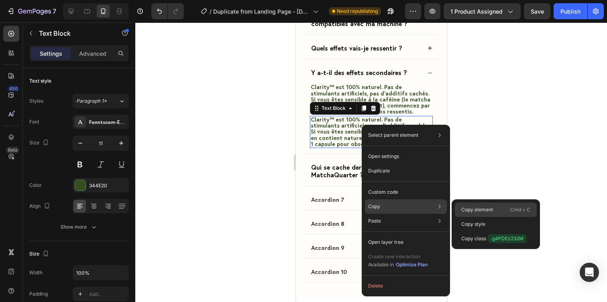
click at [465, 206] on p "Copy element" at bounding box center [477, 209] width 32 height 7
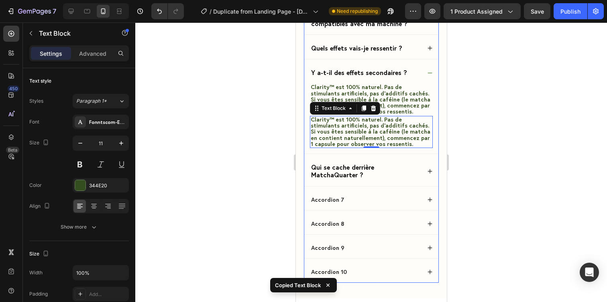
click at [430, 173] on icon at bounding box center [430, 172] width 6 height 6
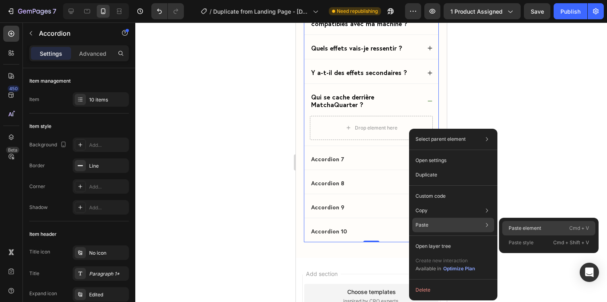
click at [504, 236] on div "Paste element Cmd + V" at bounding box center [548, 243] width 93 height 14
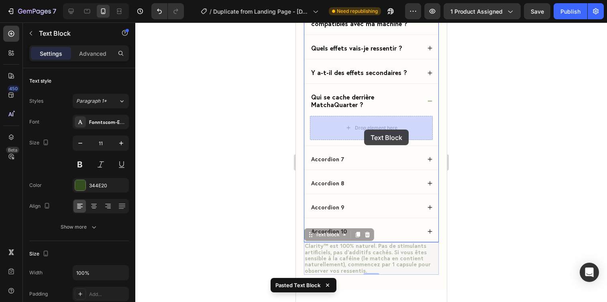
drag, startPoint x: 340, startPoint y: 239, endPoint x: 364, endPoint y: 130, distance: 111.4
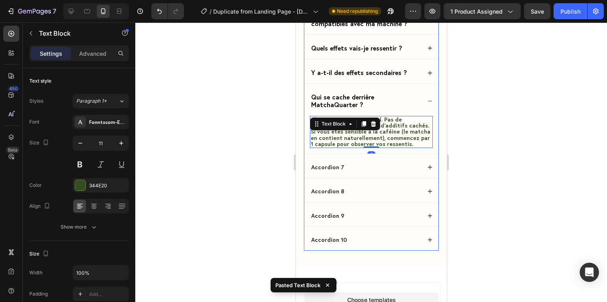
click at [428, 74] on icon at bounding box center [430, 73] width 6 height 6
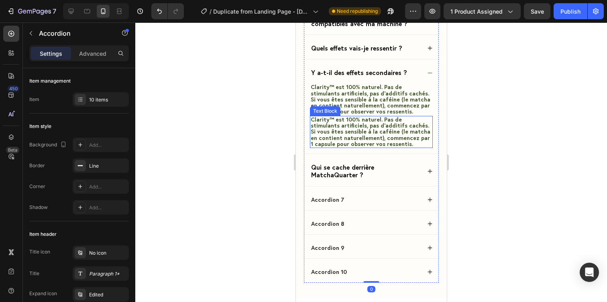
click at [390, 131] on span "Clarity™ est 100% naturel. Pas de stimulants artificiels, pas d’additifs cachés…" at bounding box center [370, 132] width 120 height 32
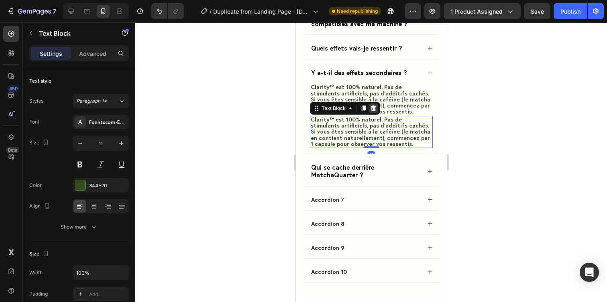
click at [372, 111] on icon at bounding box center [373, 108] width 6 height 6
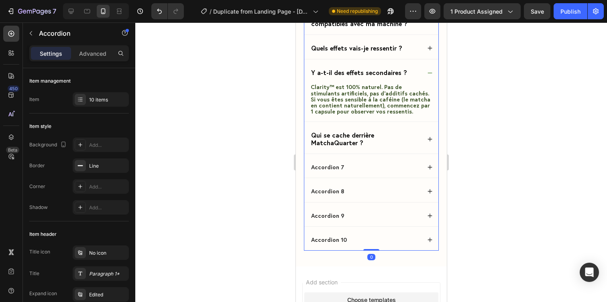
click at [431, 140] on icon at bounding box center [430, 140] width 6 height 6
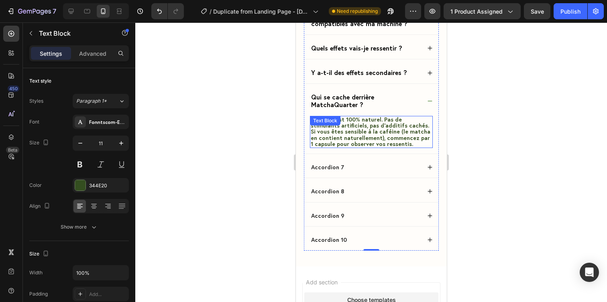
click at [345, 139] on span "Clarity™ est 100% naturel. Pas de stimulants artificiels, pas d’additifs cachés…" at bounding box center [370, 132] width 120 height 32
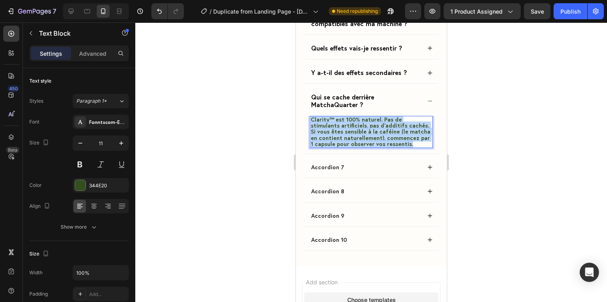
click at [345, 139] on span "Clarity™ est 100% naturel. Pas de stimulants artificiels, pas d’additifs cachés…" at bounding box center [370, 132] width 120 height 32
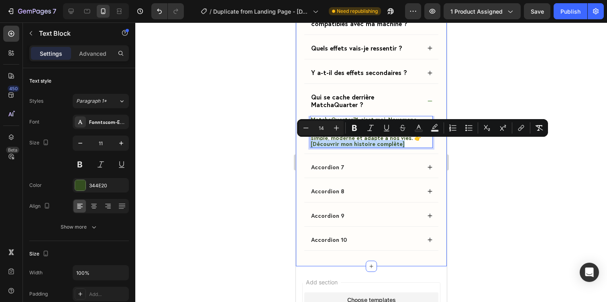
drag, startPoint x: 400, startPoint y: 143, endPoint x: 301, endPoint y: 147, distance: 99.3
click at [301, 147] on div "Frequently Asked Questions Heading Qu’est-ce que Clarity exactement ? Quelle es…" at bounding box center [371, 89] width 151 height 354
click at [352, 145] on span "MatchaQuarter™, c’est moi, Nouamane. Passionné de bien-être et d’innovation, j’…" at bounding box center [368, 132] width 116 height 32
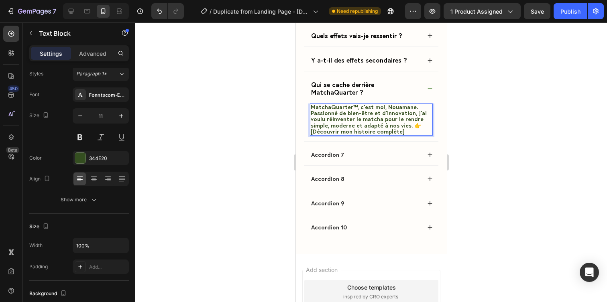
scroll to position [0, 0]
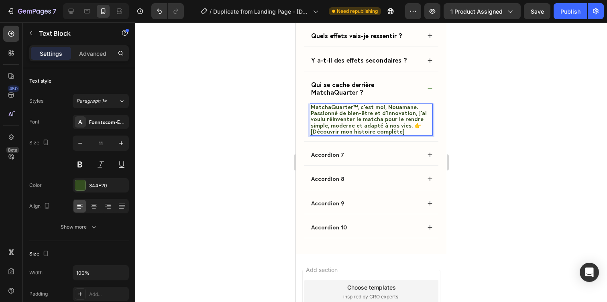
click at [358, 133] on span "MatchaQuarter™, c’est moi, Nouamane. Passionné de bien-être et d’innovation, j’…" at bounding box center [368, 119] width 116 height 32
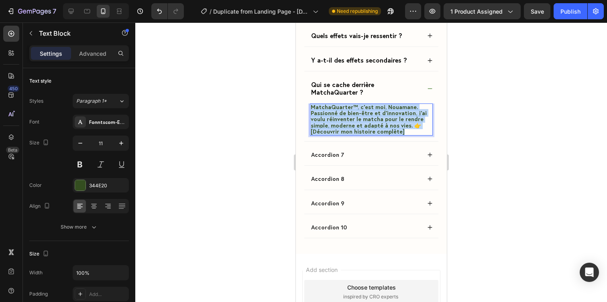
click at [358, 133] on span "MatchaQuarter™, c’est moi, Nouamane. Passionné de bien-être et d’innovation, j’…" at bounding box center [368, 119] width 116 height 32
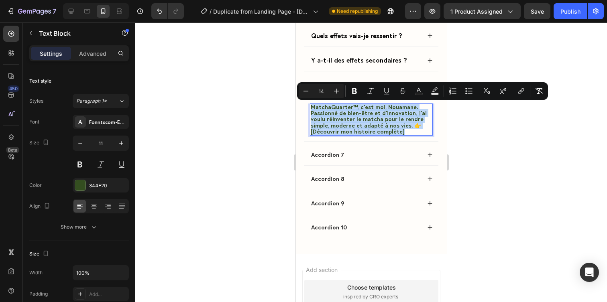
click at [377, 135] on div "MatchaQuarter™, c’est moi, Nouamane. Passionné de bien-être et d’innovation, j’…" at bounding box center [371, 120] width 123 height 32
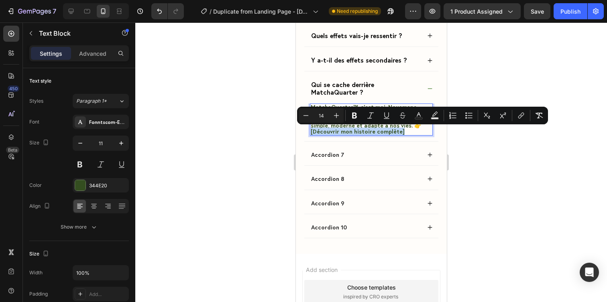
click at [398, 133] on p "MatchaQuarter™, c’est moi, Nouamane. Passionné de bien-être et d’innovation, j’…" at bounding box center [370, 119] width 121 height 31
click at [524, 116] on icon "Editor contextual toolbar" at bounding box center [521, 116] width 8 height 8
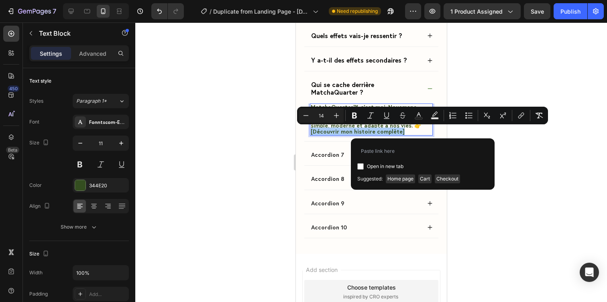
click at [537, 178] on div at bounding box center [371, 162] width 472 height 280
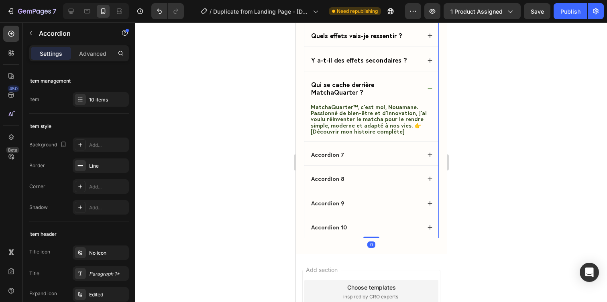
click at [429, 92] on div "Qui se cache derrière MatchaQuarter ?" at bounding box center [371, 88] width 134 height 29
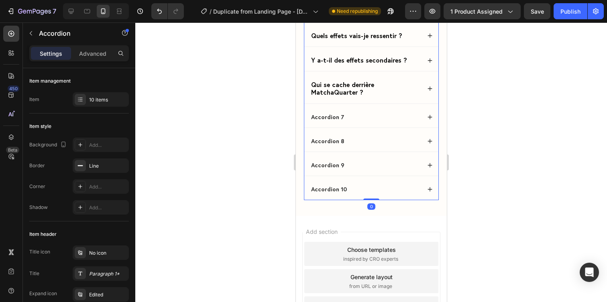
click at [429, 92] on div "Qui se cache derrière MatchaQuarter ?" at bounding box center [371, 88] width 134 height 29
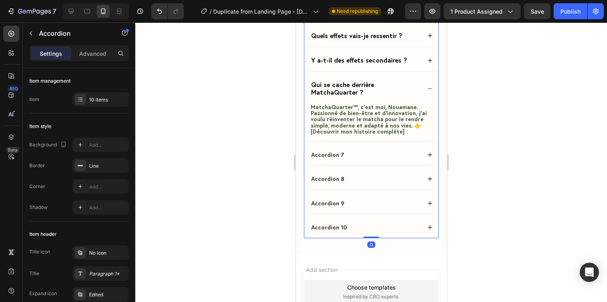
click at [429, 92] on div "Qui se cache derrière MatchaQuarter ?" at bounding box center [371, 88] width 134 height 29
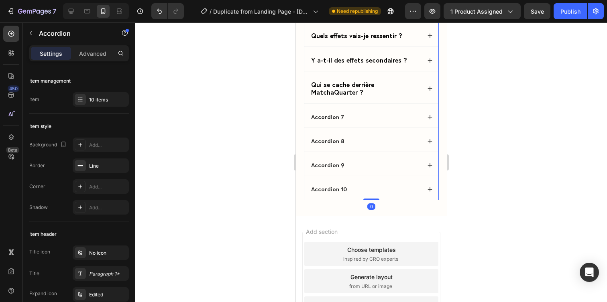
click at [429, 92] on div "Qui se cache derrière MatchaQuarter ?" at bounding box center [371, 88] width 134 height 29
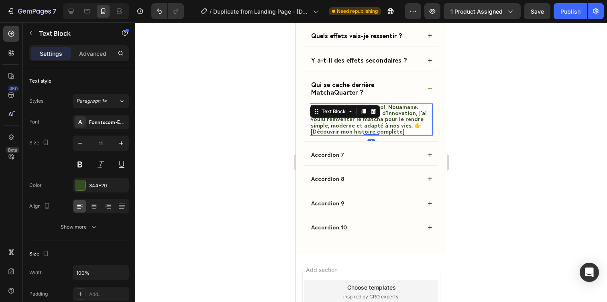
click at [413, 124] on span "MatchaQuarter™, c’est moi, Nouamane. Passionné de bien-être et d’innovation, j’…" at bounding box center [368, 119] width 116 height 32
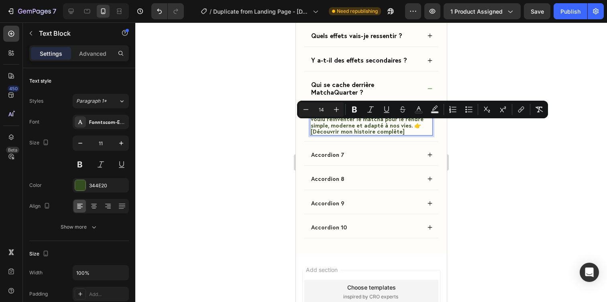
click at [414, 126] on span "MatchaQuarter™, c’est moi, Nouamane. Passionné de bien-être et d’innovation, j’…" at bounding box center [368, 119] width 116 height 32
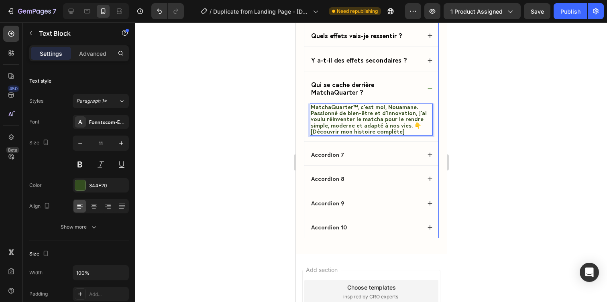
click at [457, 115] on div at bounding box center [371, 162] width 472 height 280
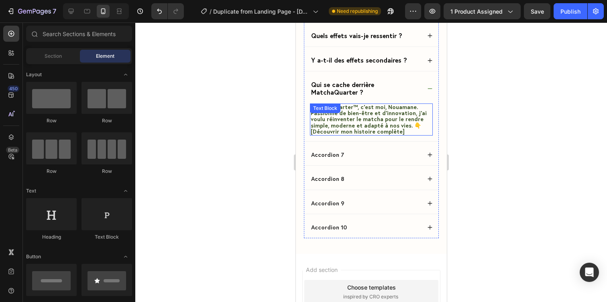
click at [353, 106] on div "MatchaQuarter™, c’est moi, Nouamane. Passionné de bien-être et d’innovation, j’…" at bounding box center [371, 120] width 123 height 32
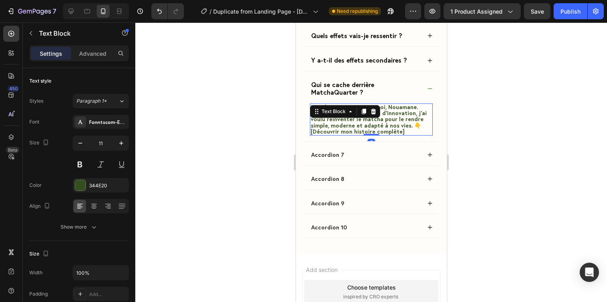
click at [353, 107] on div "Text Block" at bounding box center [333, 112] width 43 height 10
click at [455, 116] on div at bounding box center [371, 162] width 472 height 280
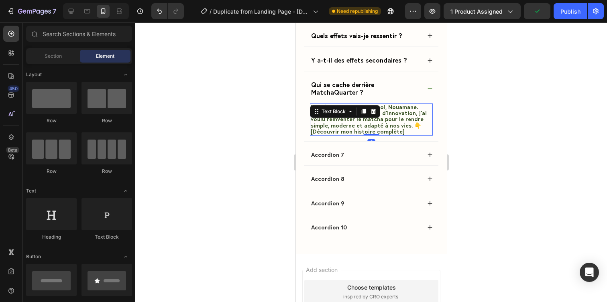
click at [355, 113] on div "MatchaQuarter™, c’est moi, Nouamane. Passionné de bien-être et d’innovation, j’…" at bounding box center [371, 120] width 123 height 32
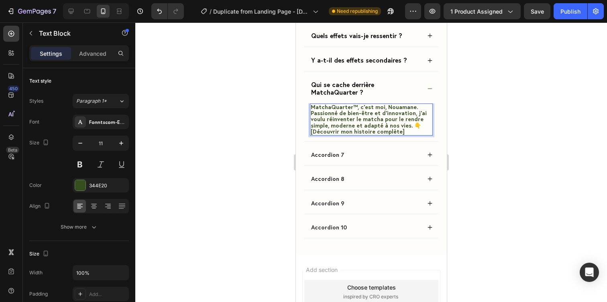
click at [352, 108] on span "MatchaQuarter™, c’est moi, Nouamane. Passionné de bien-être et d’innovation, j’…" at bounding box center [368, 119] width 116 height 32
click at [494, 137] on div at bounding box center [371, 162] width 472 height 280
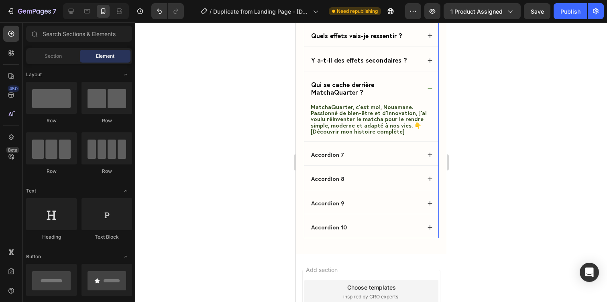
click at [427, 93] on div "Qui se cache derrière MatchaQuarter ?" at bounding box center [371, 88] width 134 height 29
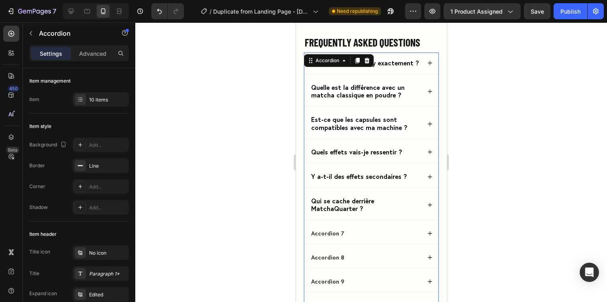
scroll to position [3138, 0]
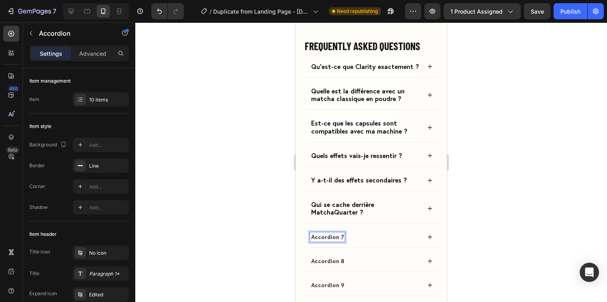
click at [329, 239] on p "Accordion 7" at bounding box center [327, 237] width 33 height 7
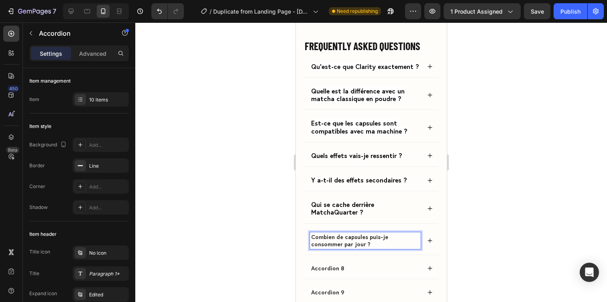
click at [363, 234] on strong "Combien de capsules puis-je consommer par jour ?" at bounding box center [349, 240] width 77 height 15
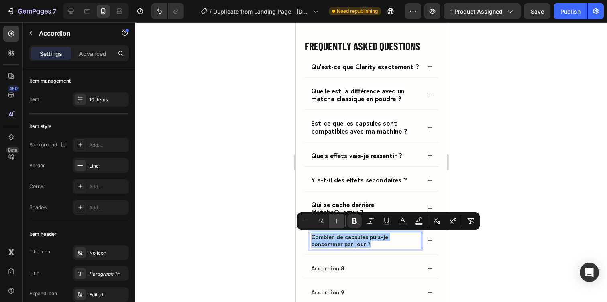
click at [337, 219] on icon "Editor contextual toolbar" at bounding box center [337, 221] width 8 height 8
type input "16"
click at [400, 221] on icon "Editor contextual toolbar" at bounding box center [403, 221] width 8 height 8
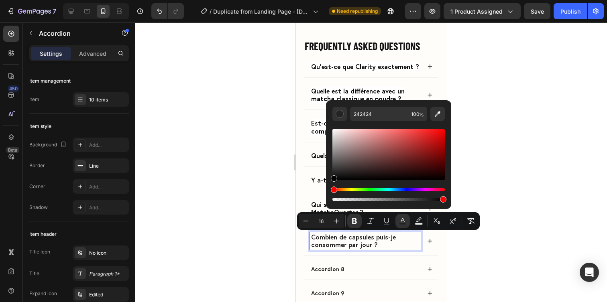
type input "000000"
drag, startPoint x: 340, startPoint y: 170, endPoint x: 318, endPoint y: 223, distance: 56.9
click at [318, 223] on div "Minus 16 Plus Bold Italic Underline Text Color Text Background Color Subscript …" at bounding box center [388, 221] width 183 height 18
click at [496, 244] on div at bounding box center [371, 162] width 472 height 280
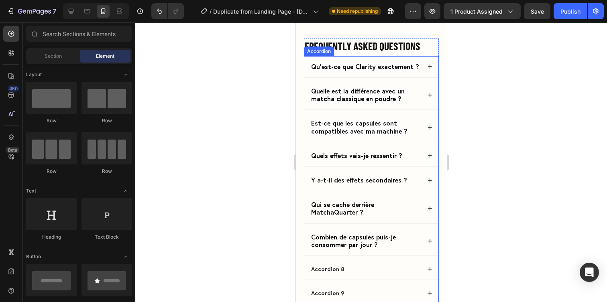
click at [428, 242] on icon at bounding box center [430, 242] width 6 height 6
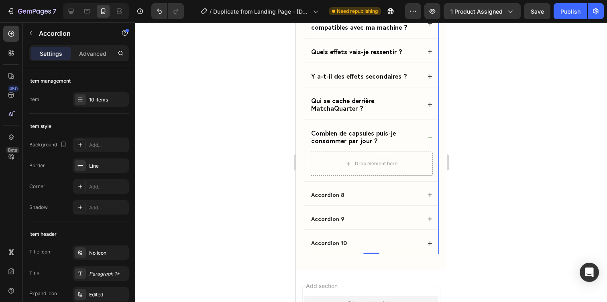
scroll to position [3242, 0]
click at [426, 101] on div "Qui se cache derrière MatchaQuarter ?" at bounding box center [371, 104] width 134 height 29
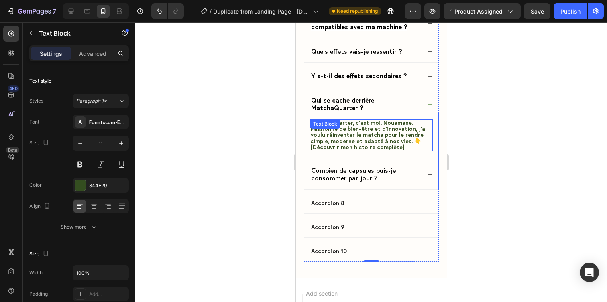
click at [386, 133] on span "MatchaQuarter, c’est moi, Nouamane. Passionné de bien-être et d’innovation, j’a…" at bounding box center [368, 135] width 116 height 32
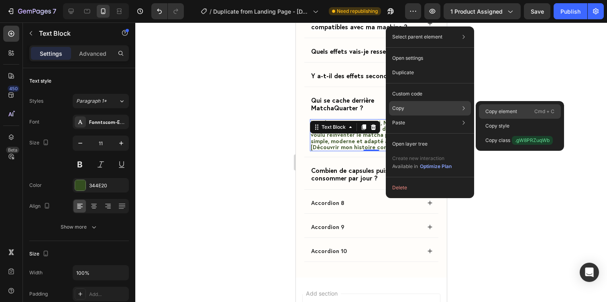
click at [484, 119] on div "Copy element Cmd + C" at bounding box center [520, 126] width 82 height 14
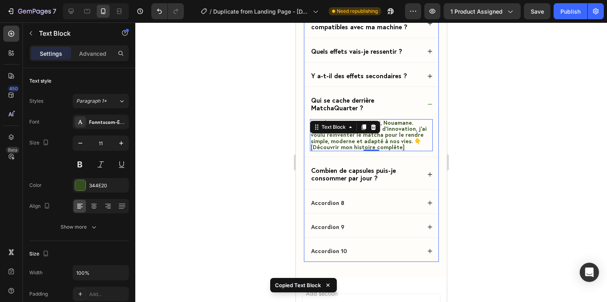
click at [414, 165] on div "Combien de capsules puis-je consommer par jour ?" at bounding box center [371, 174] width 134 height 29
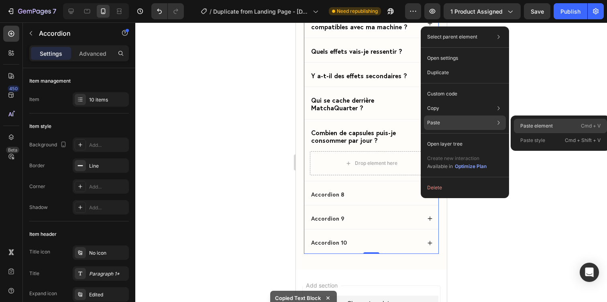
click at [514, 133] on div "Paste element Cmd + V" at bounding box center [560, 140] width 93 height 14
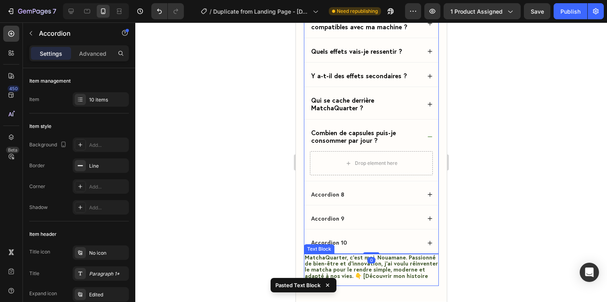
click at [336, 260] on span "MatchaQuarter, c’est moi, Nouamane. Passionné de bien-être et d’innovation, j’a…" at bounding box center [370, 270] width 133 height 32
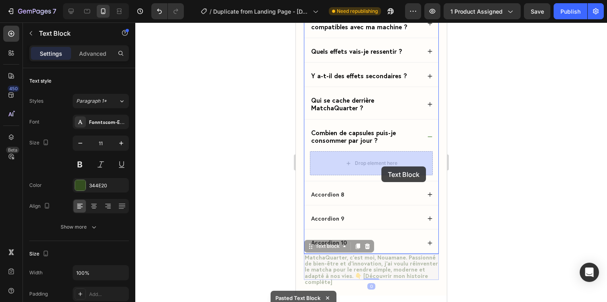
drag, startPoint x: 330, startPoint y: 248, endPoint x: 381, endPoint y: 166, distance: 96.8
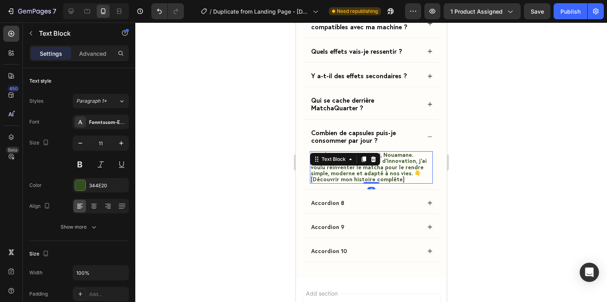
click at [465, 160] on div at bounding box center [371, 162] width 472 height 280
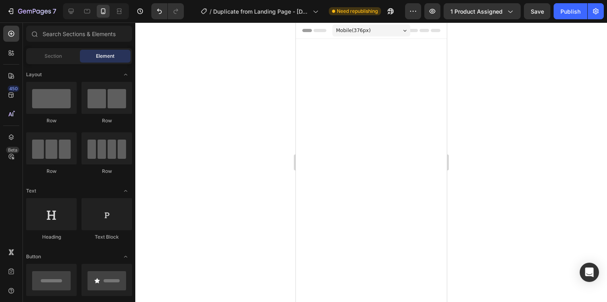
scroll to position [3242, 0]
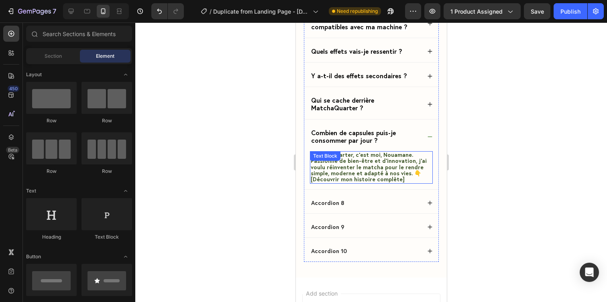
click at [359, 170] on span "MatchaQuarter, c’est moi, Nouamane. Passionné de bien-être et d’innovation, j’a…" at bounding box center [368, 167] width 116 height 32
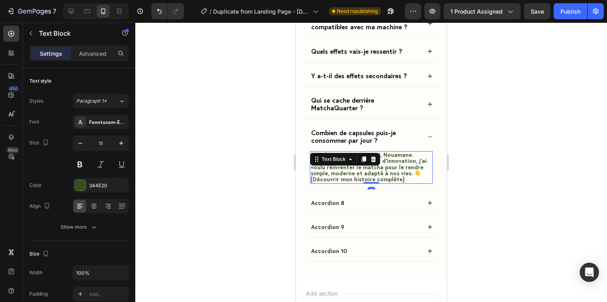
click at [359, 170] on span "MatchaQuarter, c’est moi, Nouamane. Passionné de bien-être et d’innovation, j’a…" at bounding box center [368, 167] width 116 height 32
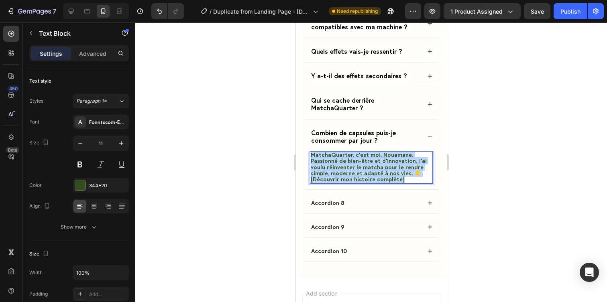
click at [359, 170] on span "MatchaQuarter, c’est moi, Nouamane. Passionné de bien-être et d’innovation, j’a…" at bounding box center [368, 167] width 116 height 32
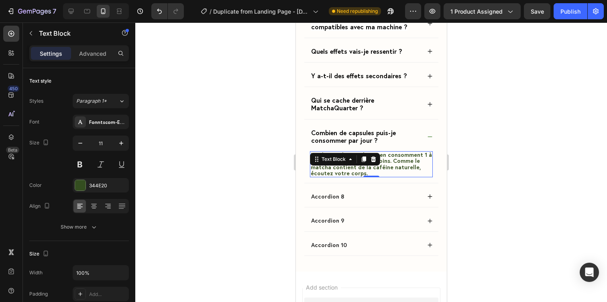
click at [470, 151] on div at bounding box center [371, 162] width 472 height 280
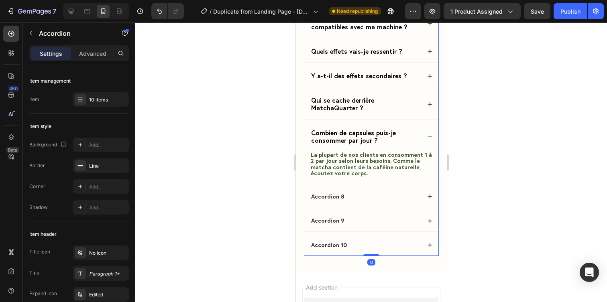
click at [429, 135] on icon at bounding box center [430, 137] width 6 height 6
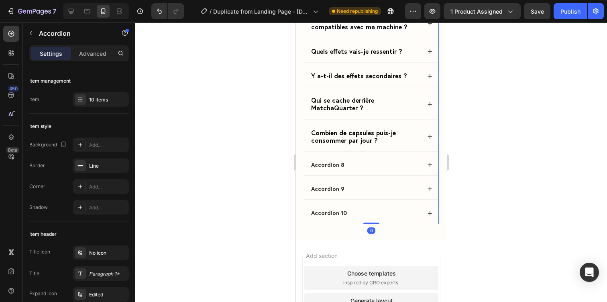
click at [429, 135] on icon at bounding box center [430, 137] width 6 height 6
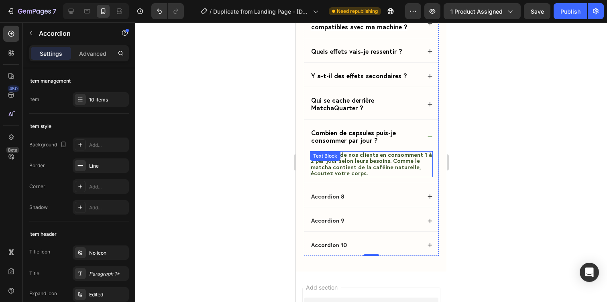
click at [429, 155] on p "La plupart de nos clients en consomment 1 à 2 par jour selon leurs besoins. Com…" at bounding box center [370, 164] width 121 height 24
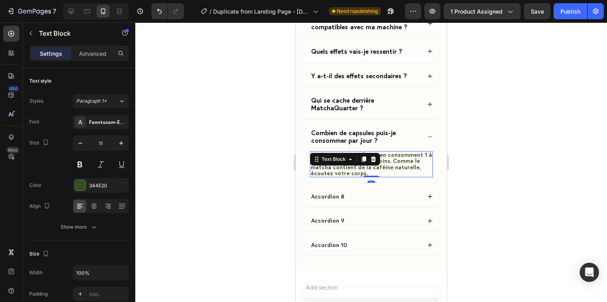
click at [429, 155] on p "La plupart de nos clients en consomment 1 à 2 par jour selon leurs besoins. Com…" at bounding box center [370, 164] width 121 height 24
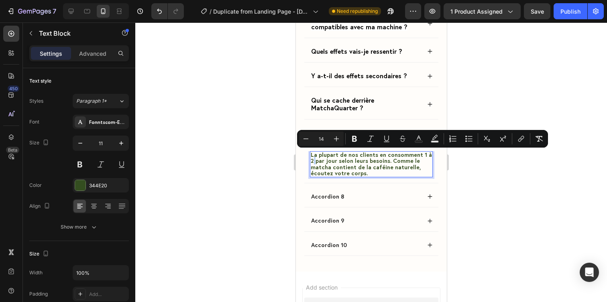
click at [428, 155] on span "La plupart de nos clients en consomment 1 à 2 par jour selon leurs besoins. Com…" at bounding box center [370, 164] width 121 height 26
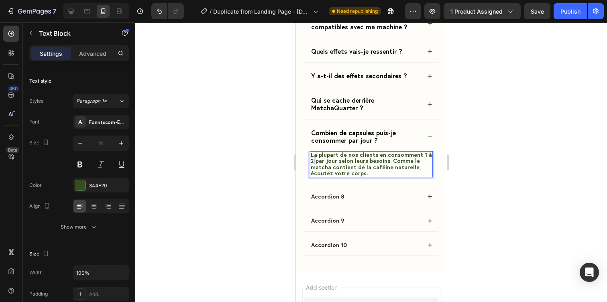
click at [428, 155] on span "La plupart de nos clients en consomment 1 à 2 par jour selon leurs besoins. Com…" at bounding box center [370, 164] width 121 height 26
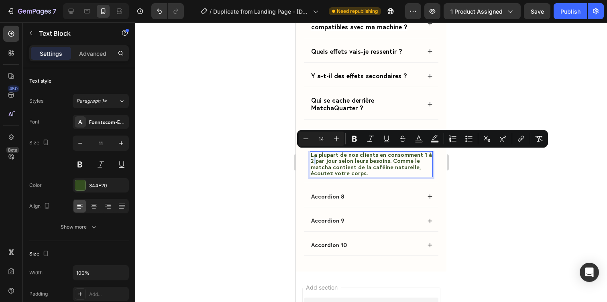
click at [428, 156] on span "La plupart de nos clients en consomment 1 à 2 par jour selon leurs besoins. Com…" at bounding box center [370, 164] width 121 height 26
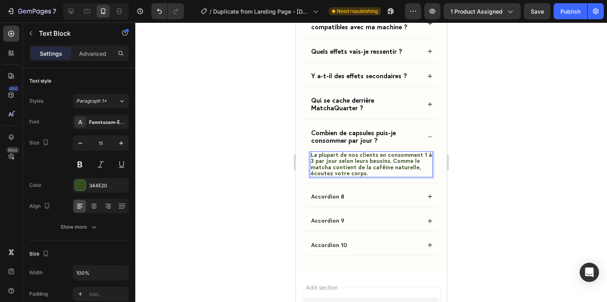
click at [478, 166] on div at bounding box center [371, 162] width 472 height 280
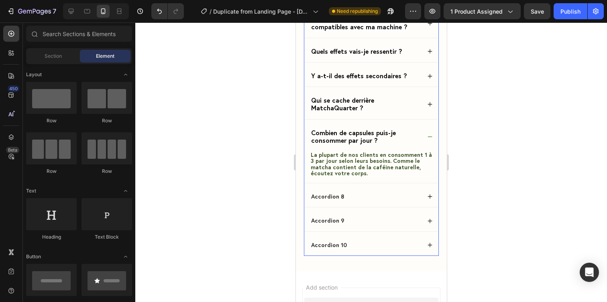
click at [428, 134] on div "Combien de capsules puis-je consommer par jour ?" at bounding box center [371, 136] width 134 height 29
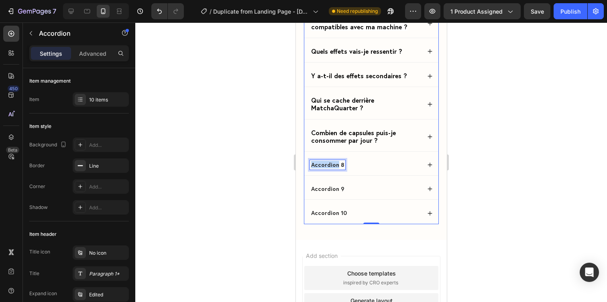
click at [329, 166] on p "Accordion 8" at bounding box center [327, 164] width 33 height 7
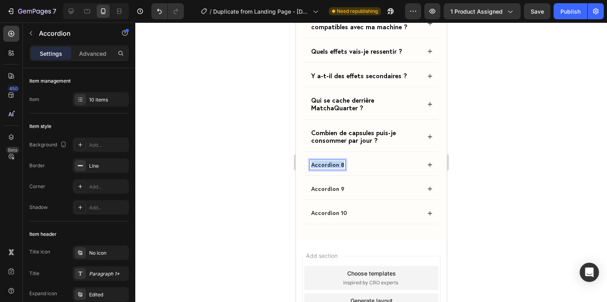
click at [329, 166] on p "Accordion 8" at bounding box center [327, 164] width 33 height 7
click at [337, 163] on strong "Quelle est la durée d’expédition ?" at bounding box center [357, 165] width 92 height 8
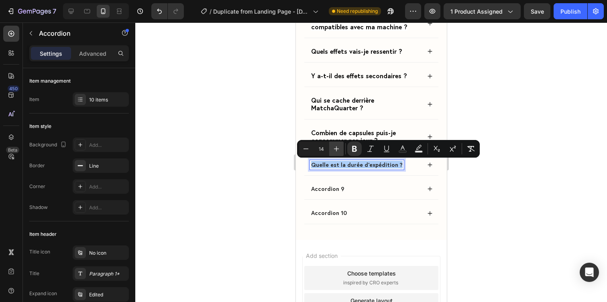
click at [336, 149] on icon "Editor contextual toolbar" at bounding box center [336, 149] width 5 height 5
click at [332, 150] on button "Plus" at bounding box center [336, 149] width 14 height 14
type input "16"
drag, startPoint x: 115, startPoint y: 145, endPoint x: 400, endPoint y: 147, distance: 285.1
click at [400, 147] on icon "Editor contextual toolbar" at bounding box center [403, 149] width 8 height 8
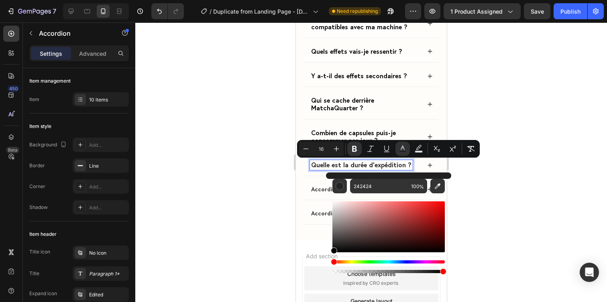
type input "000000"
drag, startPoint x: 650, startPoint y: 241, endPoint x: 321, endPoint y: 278, distance: 331.5
click at [257, 216] on div at bounding box center [371, 162] width 472 height 280
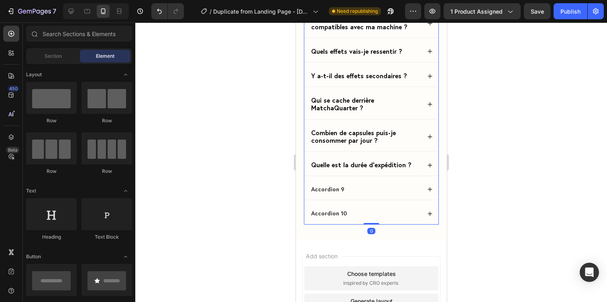
click at [433, 135] on div "Combien de capsules puis-je consommer par jour ?" at bounding box center [371, 136] width 134 height 29
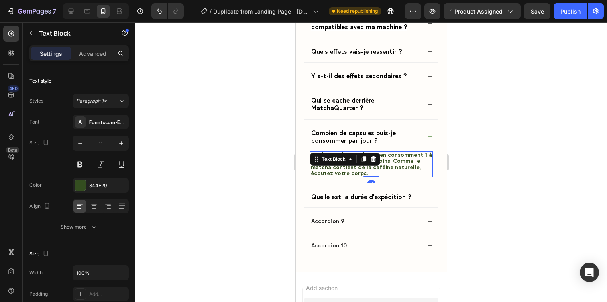
click at [408, 162] on span "La plupart de nos clients en consomment 1 à 3 par jour selon leurs besoins. Com…" at bounding box center [370, 164] width 121 height 26
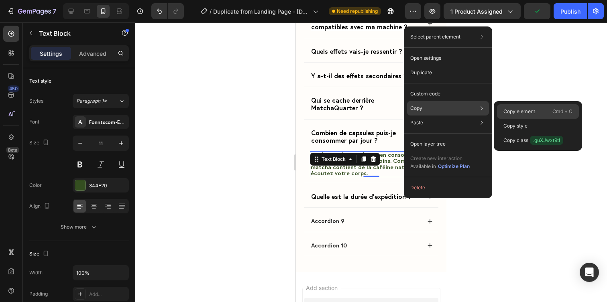
click at [498, 119] on div "Copy element Cmd + C" at bounding box center [538, 126] width 82 height 14
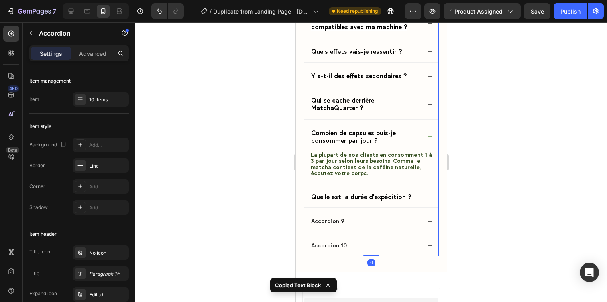
click at [433, 196] on div "Quelle est la durée d’expédition ?" at bounding box center [371, 196] width 134 height 21
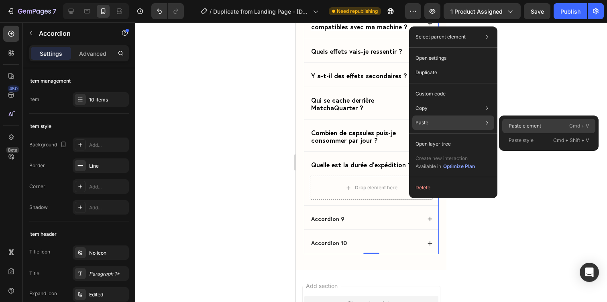
click at [507, 133] on div "Paste element Cmd + V" at bounding box center [548, 140] width 93 height 14
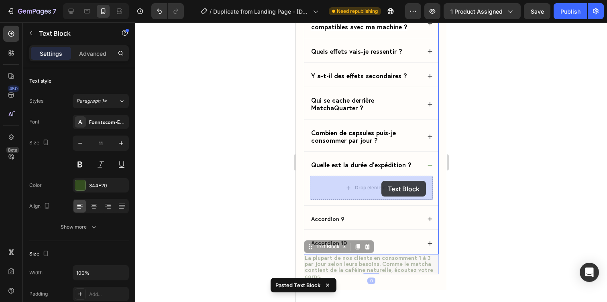
drag, startPoint x: 343, startPoint y: 246, endPoint x: 381, endPoint y: 181, distance: 74.9
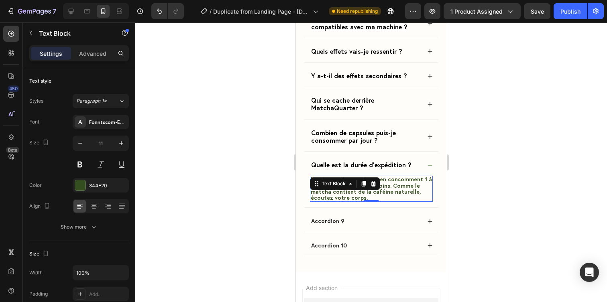
click at [391, 187] on span "La plupart de nos clients en consomment 1 à 3 par jour selon leurs besoins. Com…" at bounding box center [370, 188] width 121 height 26
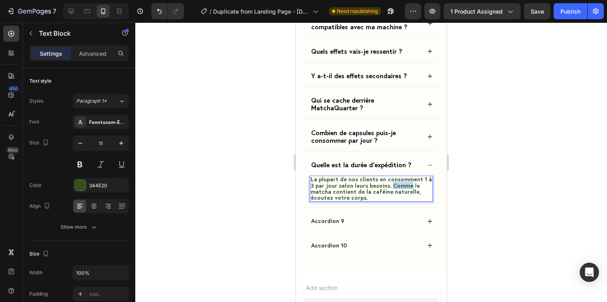
click at [391, 187] on span "La plupart de nos clients en consomment 1 à 3 par jour selon leurs besoins. Com…" at bounding box center [370, 188] width 121 height 26
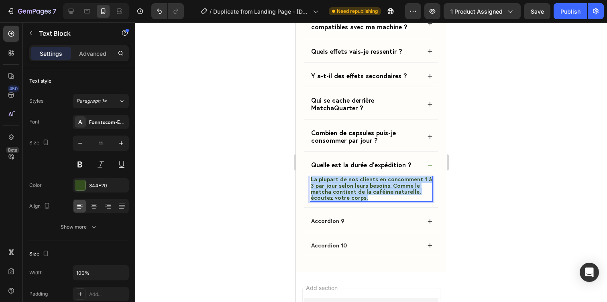
click at [391, 187] on span "La plupart de nos clients en consomment 1 à 3 par jour selon leurs besoins. Com…" at bounding box center [370, 188] width 121 height 26
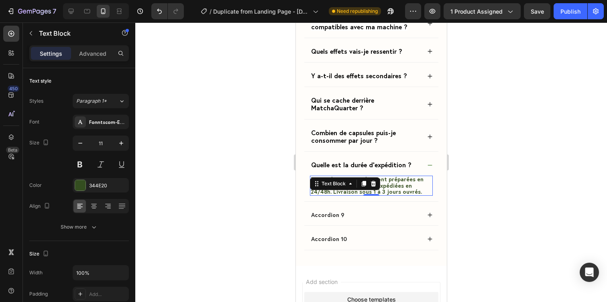
click at [487, 204] on div at bounding box center [371, 162] width 472 height 280
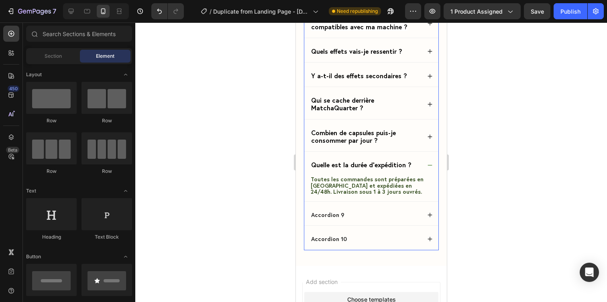
click at [432, 159] on div "Quelle est la durée d’expédition ?" at bounding box center [371, 165] width 134 height 21
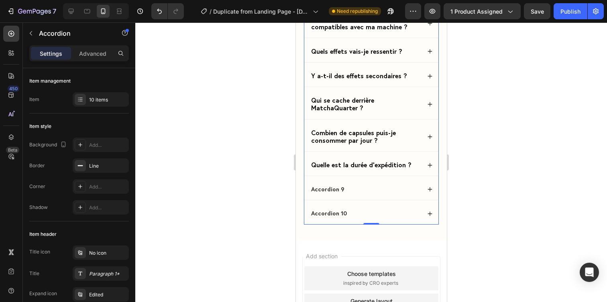
click at [426, 138] on div "Combien de capsules puis-je consommer par jour ?" at bounding box center [371, 136] width 134 height 29
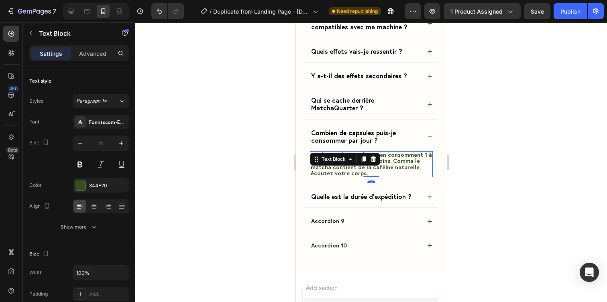
click at [388, 163] on span "La plupart de nos clients en consomment 1 à 3 par jour selon leurs besoins. Com…" at bounding box center [370, 164] width 121 height 26
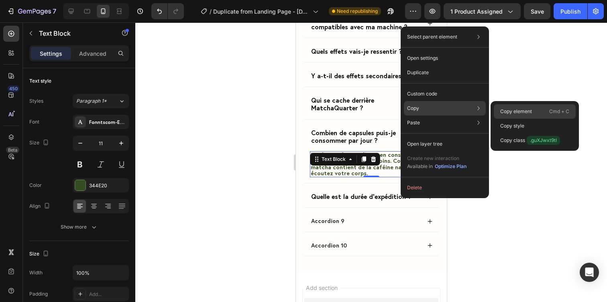
click at [494, 119] on div "Copy element Cmd + C" at bounding box center [535, 126] width 82 height 14
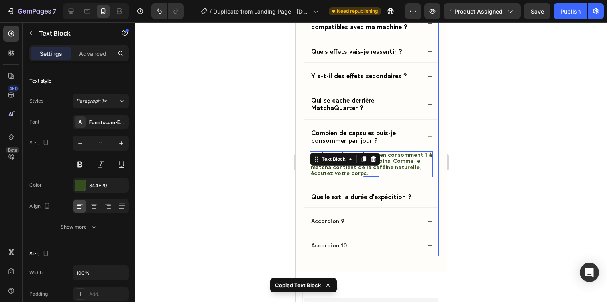
click at [428, 194] on div "Quelle est la durée d’expédition ?" at bounding box center [371, 196] width 134 height 21
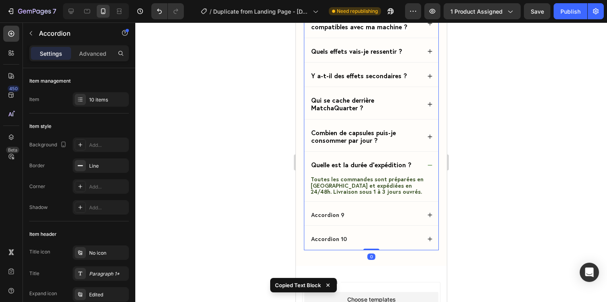
click at [429, 217] on icon at bounding box center [430, 215] width 6 height 6
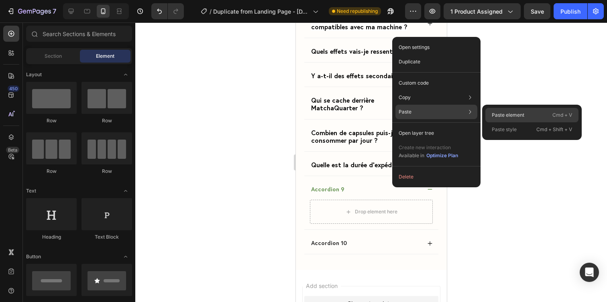
click at [490, 122] on div "Paste element Cmd + V" at bounding box center [532, 129] width 93 height 14
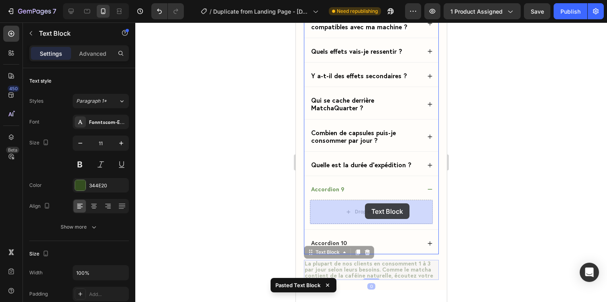
drag, startPoint x: 335, startPoint y: 252, endPoint x: 365, endPoint y: 204, distance: 56.4
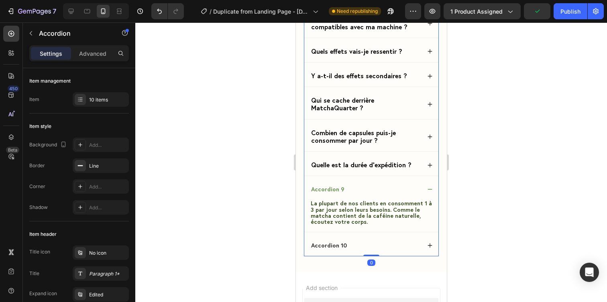
click at [334, 190] on p "Accordion 9" at bounding box center [327, 189] width 33 height 7
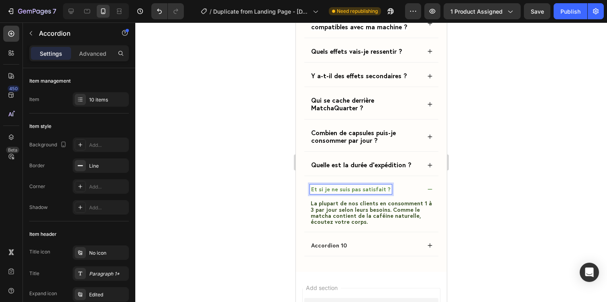
click at [341, 188] on strong "Et si je ne suis pas satisfait ?" at bounding box center [351, 190] width 80 height 8
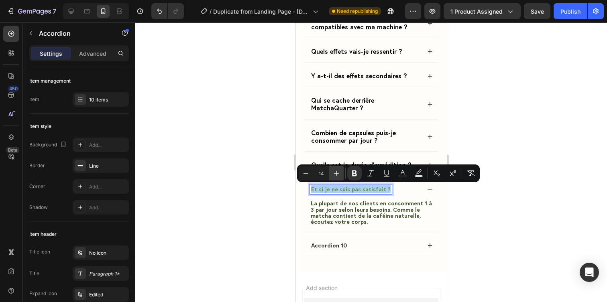
click at [333, 175] on icon "Editor contextual toolbar" at bounding box center [337, 173] width 8 height 8
type input "16"
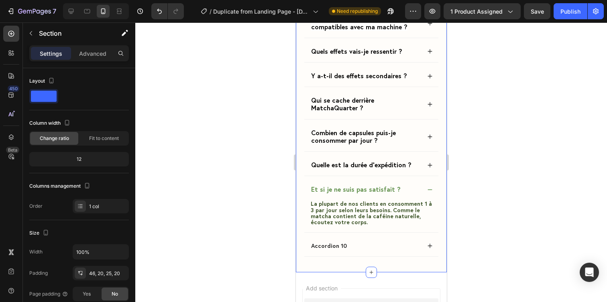
click at [443, 189] on div "Frequently Asked Questions Heading Qu’est-ce que Clarity exactement ? Quelle es…" at bounding box center [371, 94] width 151 height 357
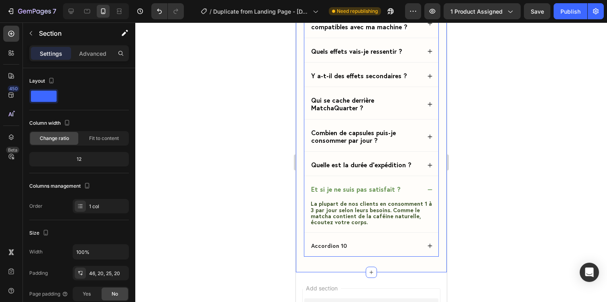
click at [373, 188] on strong "Et si je ne suis pas satisfait ?" at bounding box center [356, 189] width 90 height 8
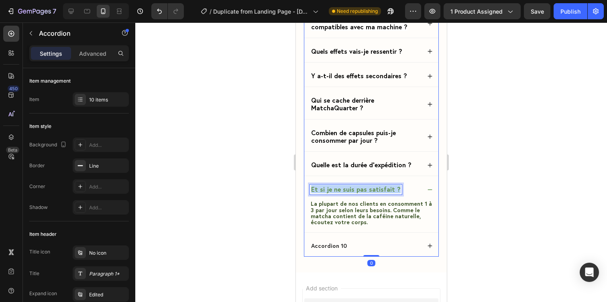
click at [373, 188] on strong "Et si je ne suis pas satisfait ?" at bounding box center [356, 189] width 90 height 8
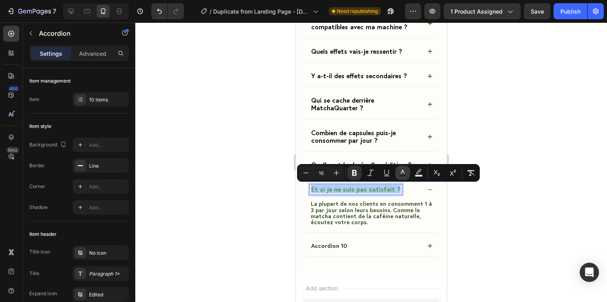
click at [397, 175] on button "Text Color" at bounding box center [403, 173] width 14 height 14
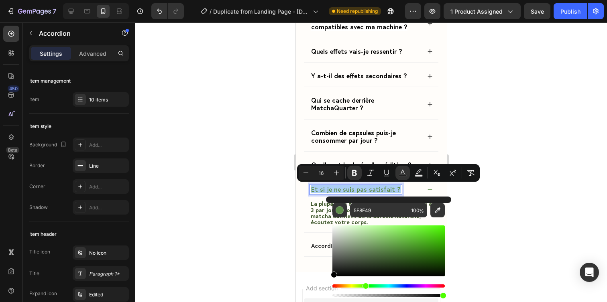
drag, startPoint x: 356, startPoint y: 244, endPoint x: 307, endPoint y: 311, distance: 82.8
click at [307, 0] on html "7 / Duplicate from Landing Page - Aug 23, 13:25:49 Need republishing Preview 1 …" at bounding box center [303, 0] width 607 height 0
type input "000000"
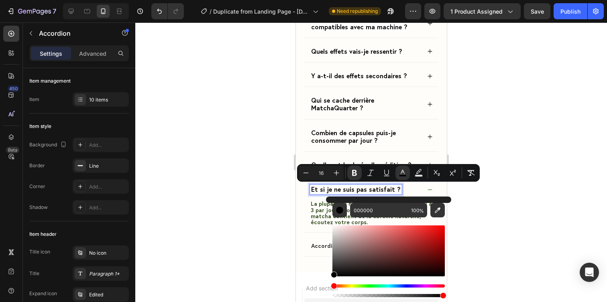
click at [472, 236] on div at bounding box center [371, 162] width 472 height 280
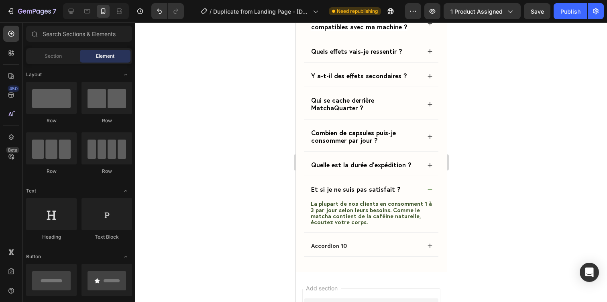
click at [471, 236] on div at bounding box center [371, 162] width 472 height 280
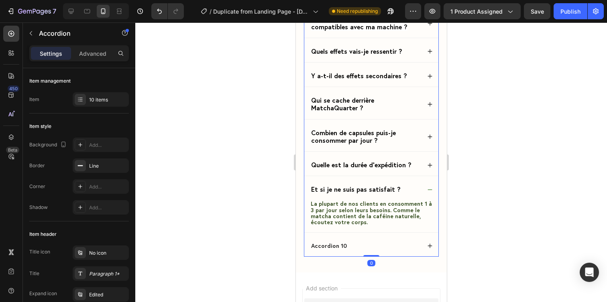
click at [376, 187] on strong "Et si je ne suis pas satisfait ?" at bounding box center [356, 189] width 90 height 8
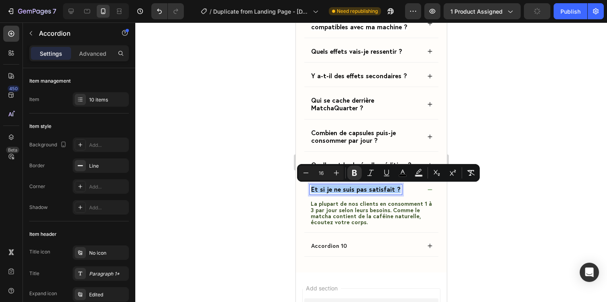
click at [499, 204] on div at bounding box center [371, 162] width 472 height 280
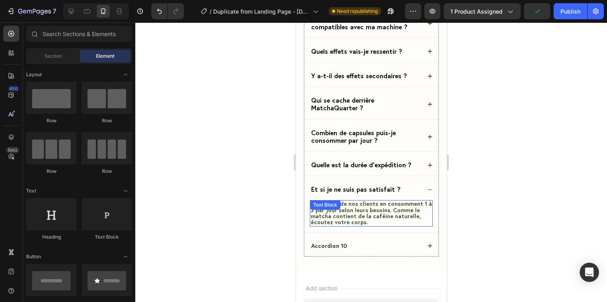
click at [400, 208] on span "La plupart de nos clients en consomment 1 à 3 par jour selon leurs besoins. Com…" at bounding box center [370, 213] width 121 height 26
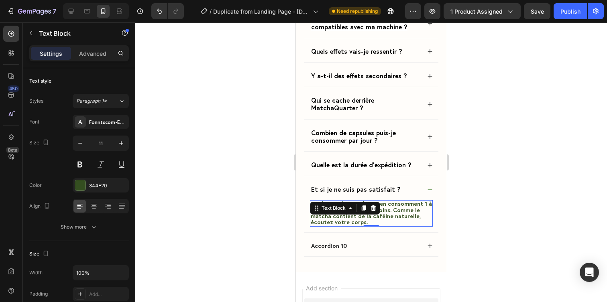
click at [398, 208] on span "La plupart de nos clients en consomment 1 à 3 par jour selon leurs besoins. Com…" at bounding box center [370, 213] width 121 height 26
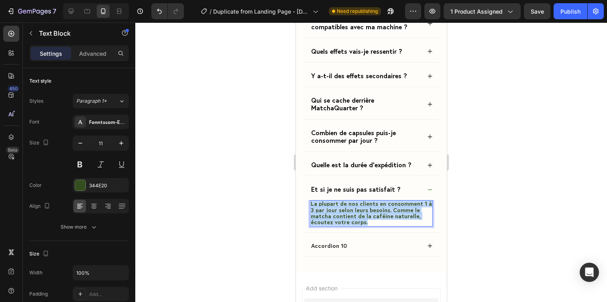
click at [398, 208] on span "La plupart de nos clients en consomment 1 à 3 par jour selon leurs besoins. Com…" at bounding box center [370, 213] width 121 height 26
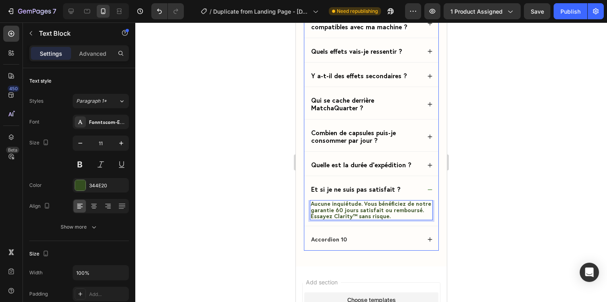
click at [496, 210] on div at bounding box center [371, 162] width 472 height 280
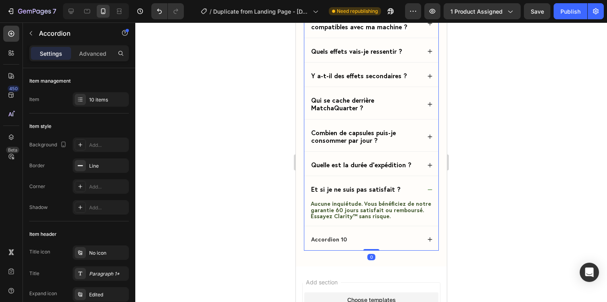
click at [428, 190] on icon at bounding box center [430, 190] width 4 height 0
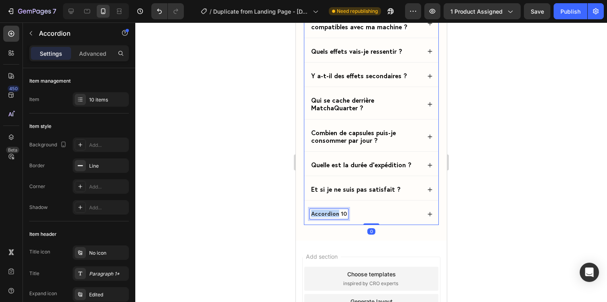
click at [334, 213] on p "Accordion 10" at bounding box center [329, 213] width 36 height 7
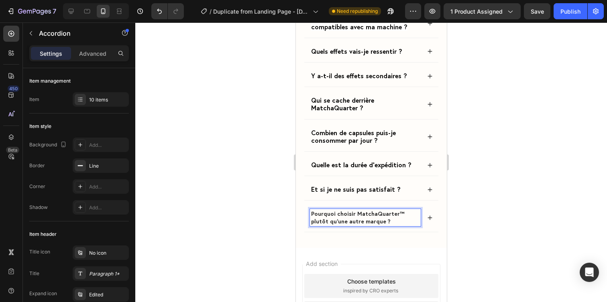
click at [347, 214] on p "Pourquoi choisir MatchaQuarter™ plutôt qu’une autre marque ?" at bounding box center [365, 217] width 108 height 14
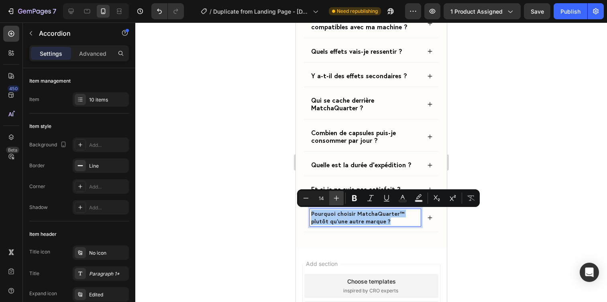
click at [338, 203] on button "Plus" at bounding box center [336, 198] width 14 height 14
type input "16"
click at [408, 218] on span "Pourquoi choisir MatchaQuarter™ plutôt qu’une autre marque ?" at bounding box center [362, 218] width 103 height 16
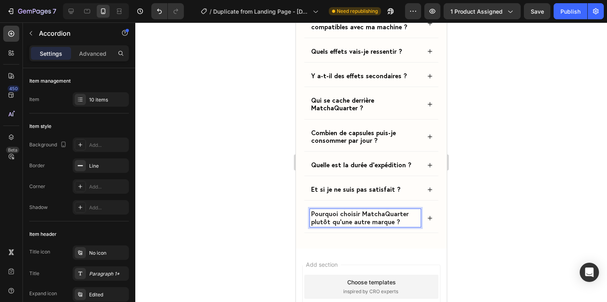
click at [479, 256] on div at bounding box center [371, 162] width 472 height 280
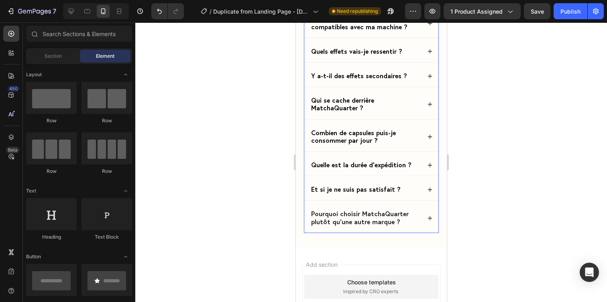
click at [437, 222] on div "Pourquoi choisir MatchaQuarter plutôt qu’une autre marque ?" at bounding box center [371, 218] width 134 height 29
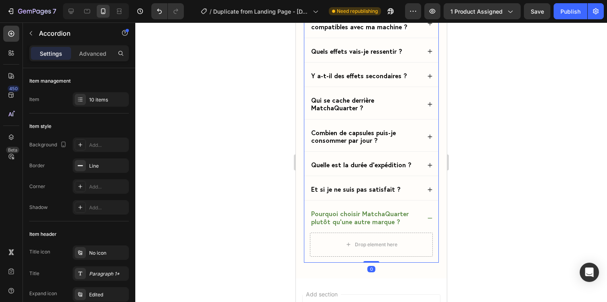
click at [429, 193] on div "Et si je ne suis pas satisfait ?" at bounding box center [371, 189] width 134 height 21
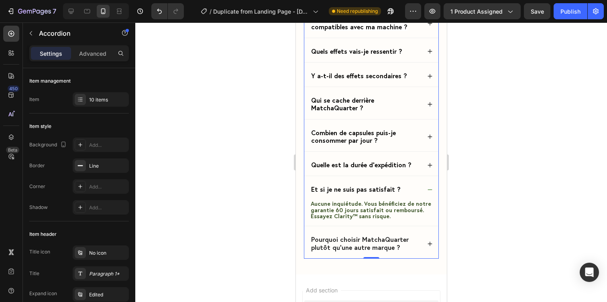
click at [425, 167] on div "Quelle est la durée d’expédition ?" at bounding box center [371, 165] width 134 height 21
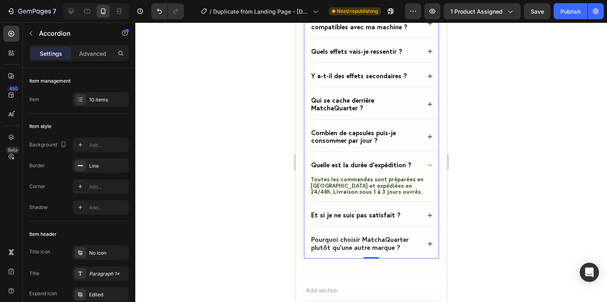
click at [425, 167] on div "Quelle est la durée d’expédition ?" at bounding box center [371, 165] width 134 height 21
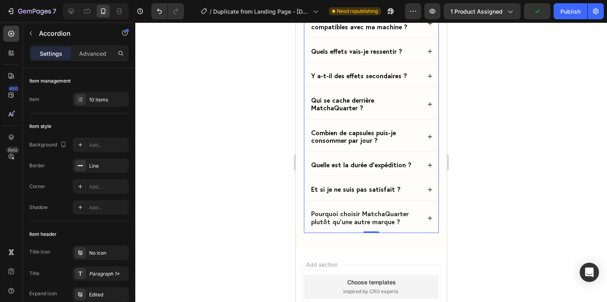
click at [428, 139] on icon at bounding box center [430, 137] width 6 height 6
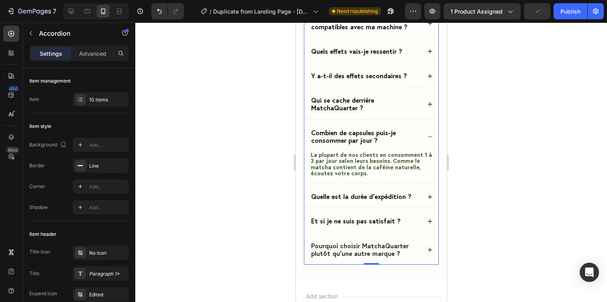
click at [428, 139] on icon at bounding box center [430, 137] width 6 height 6
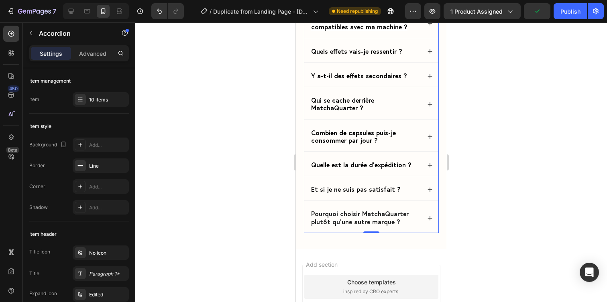
click at [430, 109] on div "Qui se cache derrière MatchaQuarter ?" at bounding box center [371, 104] width 134 height 29
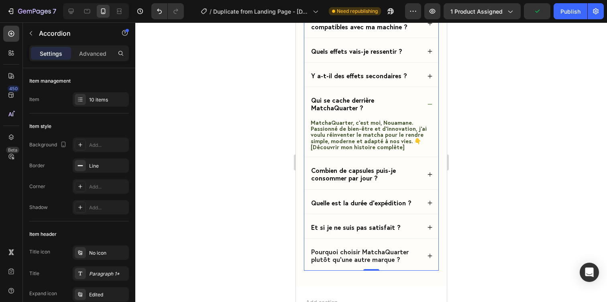
click at [430, 109] on div "Qui se cache derrière MatchaQuarter ?" at bounding box center [371, 104] width 134 height 29
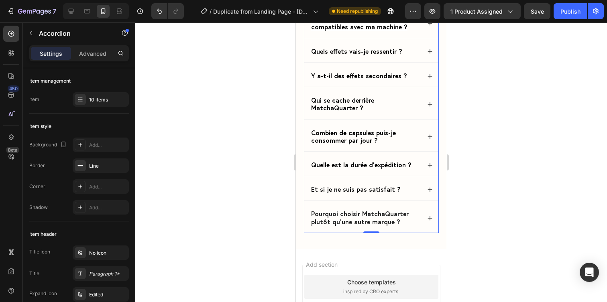
click at [433, 77] on div "Y a-t-il des effets secondaires ?" at bounding box center [371, 75] width 134 height 21
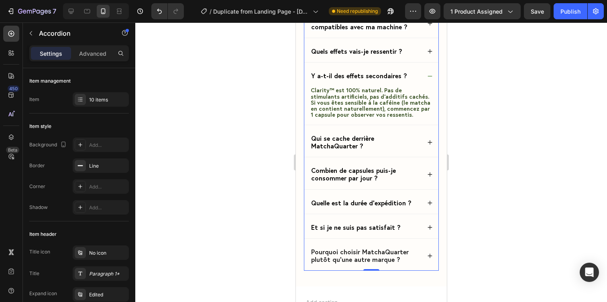
click at [433, 77] on div "Y a-t-il des effets secondaires ?" at bounding box center [371, 75] width 134 height 21
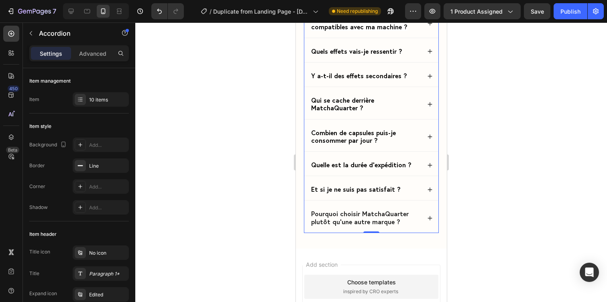
click at [427, 218] on icon at bounding box center [430, 219] width 6 height 6
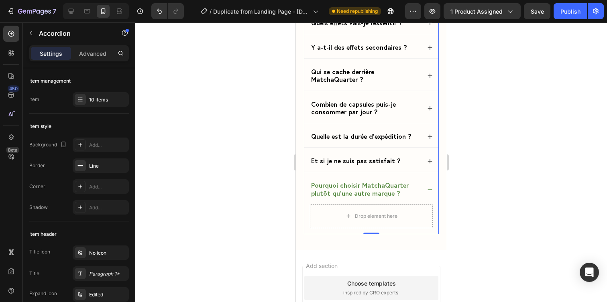
scroll to position [3275, 0]
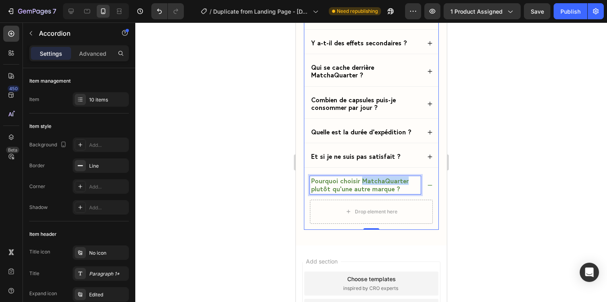
click at [393, 184] on span "Pourquoi choisir MatchaQuarter plutôt qu’une autre marque ?" at bounding box center [360, 185] width 98 height 16
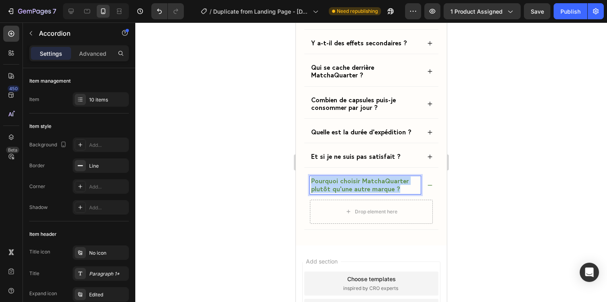
click at [393, 184] on span "Pourquoi choisir MatchaQuarter plutôt qu’une autre marque ?" at bounding box center [360, 185] width 98 height 16
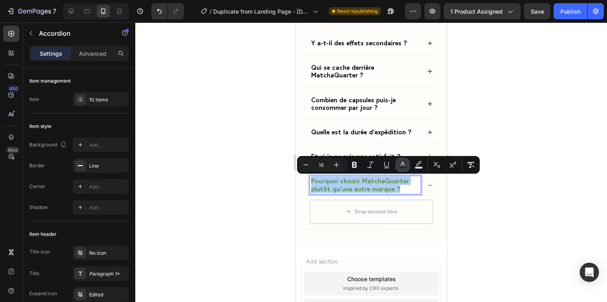
click at [402, 171] on button "Text Color" at bounding box center [403, 165] width 14 height 14
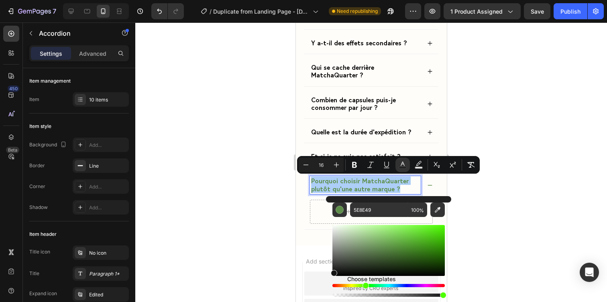
drag, startPoint x: 367, startPoint y: 252, endPoint x: 301, endPoint y: 302, distance: 82.7
click at [301, 0] on html "7 / Duplicate from Landing Page - Aug 23, 13:25:49 Need republishing Preview 1 …" at bounding box center [303, 0] width 607 height 0
type input "000000"
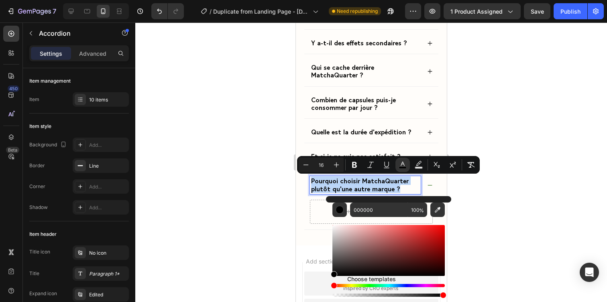
click at [261, 234] on div at bounding box center [371, 162] width 472 height 280
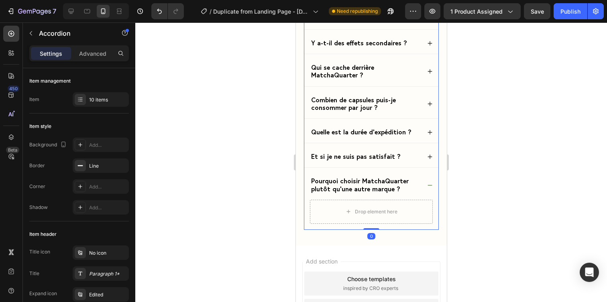
click at [433, 183] on div "Pourquoi choisir MatchaQuarter plutôt qu’une autre marque ?" at bounding box center [371, 185] width 134 height 29
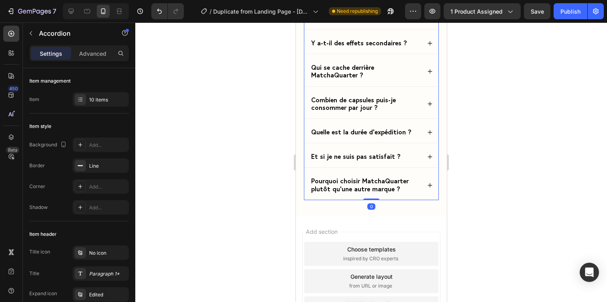
click at [434, 154] on div "Et si je ne suis pas satisfait ?" at bounding box center [371, 156] width 134 height 21
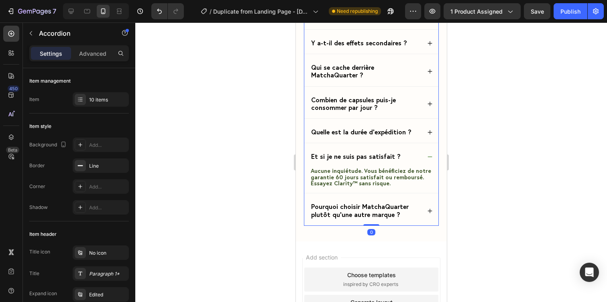
click at [434, 154] on div "Et si je ne suis pas satisfait ?" at bounding box center [371, 156] width 134 height 21
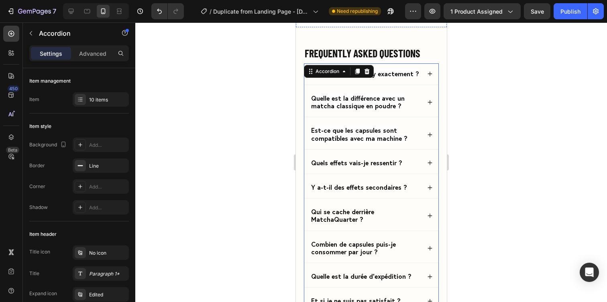
scroll to position [3066, 0]
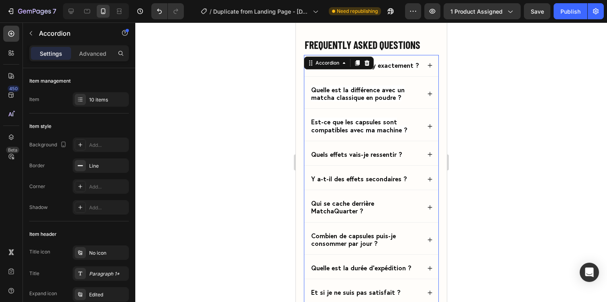
click at [431, 108] on div "Quelle est la différence avec un matcha classique en poudre ?" at bounding box center [371, 94] width 134 height 29
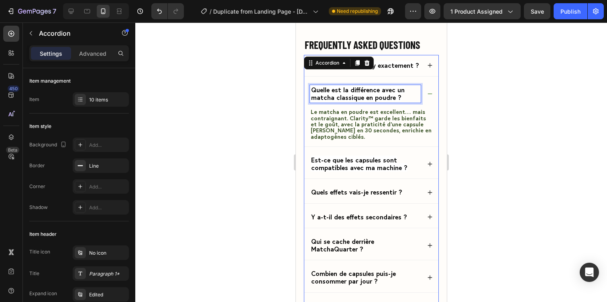
click at [392, 102] on span "Quelle est la différence avec un matcha classique en poudre ?" at bounding box center [358, 94] width 94 height 16
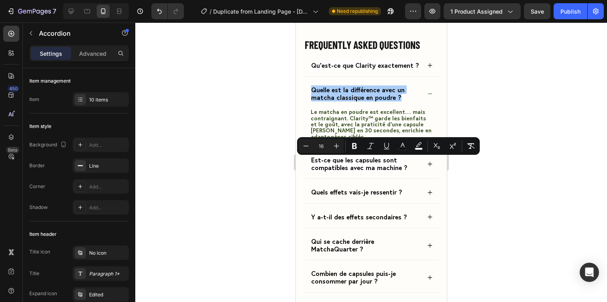
click at [458, 181] on div at bounding box center [371, 162] width 472 height 280
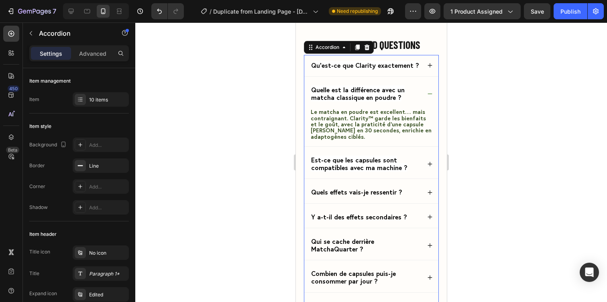
click at [429, 76] on div "Qu’est-ce que Clarity exactement ?" at bounding box center [371, 65] width 134 height 21
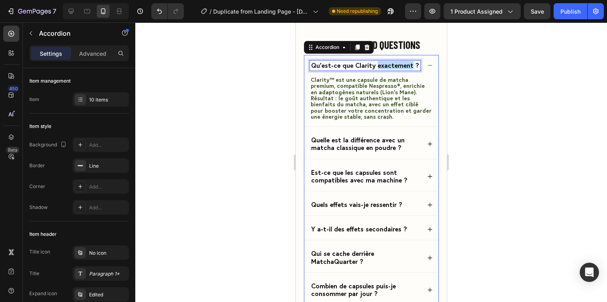
click at [397, 69] on span "Qu’est-ce que Clarity exactement ?" at bounding box center [365, 65] width 108 height 8
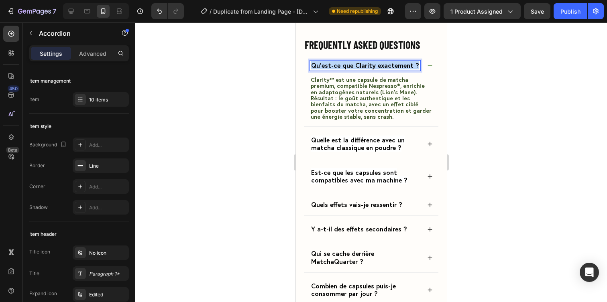
click at [397, 69] on span "Qu’est-ce que Clarity exactement ?" at bounding box center [365, 65] width 108 height 8
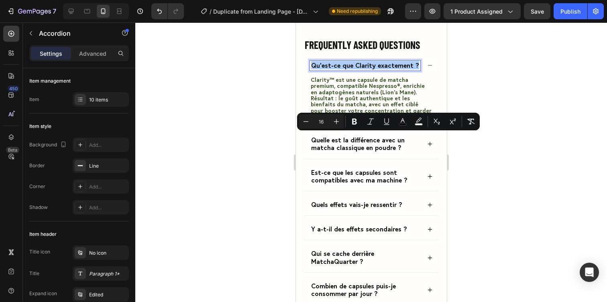
click at [455, 159] on div at bounding box center [371, 162] width 472 height 280
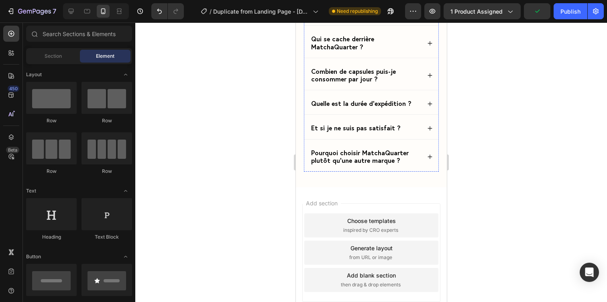
scroll to position [3359, 0]
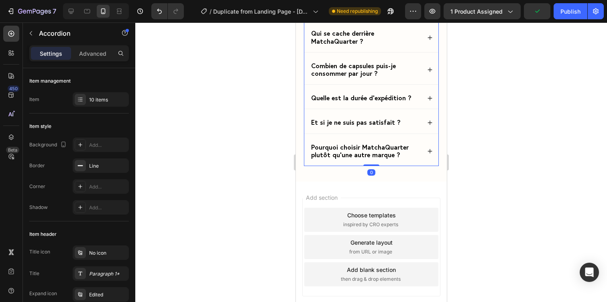
click at [433, 148] on div "Pourquoi choisir MatchaQuarter plutôt qu’une autre marque ?" at bounding box center [371, 151] width 134 height 29
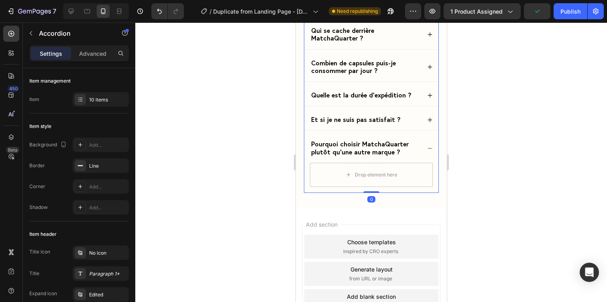
scroll to position [3309, 0]
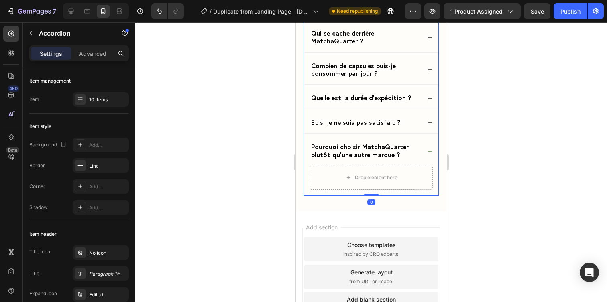
click at [429, 128] on div "Et si je ne suis pas satisfait ?" at bounding box center [371, 122] width 134 height 21
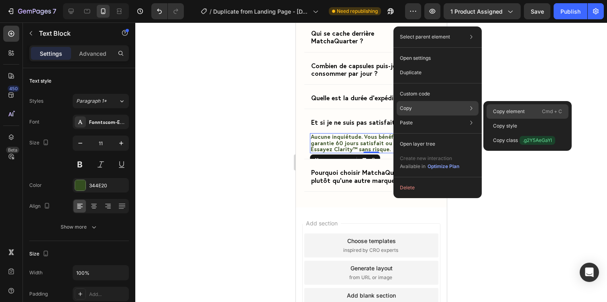
click at [490, 119] on div "Copy element Cmd + C" at bounding box center [528, 126] width 82 height 14
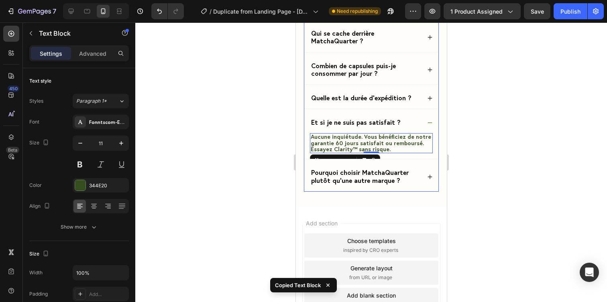
click at [428, 178] on icon at bounding box center [430, 177] width 6 height 6
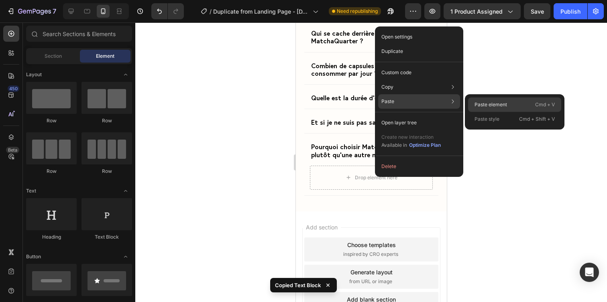
click at [471, 112] on div "Paste element Cmd + V" at bounding box center [514, 119] width 93 height 14
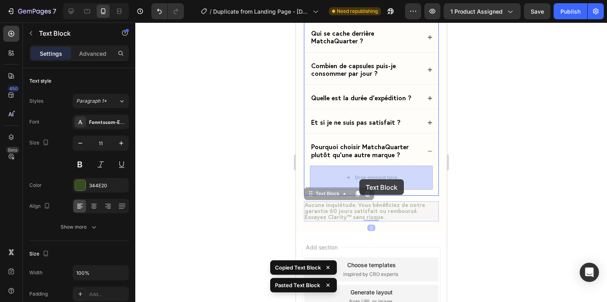
drag, startPoint x: 342, startPoint y: 196, endPoint x: 359, endPoint y: 180, distance: 23.9
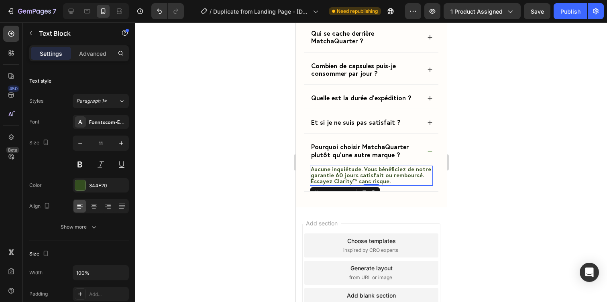
click at [349, 175] on span "Aucune inquiétude. Vous bénéficiez de notre garantie 60 jours satisfait ou remb…" at bounding box center [370, 175] width 120 height 20
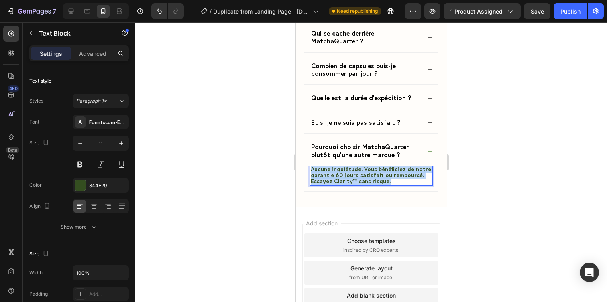
click at [349, 175] on span "Aucune inquiétude. Vous bénéficiez de notre garantie 60 jours satisfait ou remb…" at bounding box center [370, 175] width 120 height 20
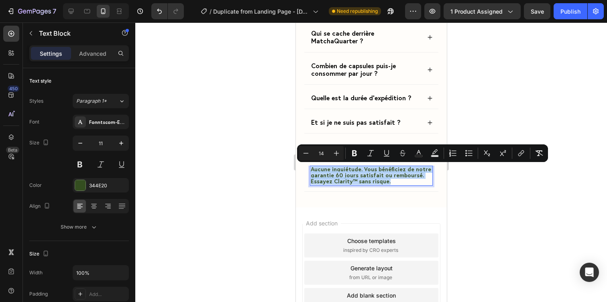
type input "11"
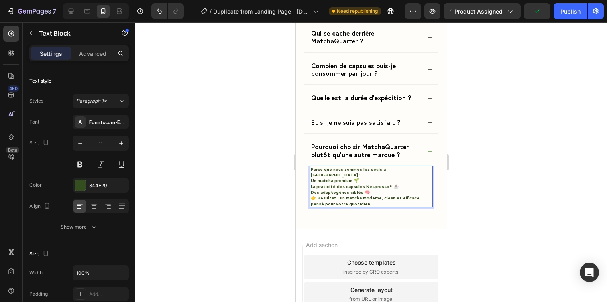
click at [357, 178] on p "Un matcha premium 🌱" at bounding box center [370, 181] width 121 height 6
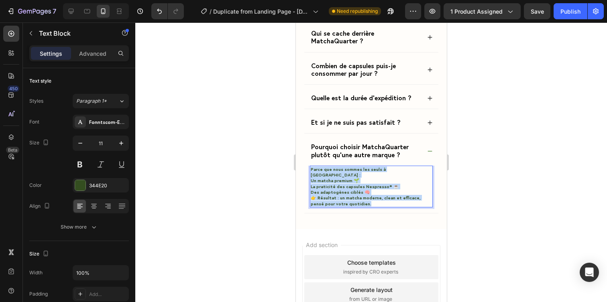
drag, startPoint x: 354, startPoint y: 199, endPoint x: 310, endPoint y: 171, distance: 52.4
click at [310, 171] on div "Parce que nous sommes les seuls à allier : Un matcha premium 🌱 La praticité des…" at bounding box center [371, 187] width 123 height 42
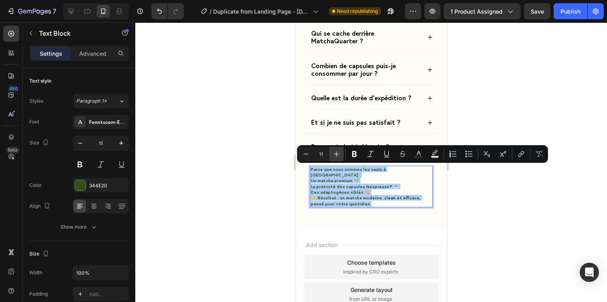
click at [333, 155] on icon "Editor contextual toolbar" at bounding box center [337, 154] width 8 height 8
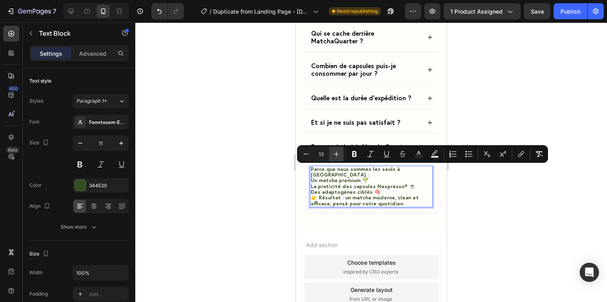
click at [333, 155] on icon "Editor contextual toolbar" at bounding box center [337, 154] width 8 height 8
type input "14"
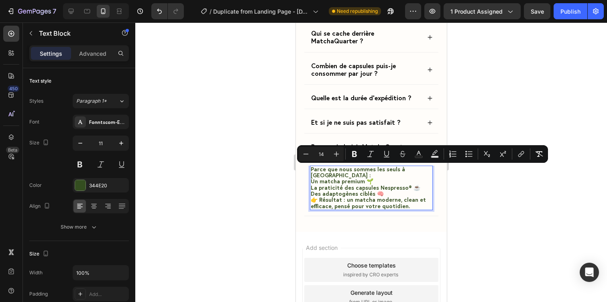
click at [386, 179] on p "Un matcha premium 🌱" at bounding box center [370, 182] width 121 height 6
click at [422, 171] on p "Parce que nous sommes les seuls à allier :" at bounding box center [370, 173] width 121 height 12
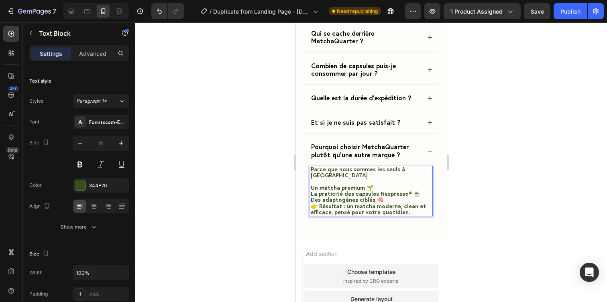
click at [374, 185] on p "Un matcha premium 🌱" at bounding box center [370, 188] width 121 height 6
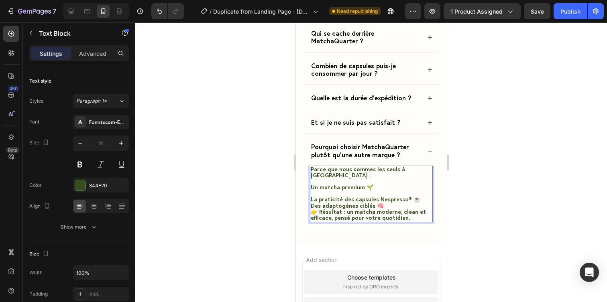
click at [416, 197] on p "La praticité des capsules Nespresso® ☕" at bounding box center [370, 200] width 121 height 6
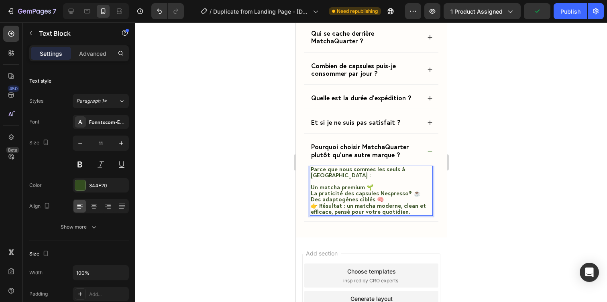
click at [384, 197] on p "Des adaptogènes ciblés 🧠 👉 Résultat : un matcha moderne, clean et efficace, pen…" at bounding box center [370, 206] width 121 height 18
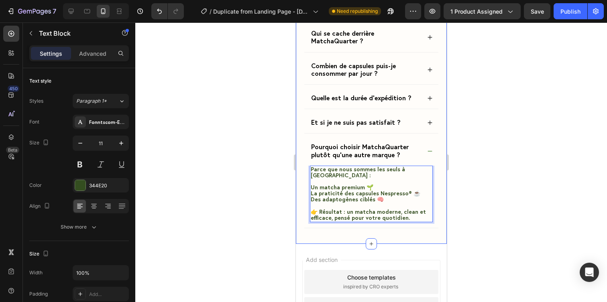
click at [495, 170] on div at bounding box center [371, 162] width 472 height 280
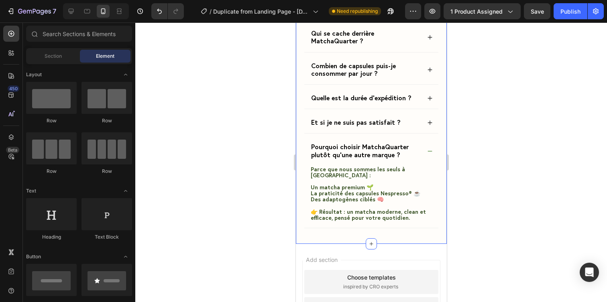
click at [477, 151] on div at bounding box center [371, 162] width 472 height 280
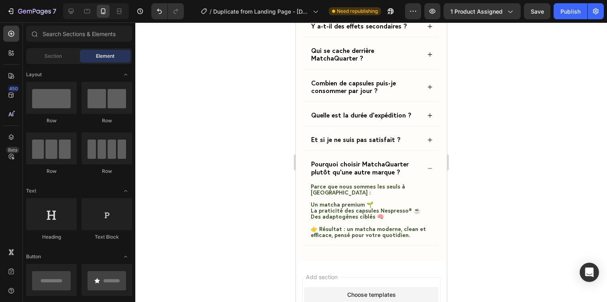
scroll to position [3291, 0]
click at [431, 169] on icon at bounding box center [430, 169] width 4 height 0
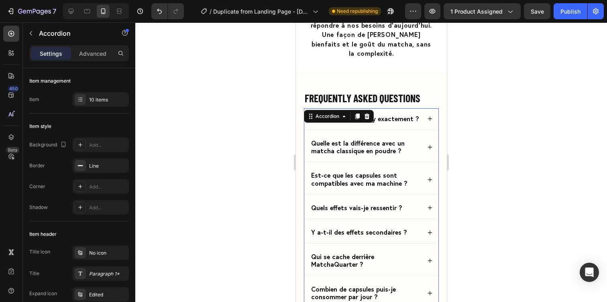
scroll to position [3014, 0]
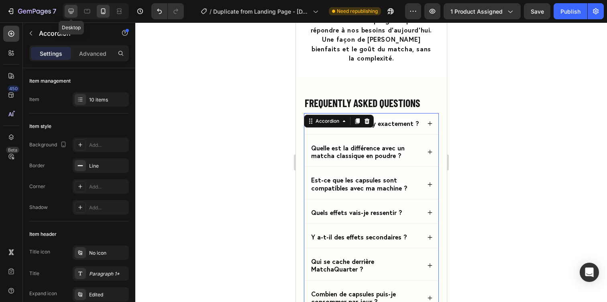
click at [69, 12] on icon at bounding box center [71, 11] width 5 height 5
type input "8"
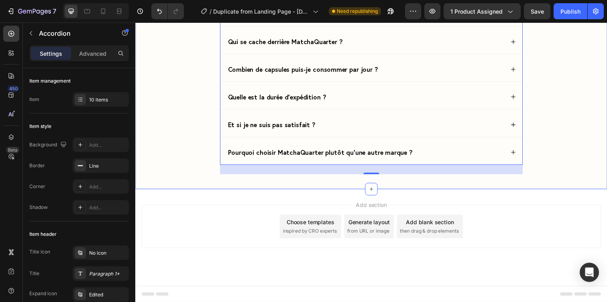
scroll to position [3071, 0]
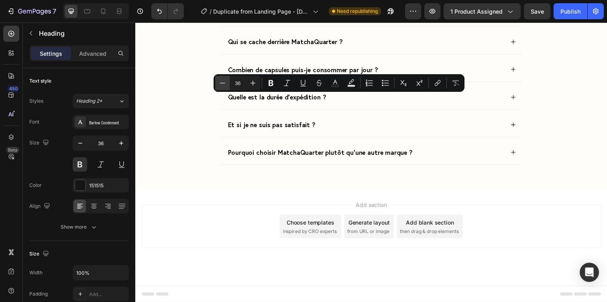
click at [226, 82] on icon "Editor contextual toolbar" at bounding box center [222, 83] width 8 height 8
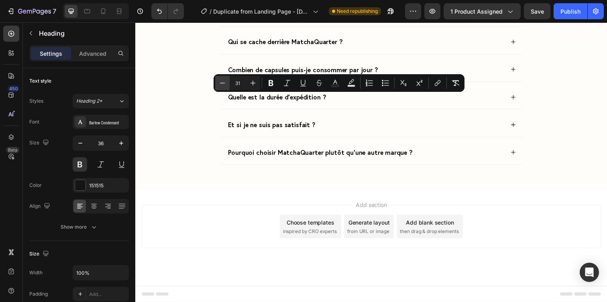
click at [226, 82] on icon "Editor contextual toolbar" at bounding box center [222, 83] width 8 height 8
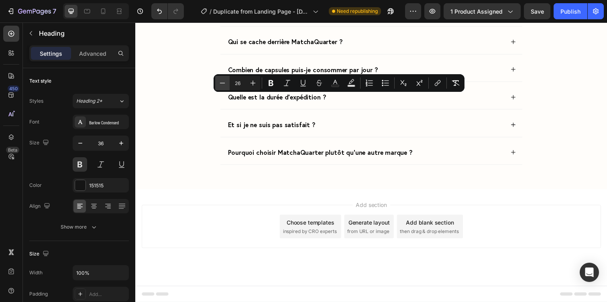
click at [226, 82] on icon "Editor contextual toolbar" at bounding box center [222, 83] width 8 height 8
type input "24"
click at [269, 77] on button "Bold" at bounding box center [271, 83] width 14 height 14
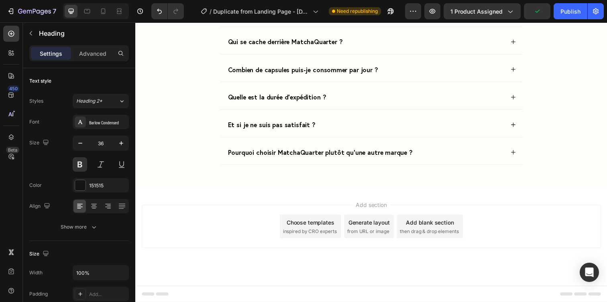
drag, startPoint x: 395, startPoint y: 104, endPoint x: 219, endPoint y: 108, distance: 175.9
click at [219, 108] on div "On répond à vos questions (même celles que vous n’avez pas encore). Heading 24 …" at bounding box center [376, 9] width 466 height 337
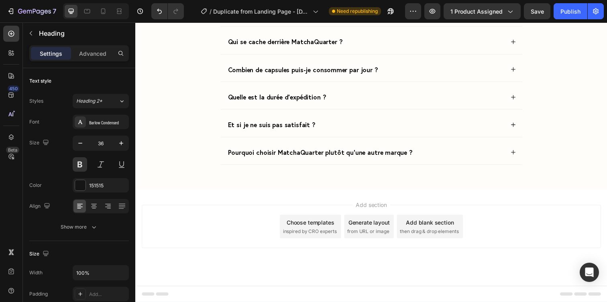
click at [293, 61] on div "On répond à vos questions (même celles que vous n’avez pas encore). Heading Qu’…" at bounding box center [376, 2] width 482 height 380
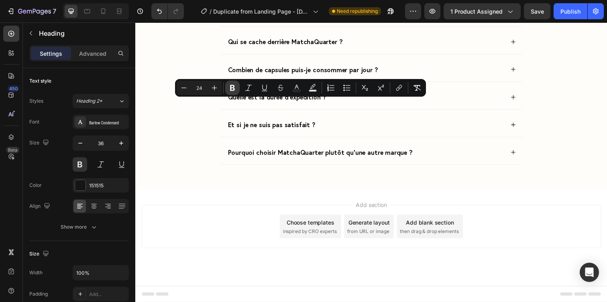
click at [237, 94] on button "Bold" at bounding box center [232, 88] width 14 height 14
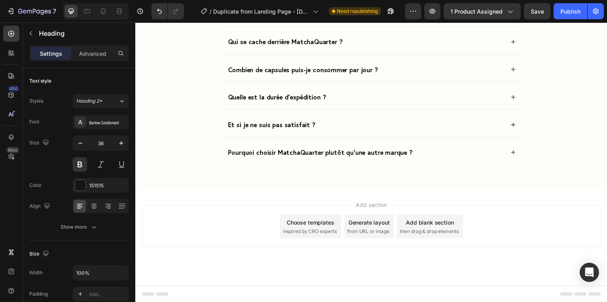
drag, startPoint x: 243, startPoint y: 108, endPoint x: 236, endPoint y: 108, distance: 6.8
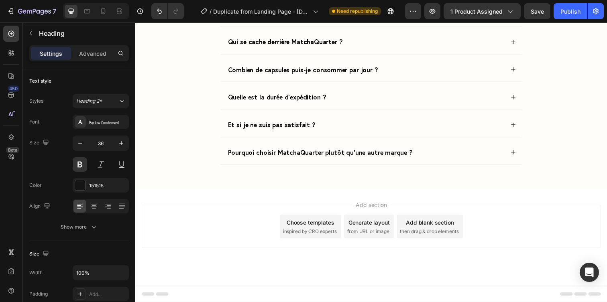
click at [106, 10] on icon at bounding box center [103, 11] width 8 height 8
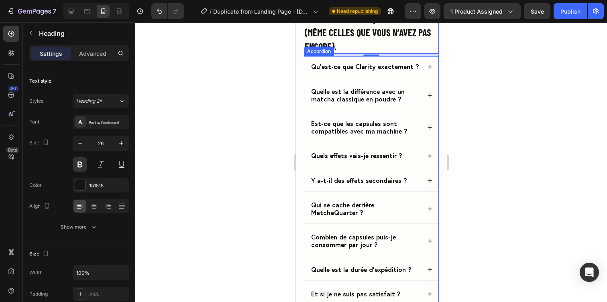
scroll to position [3124, 0]
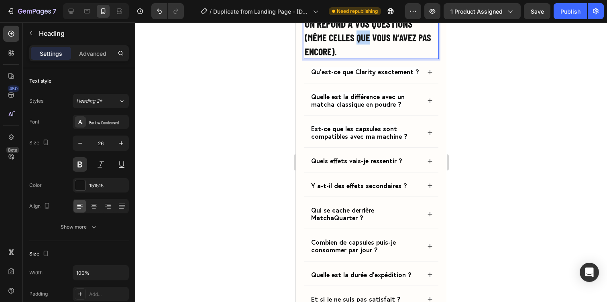
click at [355, 57] on span "(même celles que vous n’avez pas encore)." at bounding box center [367, 45] width 126 height 26
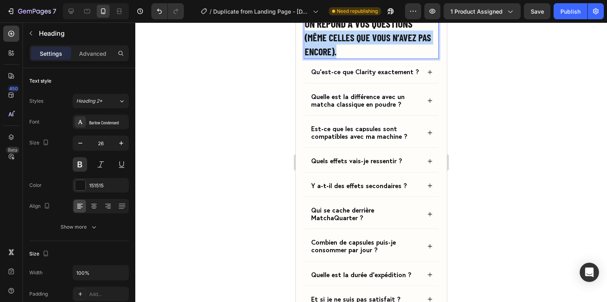
click at [355, 57] on span "(même celles que vous n’avez pas encore)." at bounding box center [367, 45] width 126 height 26
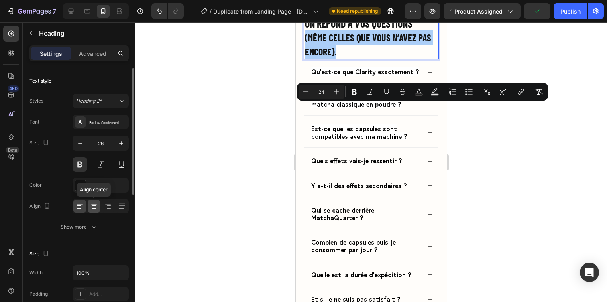
click at [93, 207] on icon at bounding box center [94, 207] width 6 height 1
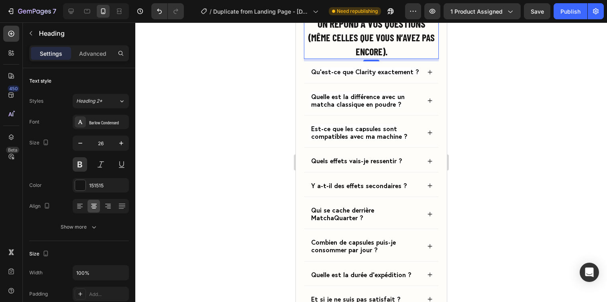
click at [365, 57] on span "(même celles que vous n’avez pas encore)." at bounding box center [371, 45] width 126 height 26
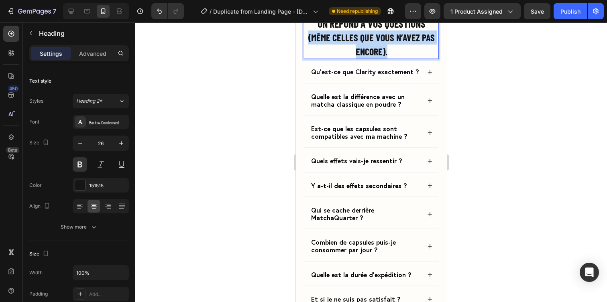
click at [365, 57] on span "(même celles que vous n’avez pas encore)." at bounding box center [371, 45] width 126 height 26
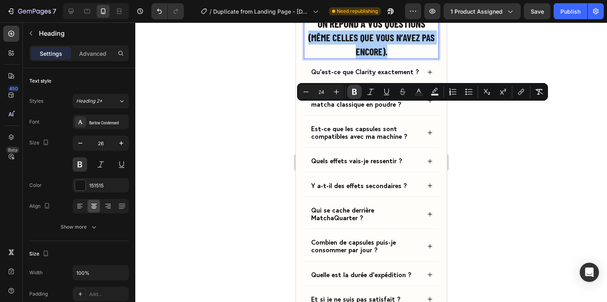
click at [351, 93] on icon "Editor contextual toolbar" at bounding box center [355, 92] width 8 height 8
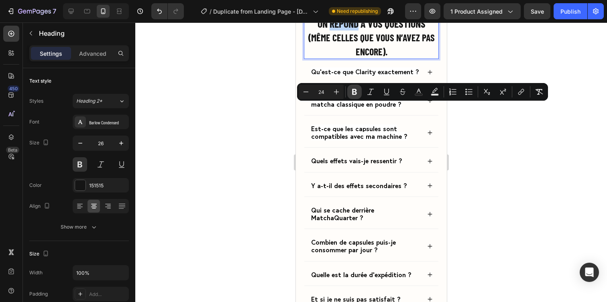
click at [350, 58] on p "On répond à vos questions (même celles que vous n’avez pas encore)." at bounding box center [370, 37] width 133 height 41
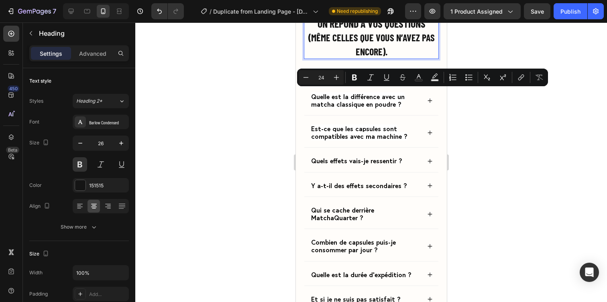
click at [346, 58] on p "On répond à vos questions (même celles que vous n’avez pas encore)." at bounding box center [370, 37] width 133 height 41
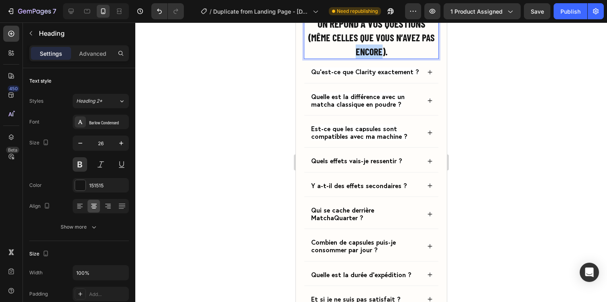
click at [346, 58] on p "On répond à vos questions (même celles que vous n’avez pas encore)." at bounding box center [370, 37] width 133 height 41
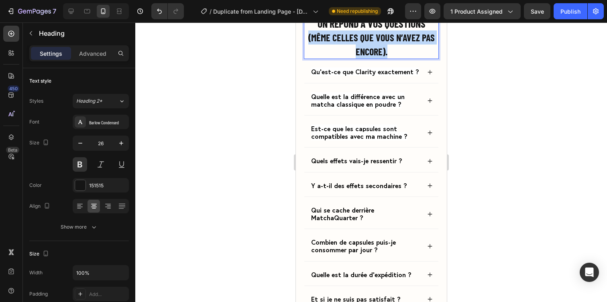
click at [346, 58] on p "On répond à vos questions (même celles que vous n’avez pas encore)." at bounding box center [370, 37] width 133 height 41
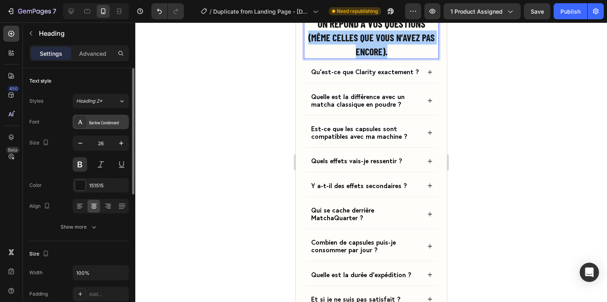
click at [111, 122] on div "Barlow Condensed" at bounding box center [108, 122] width 38 height 7
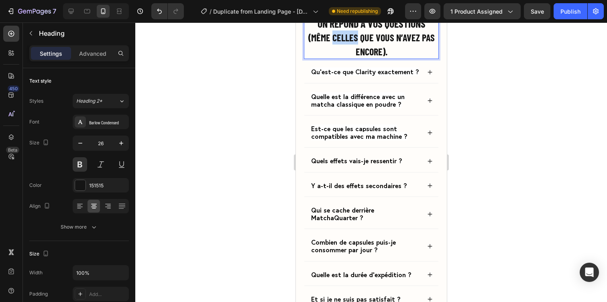
click at [356, 58] on p "On répond à vos questions (même celles que vous n’avez pas encore)." at bounding box center [370, 37] width 133 height 41
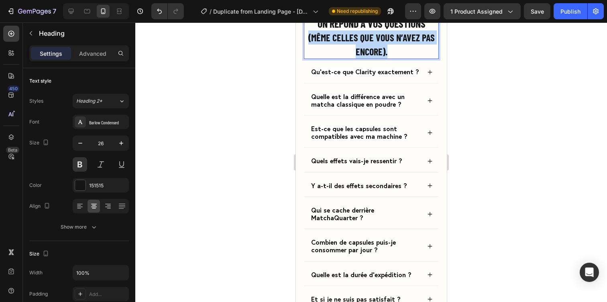
click at [356, 58] on p "On répond à vos questions (même celles que vous n’avez pas encore)." at bounding box center [370, 37] width 133 height 41
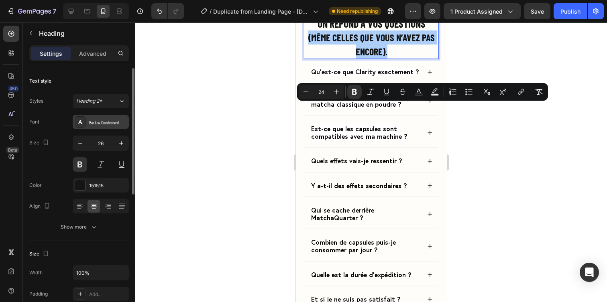
click at [102, 122] on div "Barlow Condensed" at bounding box center [108, 122] width 38 height 7
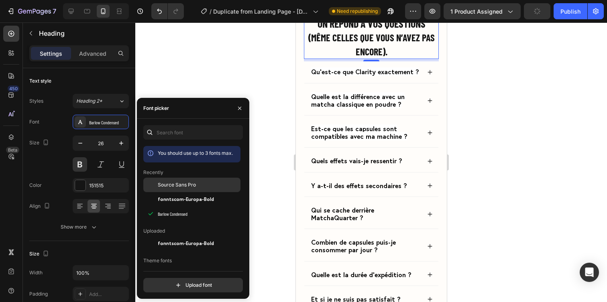
click at [166, 188] on span "Source Sans Pro" at bounding box center [177, 185] width 38 height 7
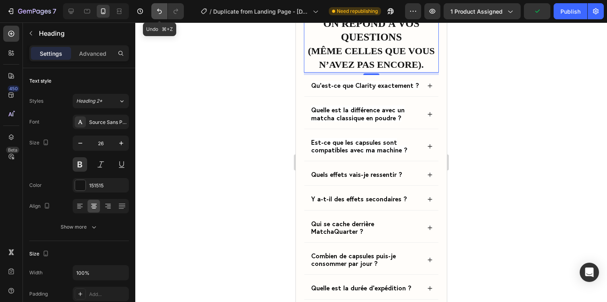
click at [157, 12] on icon "Undo/Redo" at bounding box center [159, 11] width 8 height 8
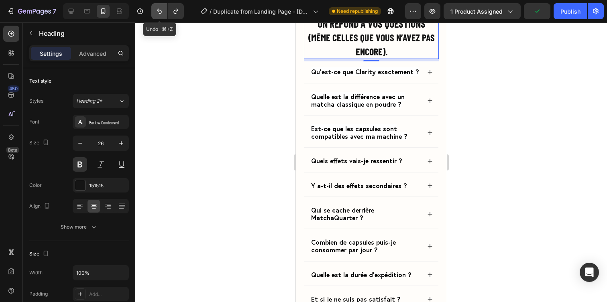
click at [157, 12] on icon "Undo/Redo" at bounding box center [159, 11] width 8 height 8
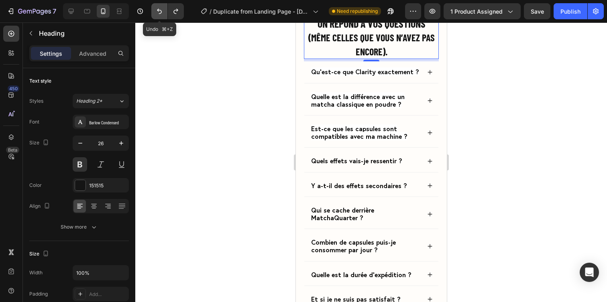
click at [157, 12] on icon "Undo/Redo" at bounding box center [159, 11] width 8 height 8
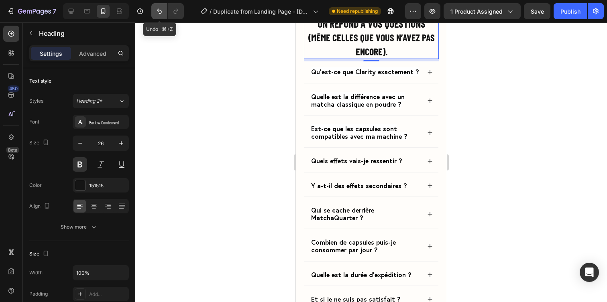
click at [157, 12] on icon "Undo/Redo" at bounding box center [159, 11] width 8 height 8
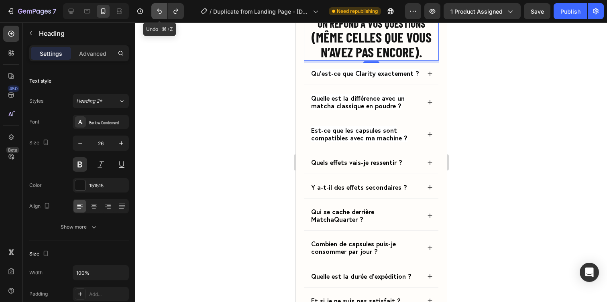
click at [157, 12] on icon "Undo/Redo" at bounding box center [159, 11] width 8 height 8
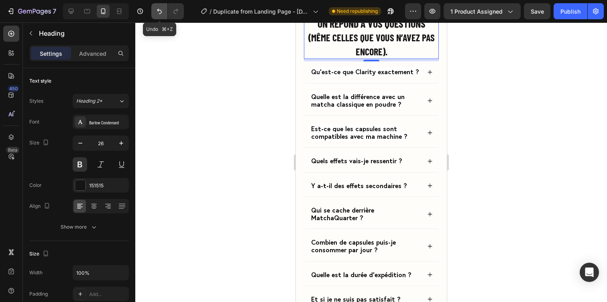
click at [157, 12] on icon "Undo/Redo" at bounding box center [159, 11] width 8 height 8
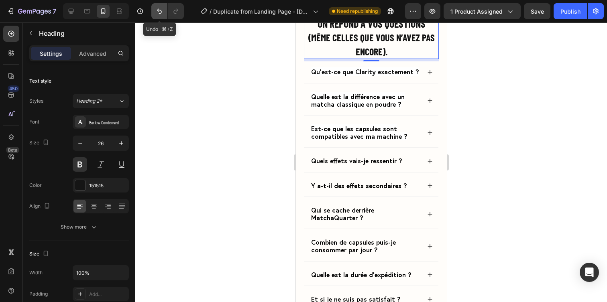
click at [157, 12] on icon "Undo/Redo" at bounding box center [159, 11] width 8 height 8
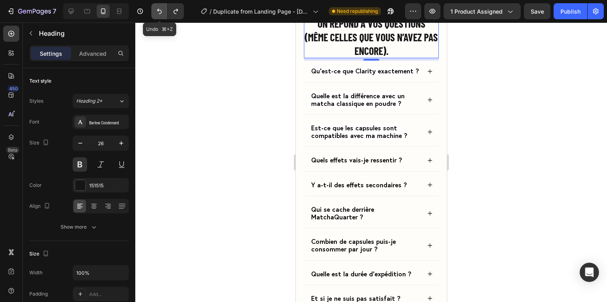
click at [157, 12] on icon "Undo/Redo" at bounding box center [159, 11] width 8 height 8
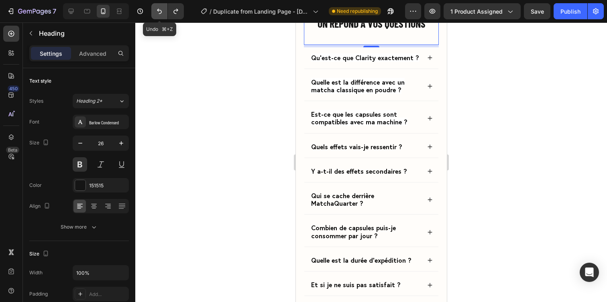
click at [157, 12] on icon "Undo/Redo" at bounding box center [159, 11] width 8 height 8
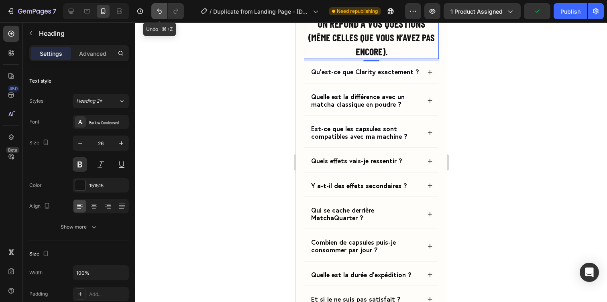
click at [157, 12] on icon "Undo/Redo" at bounding box center [159, 11] width 8 height 8
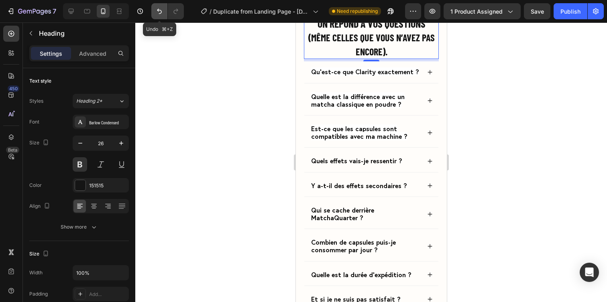
click at [157, 12] on icon "Undo/Redo" at bounding box center [159, 11] width 8 height 8
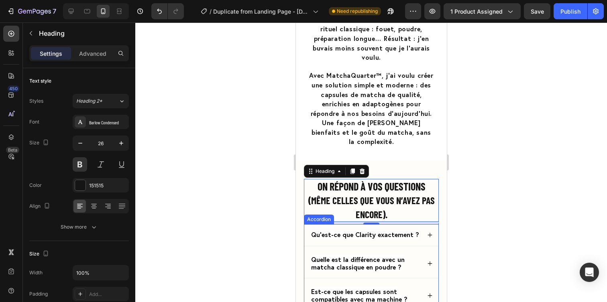
scroll to position [2965, 0]
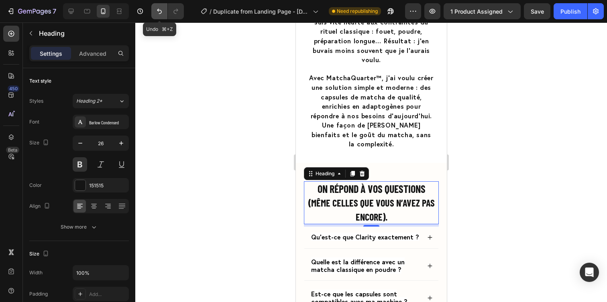
click at [160, 6] on button "Undo/Redo" at bounding box center [159, 11] width 16 height 16
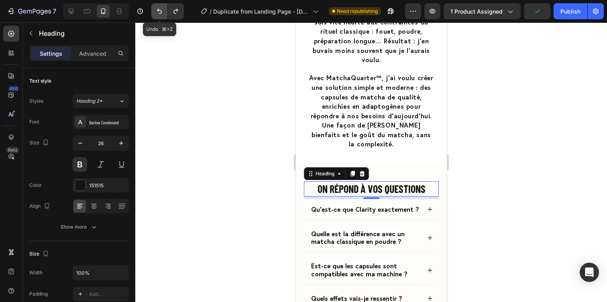
click at [160, 6] on button "Undo/Redo" at bounding box center [159, 11] width 16 height 16
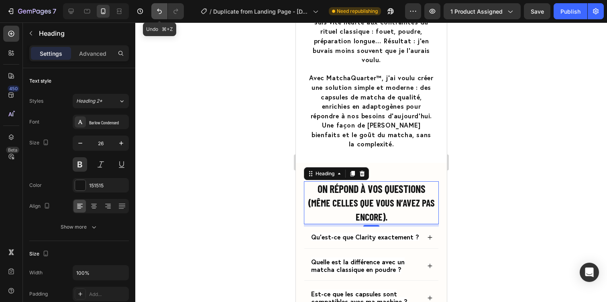
click at [154, 12] on button "Undo/Redo" at bounding box center [159, 11] width 16 height 16
click at [71, 16] on div at bounding box center [71, 11] width 13 height 13
type input "36"
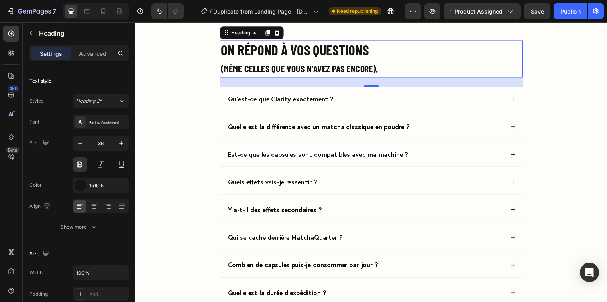
scroll to position [3115, 0]
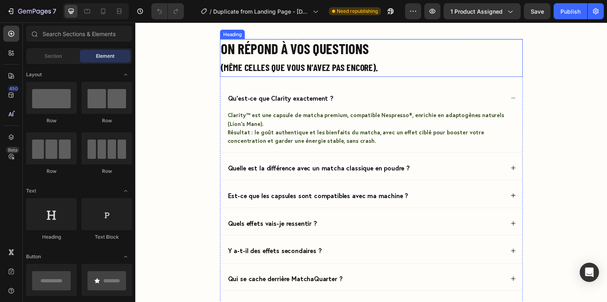
scroll to position [3099, 0]
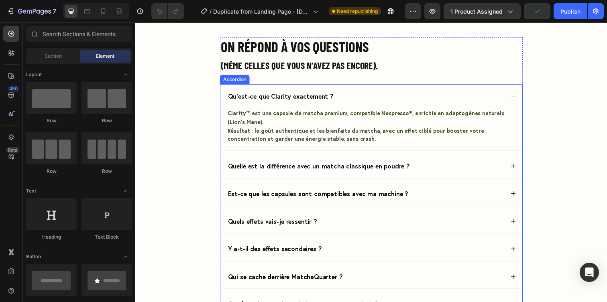
click at [515, 93] on div "Qu’est-ce que Clarity exactement ?" at bounding box center [376, 98] width 308 height 24
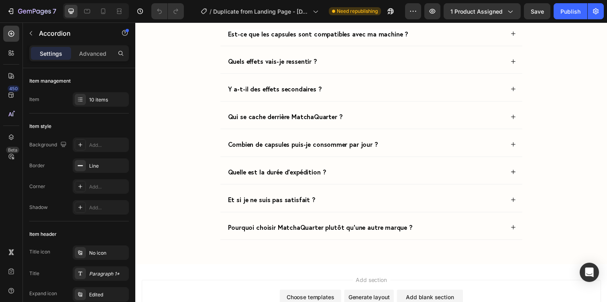
scroll to position [3028, 0]
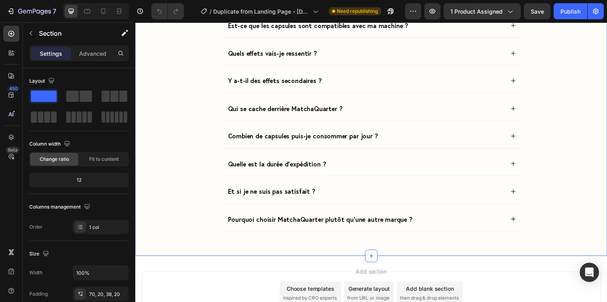
click at [182, 152] on div "On répond à vos questions (même celles que vous n’avez pas [MEDICAL_DATA]). Hea…" at bounding box center [376, 55] width 466 height 380
click at [96, 12] on div at bounding box center [96, 11] width 66 height 16
click at [100, 12] on icon at bounding box center [103, 11] width 8 height 8
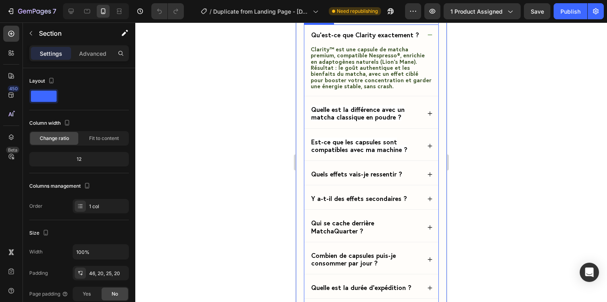
scroll to position [3130, 0]
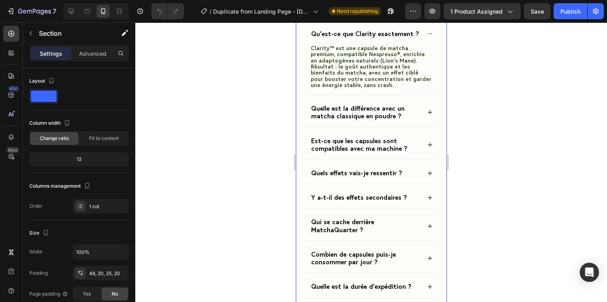
click at [482, 144] on div at bounding box center [371, 162] width 472 height 280
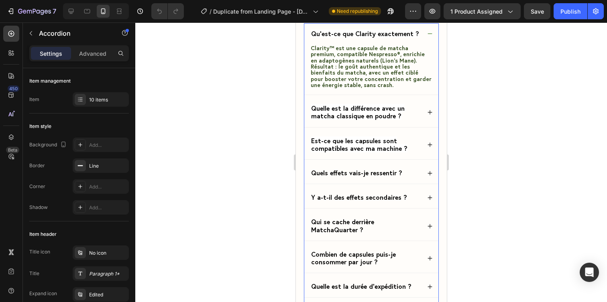
click at [435, 45] on div "Qu’est-ce que Clarity exactement ?" at bounding box center [371, 33] width 134 height 21
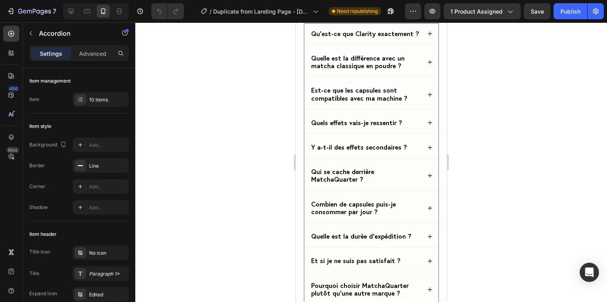
click at [424, 19] on strong "(même celles que vous n’avez pas encore)." at bounding box center [367, 6] width 126 height 26
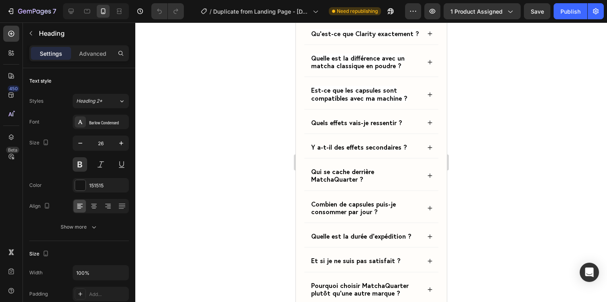
click at [424, 19] on strong "(même celles que vous n’avez pas encore)." at bounding box center [367, 6] width 126 height 26
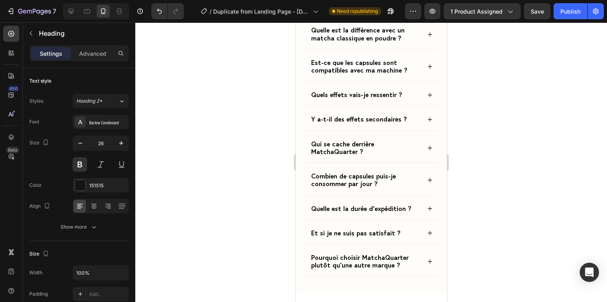
click at [494, 109] on div at bounding box center [371, 162] width 472 height 280
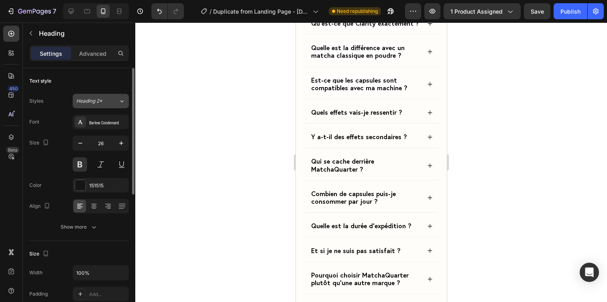
click at [113, 108] on button "Heading 2*" at bounding box center [101, 101] width 56 height 14
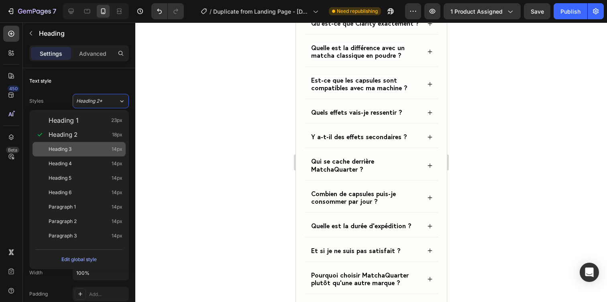
click at [100, 151] on div "Heading 3 14px" at bounding box center [86, 149] width 74 height 8
type input "14"
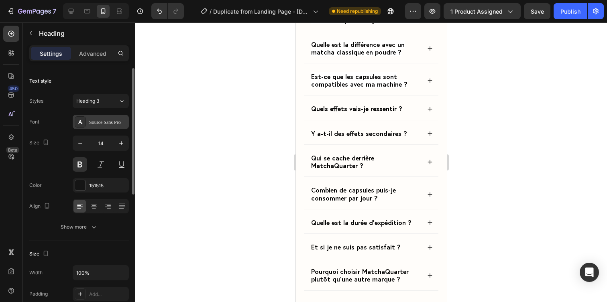
click at [113, 126] on div "Source Sans Pro" at bounding box center [101, 122] width 56 height 14
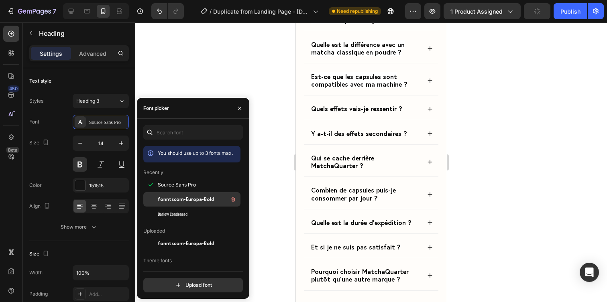
click at [166, 202] on span "fonntscom-Europa-Bold" at bounding box center [186, 199] width 56 height 7
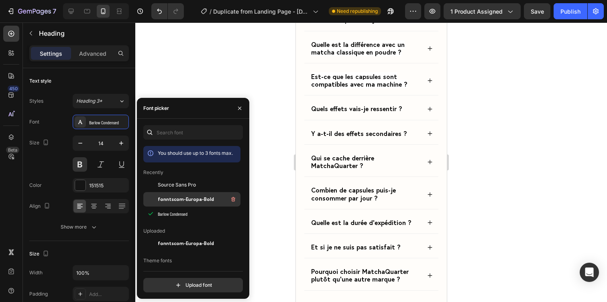
click at [174, 205] on div "fonntscom-Europa-Bold" at bounding box center [191, 199] width 97 height 14
click at [376, 7] on h2 "On répond à vos questions" at bounding box center [371, 1] width 135 height 12
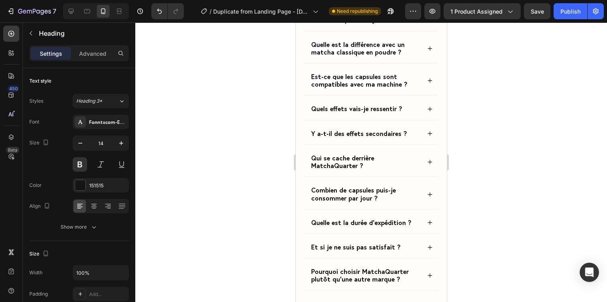
click at [376, 6] on p "On répond à vos questions" at bounding box center [370, 1] width 133 height 10
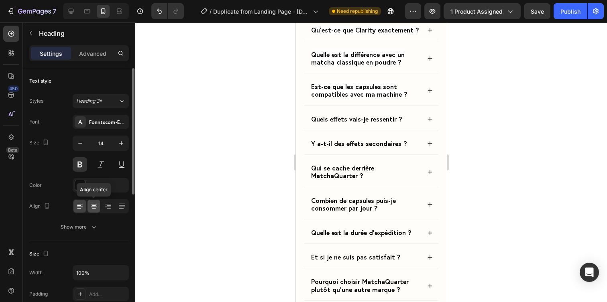
click at [98, 206] on icon at bounding box center [94, 206] width 8 height 8
click at [362, 16] on p "(même celles que vous n’avez pas encore)." at bounding box center [370, 6] width 133 height 20
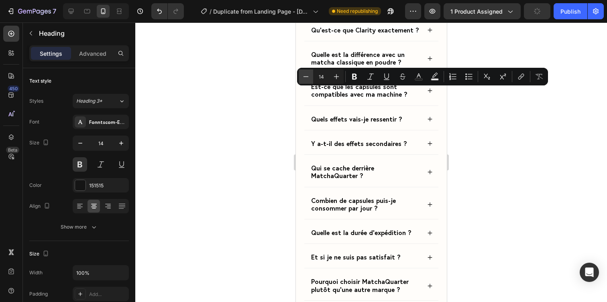
click at [309, 79] on icon "Editor contextual toolbar" at bounding box center [306, 77] width 8 height 8
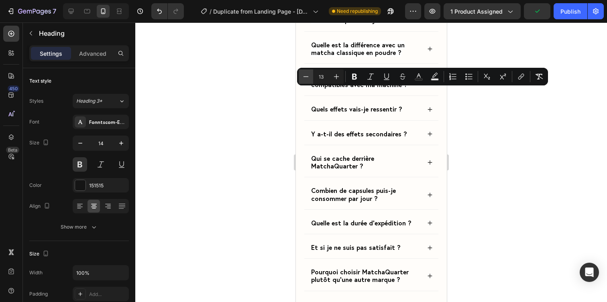
click at [309, 79] on icon "Editor contextual toolbar" at bounding box center [306, 77] width 8 height 8
type input "12"
click at [551, 194] on div at bounding box center [371, 162] width 472 height 280
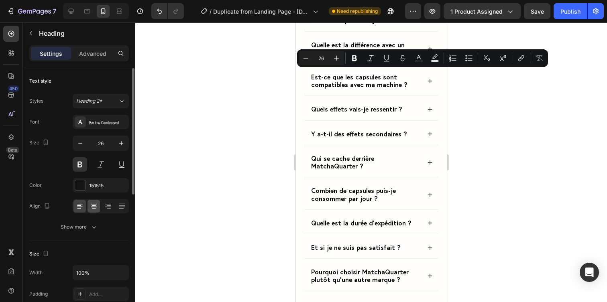
click at [96, 209] on icon at bounding box center [94, 206] width 8 height 8
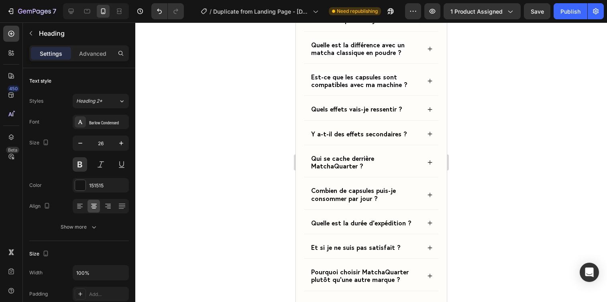
click at [482, 122] on div at bounding box center [371, 162] width 472 height 280
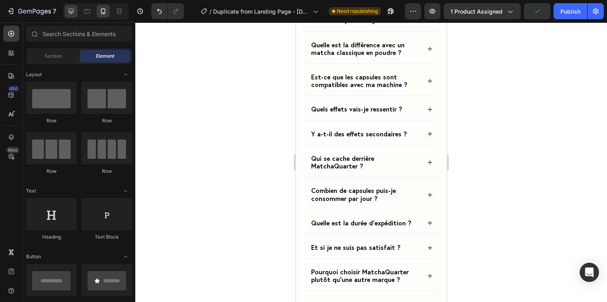
click at [69, 13] on icon at bounding box center [71, 11] width 8 height 8
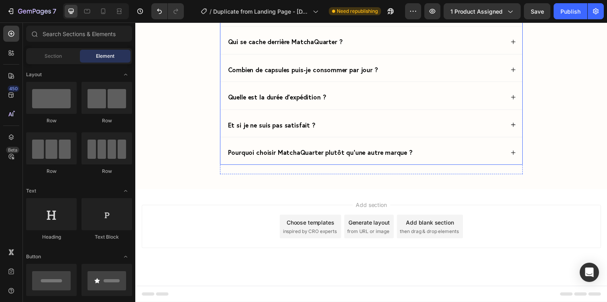
scroll to position [3071, 0]
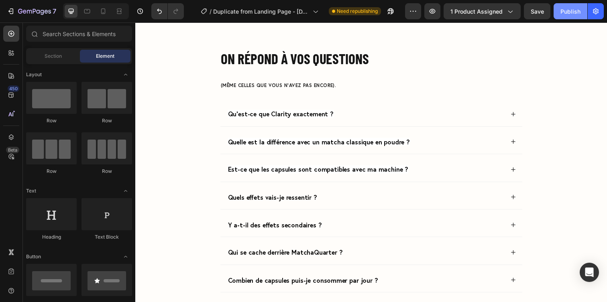
click at [573, 8] on div "Publish" at bounding box center [571, 11] width 20 height 8
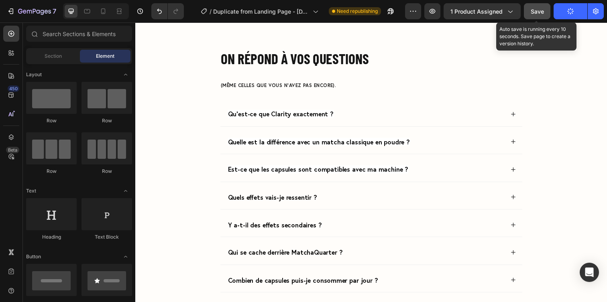
click at [543, 13] on span "Save" at bounding box center [537, 11] width 13 height 7
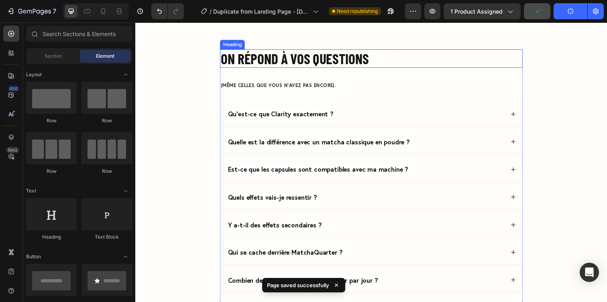
click at [337, 53] on p "On répond à vos questions" at bounding box center [376, 59] width 308 height 17
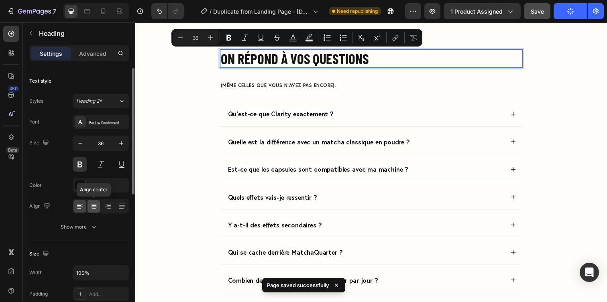
click at [91, 207] on icon at bounding box center [94, 206] width 8 height 8
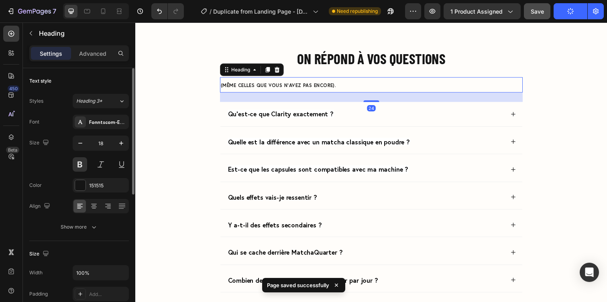
click at [288, 87] on span "(même celles que vous n’avez pas encore)." at bounding box center [281, 87] width 118 height 6
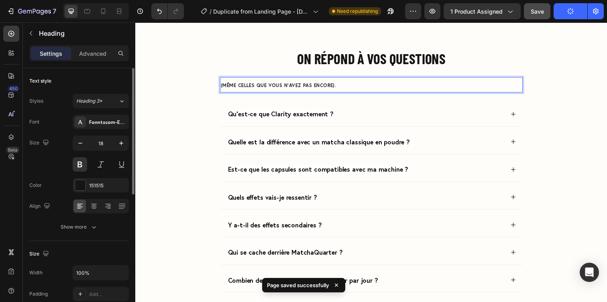
click at [288, 87] on span "(même celles que vous n’avez pas encore)." at bounding box center [281, 87] width 118 height 6
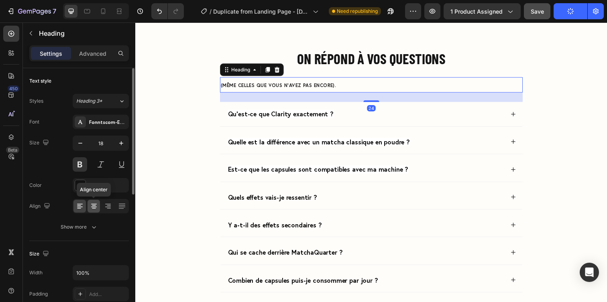
click at [94, 204] on icon at bounding box center [94, 206] width 8 height 8
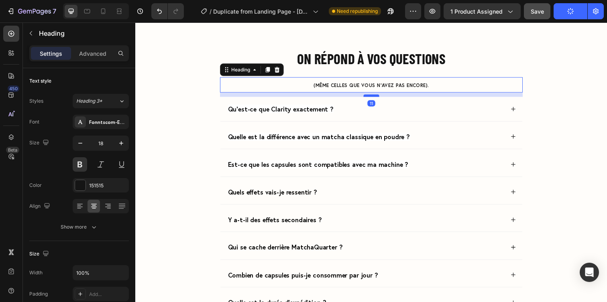
drag, startPoint x: 377, startPoint y: 103, endPoint x: 377, endPoint y: 98, distance: 5.2
click at [377, 98] on div at bounding box center [376, 97] width 16 height 2
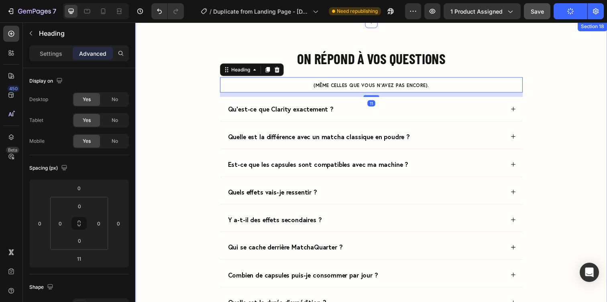
click at [546, 122] on div "On répond à vos questions Heading (même celles que vous n’avez pas [MEDICAL_DAT…" at bounding box center [376, 219] width 466 height 338
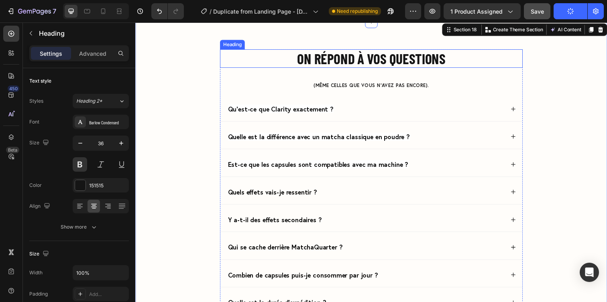
click at [414, 68] on h2 "On répond à vos questions" at bounding box center [376, 59] width 309 height 19
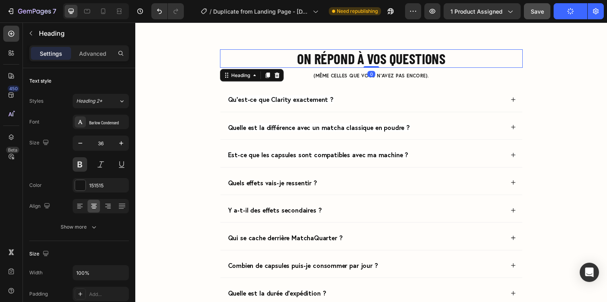
drag, startPoint x: 377, startPoint y: 76, endPoint x: 376, endPoint y: 62, distance: 14.1
click at [376, 62] on div "On répond à vos questions Heading 0" at bounding box center [376, 59] width 309 height 19
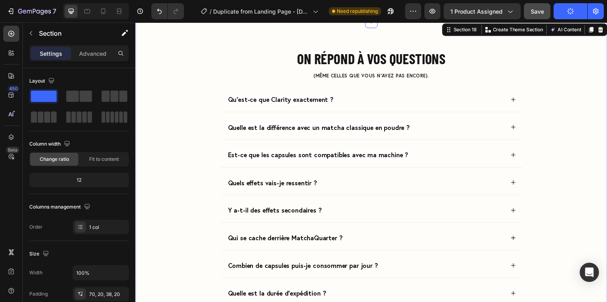
click at [553, 114] on div "On répond à vos questions Heading ⁠⁠⁠⁠⁠⁠⁠ (même celles que vous n’avez pas [MED…" at bounding box center [376, 214] width 466 height 328
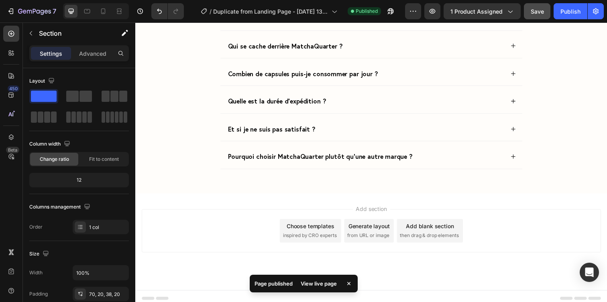
scroll to position [3069, 0]
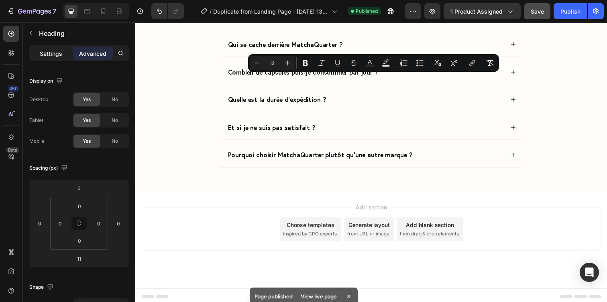
click at [68, 53] on div "Settings" at bounding box center [51, 53] width 40 height 13
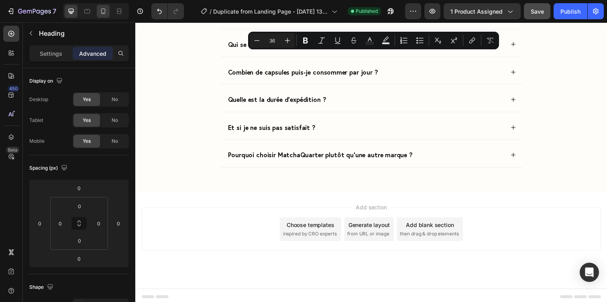
click at [104, 7] on div at bounding box center [103, 11] width 13 height 13
type input "6"
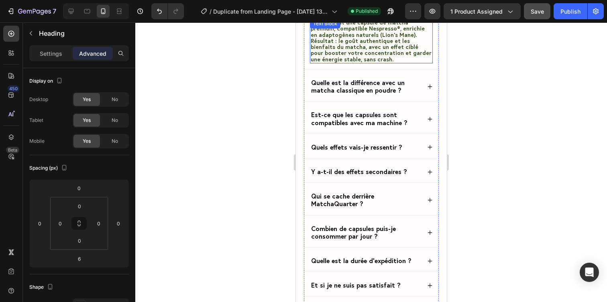
scroll to position [3150, 0]
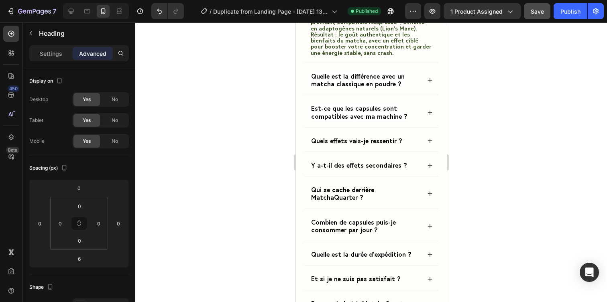
click at [474, 136] on div at bounding box center [371, 162] width 472 height 280
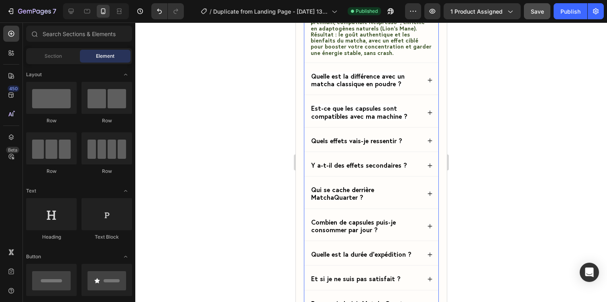
click at [430, 4] on icon at bounding box center [430, 2] width 6 height 6
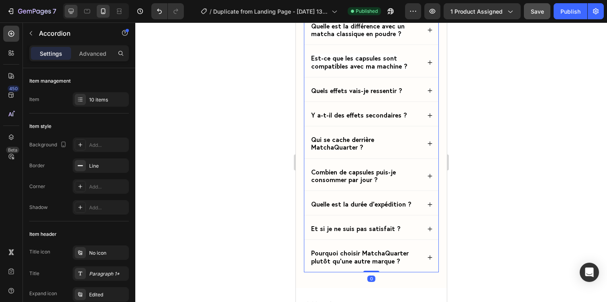
click at [69, 11] on icon at bounding box center [71, 11] width 5 height 5
type input "8"
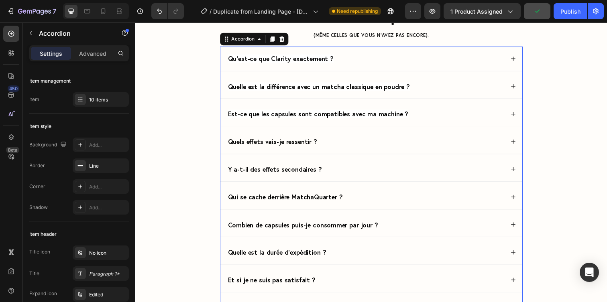
scroll to position [2826, 0]
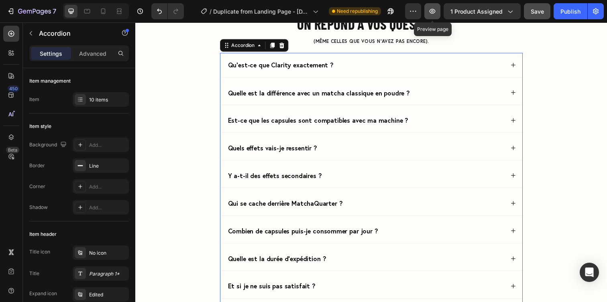
click at [434, 14] on icon "button" at bounding box center [432, 11] width 8 height 8
click at [568, 14] on div "Publish" at bounding box center [571, 11] width 20 height 8
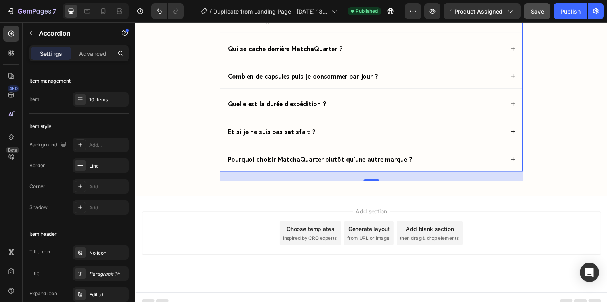
scroll to position [2979, 0]
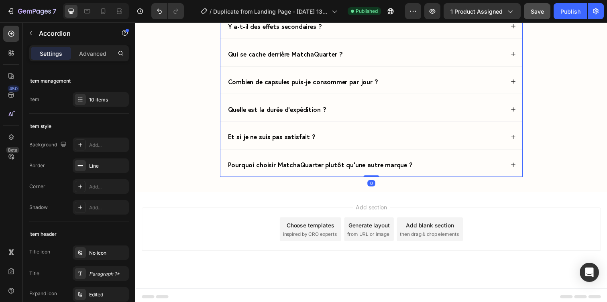
drag, startPoint x: 371, startPoint y: 190, endPoint x: 371, endPoint y: 177, distance: 12.9
click at [371, 177] on div "Qu’est-ce que Clarity exactement ? Quelle est la différence avec un matcha clas…" at bounding box center [376, 41] width 309 height 280
type input "100%"
type input "100"
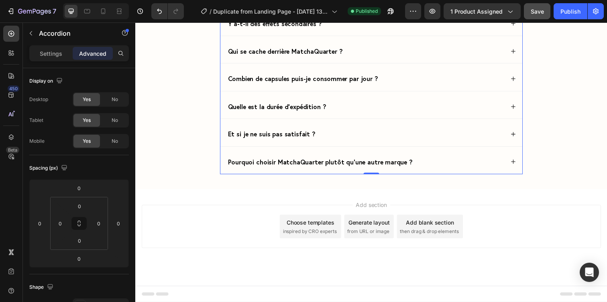
scroll to position [3007, 0]
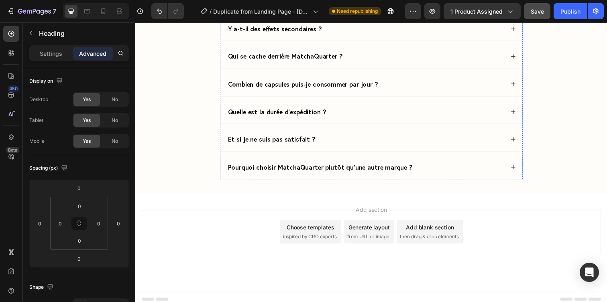
click at [114, 103] on div "No" at bounding box center [115, 99] width 27 height 13
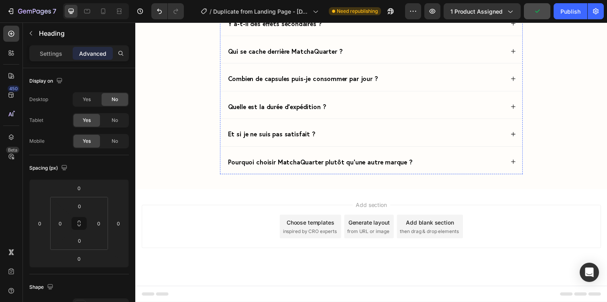
click at [102, 9] on icon at bounding box center [103, 11] width 8 height 8
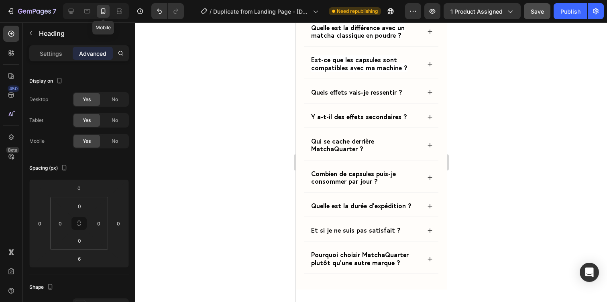
scroll to position [3161, 0]
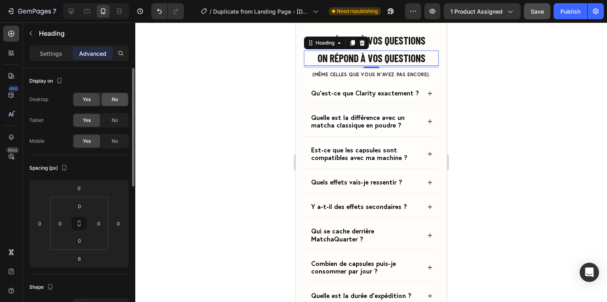
click at [114, 100] on span "No" at bounding box center [115, 99] width 6 height 7
click at [113, 120] on span "No" at bounding box center [115, 120] width 6 height 7
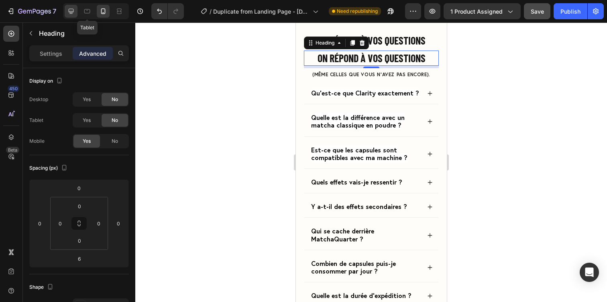
click at [68, 10] on icon at bounding box center [71, 11] width 8 height 8
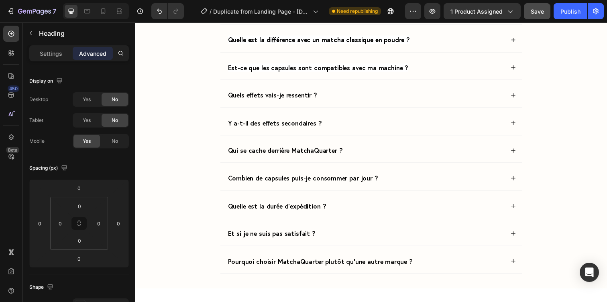
scroll to position [2956, 0]
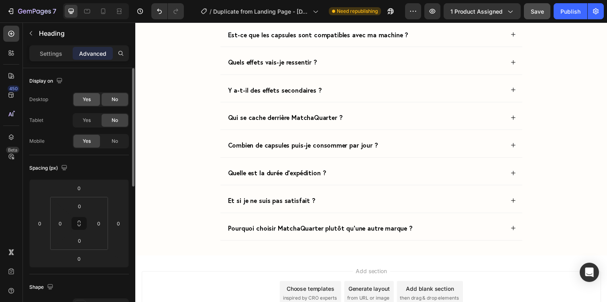
click at [82, 104] on div "Yes" at bounding box center [86, 99] width 27 height 13
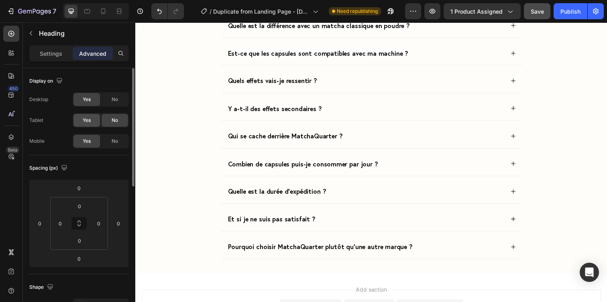
click at [81, 117] on div "Yes" at bounding box center [86, 120] width 27 height 13
click at [104, 12] on icon at bounding box center [103, 11] width 8 height 8
type input "6"
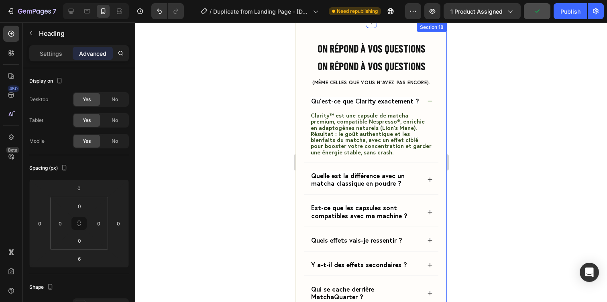
scroll to position [3168, 0]
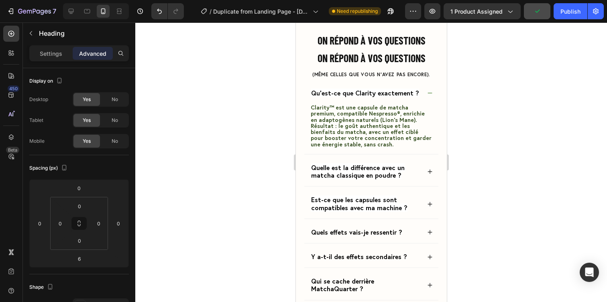
click at [341, 59] on h2 "On répond à vos questions" at bounding box center [371, 58] width 135 height 15
click at [344, 37] on h2 "On répond à vos questions" at bounding box center [371, 40] width 135 height 15
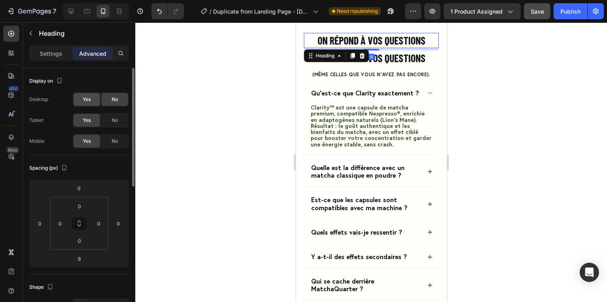
click at [86, 103] on div "Yes" at bounding box center [86, 99] width 27 height 13
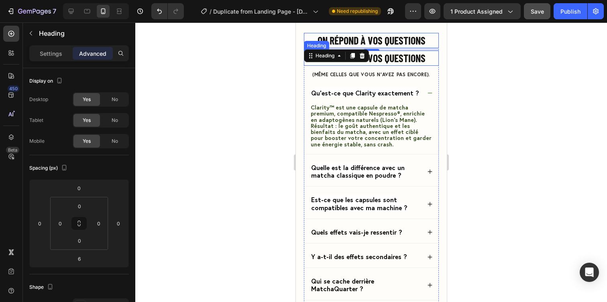
click at [391, 56] on p "On répond à vos questions" at bounding box center [370, 58] width 133 height 14
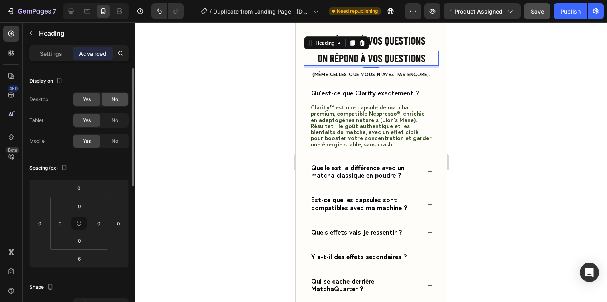
click at [112, 101] on span "No" at bounding box center [115, 99] width 6 height 7
click at [111, 118] on div "No" at bounding box center [115, 120] width 27 height 13
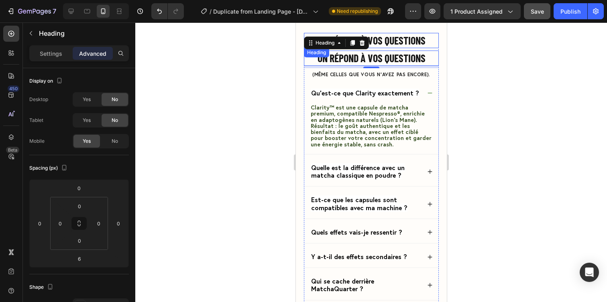
click at [391, 41] on h2 "On répond à vos questions" at bounding box center [371, 40] width 135 height 15
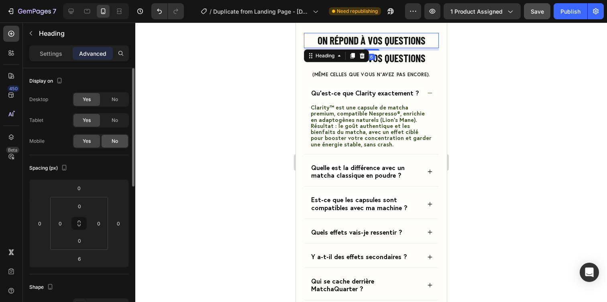
click at [117, 135] on div "No" at bounding box center [115, 141] width 27 height 13
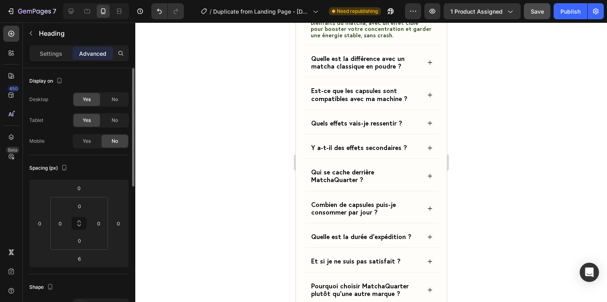
scroll to position [3150, 0]
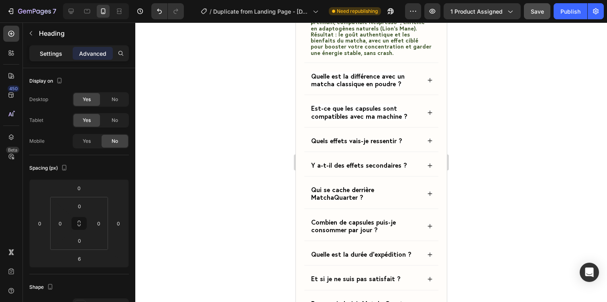
click at [48, 51] on p "Settings" at bounding box center [51, 53] width 22 height 8
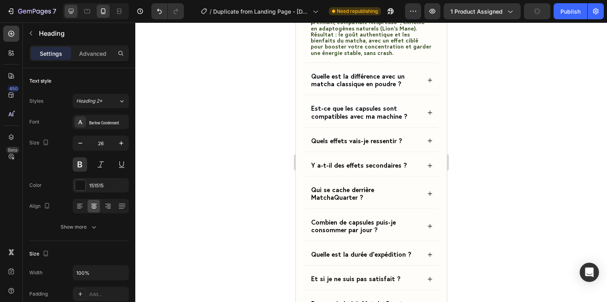
click at [69, 12] on icon at bounding box center [71, 11] width 5 height 5
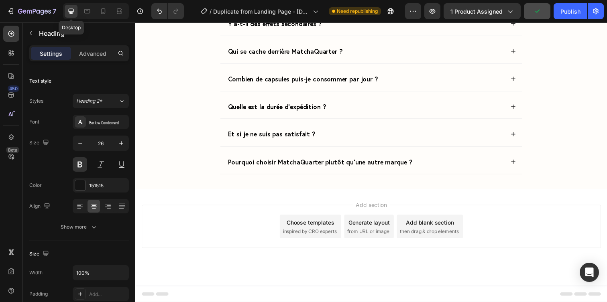
type input "36"
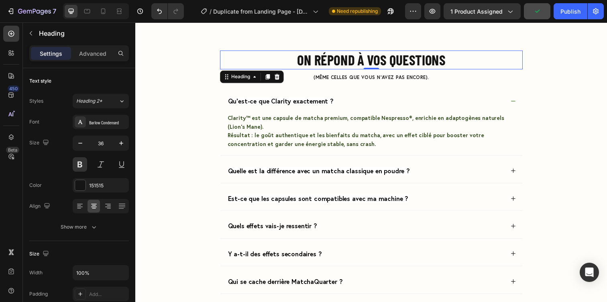
scroll to position [3045, 0]
click at [325, 62] on h2 "On répond à vos questions" at bounding box center [376, 60] width 309 height 19
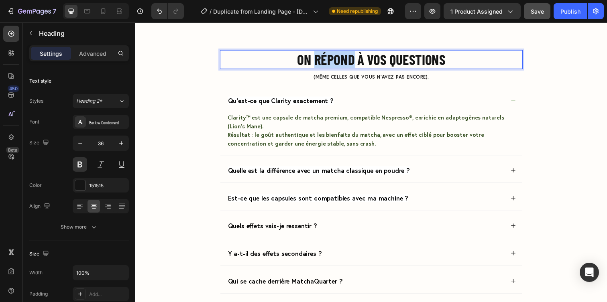
click at [325, 62] on p "On répond à vos questions" at bounding box center [376, 59] width 308 height 17
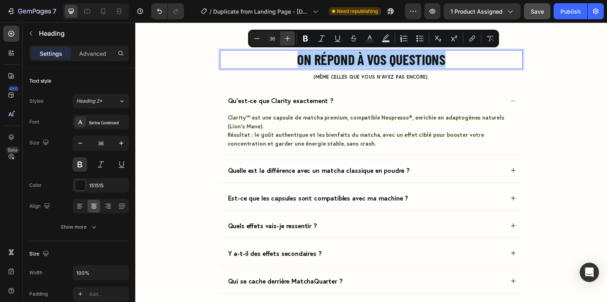
click at [284, 39] on icon "Editor contextual toolbar" at bounding box center [288, 39] width 8 height 8
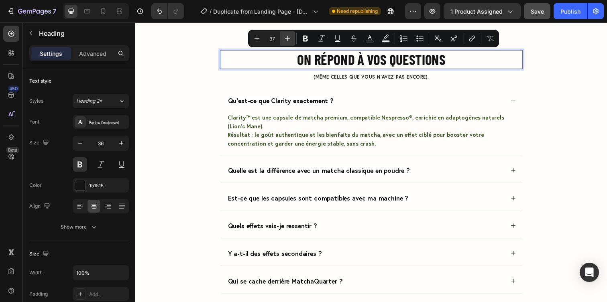
click at [284, 39] on icon "Editor contextual toolbar" at bounding box center [288, 39] width 8 height 8
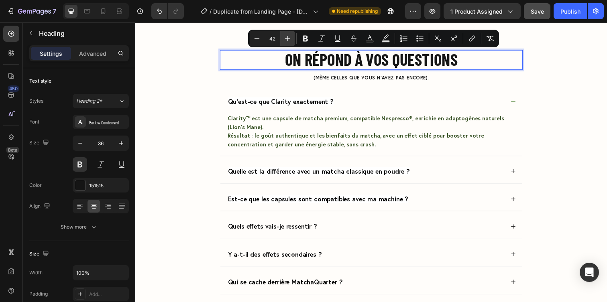
click at [284, 39] on icon "Editor contextual toolbar" at bounding box center [288, 39] width 8 height 8
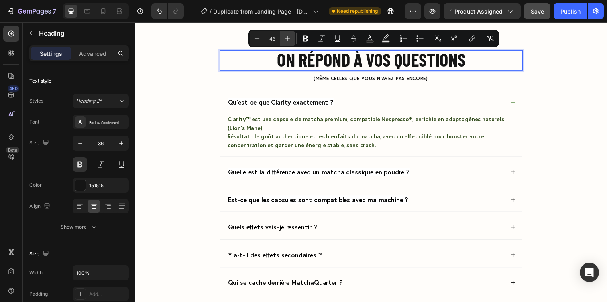
click at [284, 39] on icon "Editor contextual toolbar" at bounding box center [288, 39] width 8 height 8
type input "49"
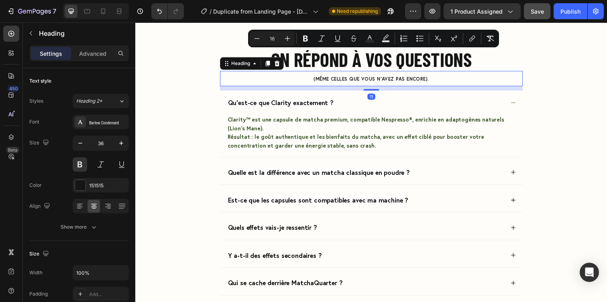
click at [275, 84] on h2 "(même celles que vous n’avez pas encore)." at bounding box center [376, 80] width 309 height 16
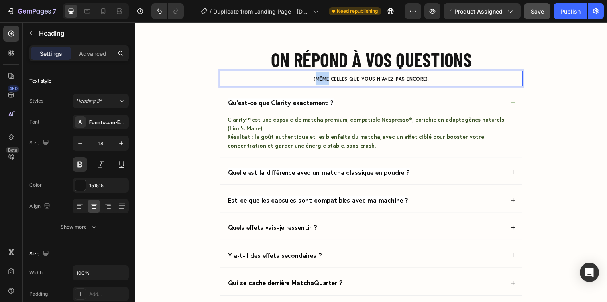
click at [321, 82] on span "(même celles que vous n’avez pas encore)." at bounding box center [376, 80] width 118 height 6
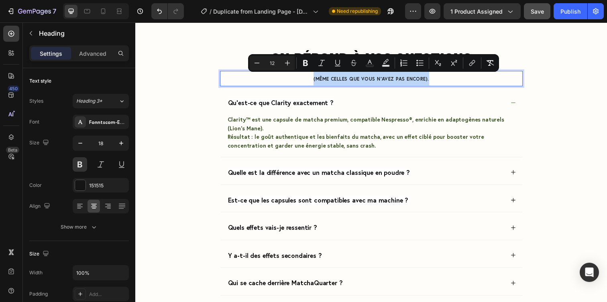
click at [290, 85] on p "(même celles que vous n’avez pas encore)." at bounding box center [376, 80] width 308 height 14
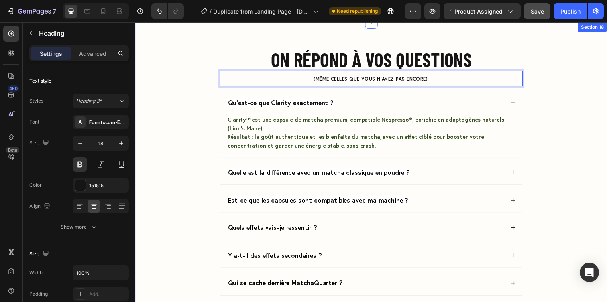
click at [559, 95] on div "⁠⁠⁠⁠⁠⁠⁠ On répond à vos questions Heading On répond à vos questions Heading (mê…" at bounding box center [376, 233] width 466 height 364
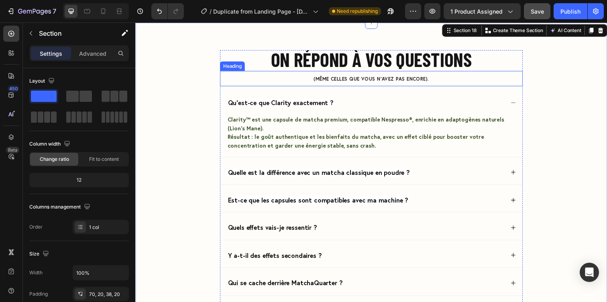
click at [494, 80] on p "⁠⁠⁠⁠⁠⁠⁠ (même celles que vous n’avez pas [MEDICAL_DATA])." at bounding box center [376, 80] width 308 height 14
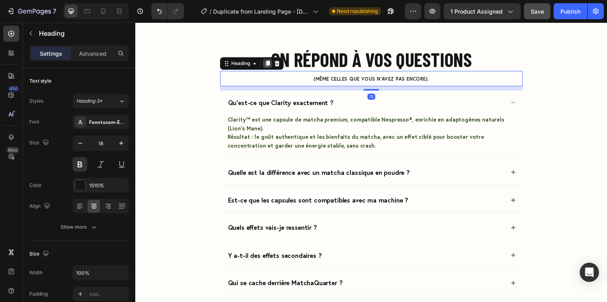
click at [271, 65] on icon at bounding box center [270, 64] width 4 height 6
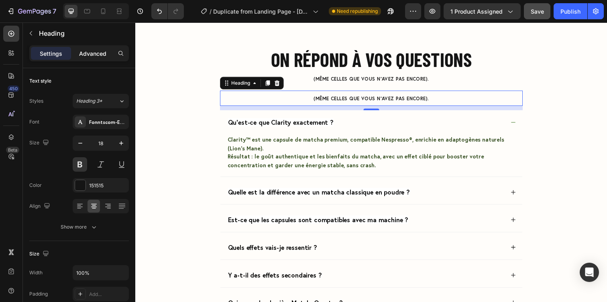
click at [100, 59] on div "Advanced" at bounding box center [93, 53] width 40 height 13
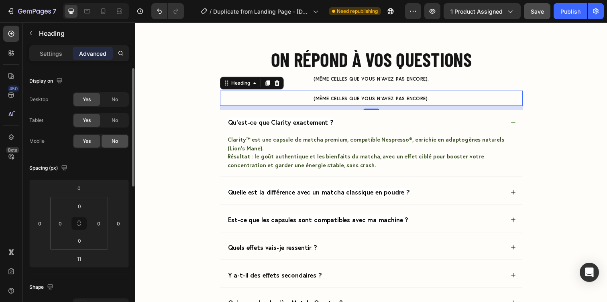
click at [108, 141] on div "No" at bounding box center [115, 141] width 27 height 13
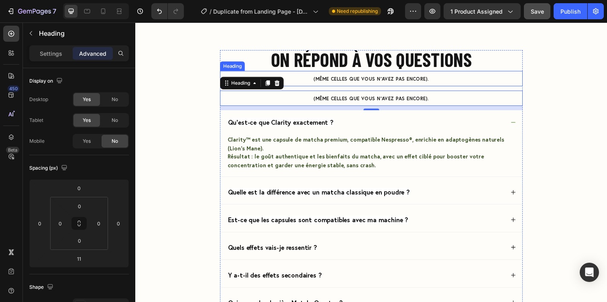
click at [335, 84] on p "⁠⁠⁠⁠⁠⁠⁠ (même celles que vous n’avez pas [MEDICAL_DATA])." at bounding box center [376, 80] width 308 height 14
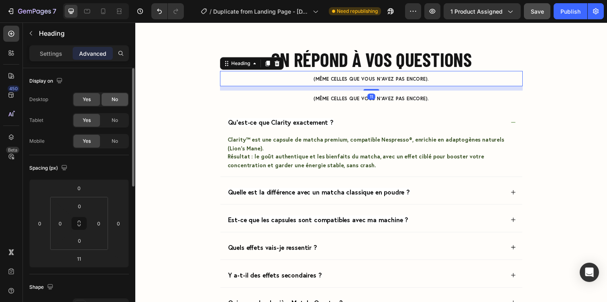
click at [112, 102] on span "No" at bounding box center [115, 99] width 6 height 7
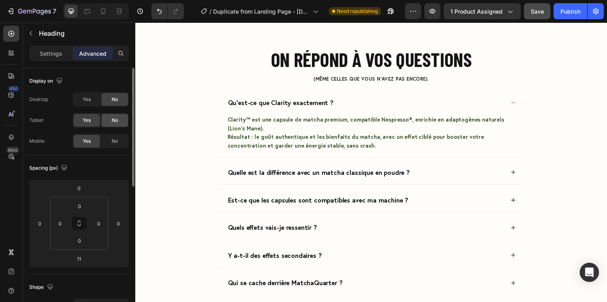
click at [116, 122] on span "No" at bounding box center [115, 120] width 6 height 7
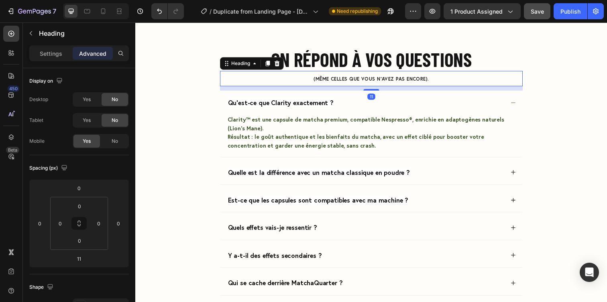
click at [338, 79] on span "(même celles que vous n’avez pas encore)." at bounding box center [376, 80] width 118 height 6
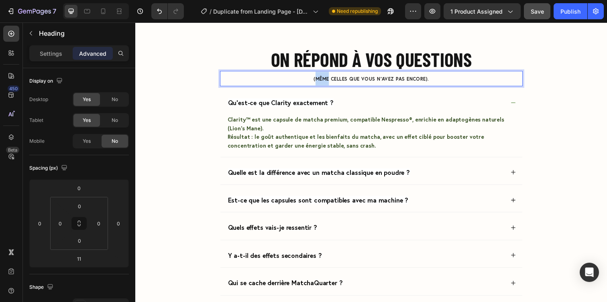
click at [328, 79] on span "(même celles que vous n’avez pas encore)." at bounding box center [376, 80] width 118 height 6
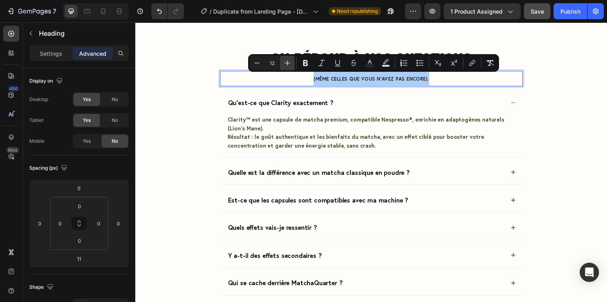
click at [289, 61] on icon "Editor contextual toolbar" at bounding box center [288, 63] width 8 height 8
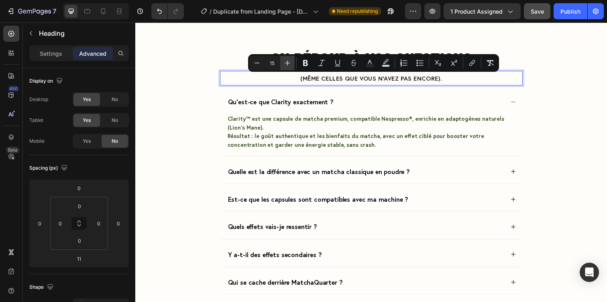
click at [289, 61] on icon "Editor contextual toolbar" at bounding box center [288, 63] width 8 height 8
drag, startPoint x: 289, startPoint y: 61, endPoint x: 314, endPoint y: 78, distance: 30.1
click at [289, 61] on icon "Editor contextual toolbar" at bounding box center [288, 63] width 8 height 8
type input "18"
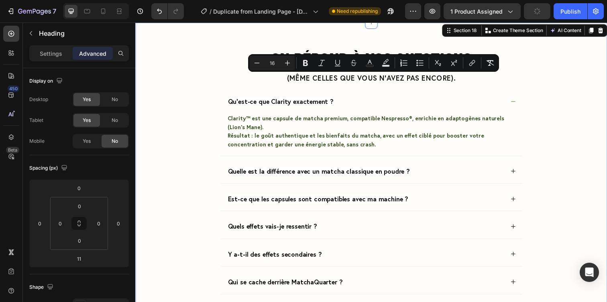
click at [581, 120] on div "⁠⁠⁠⁠⁠⁠⁠ On répond à vos questions Heading On répond à vos questions Heading ⁠⁠⁠…" at bounding box center [376, 232] width 466 height 363
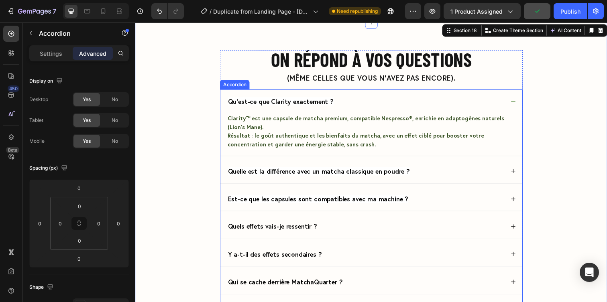
click at [526, 103] on div "Qu’est-ce que Clarity exactement ?" at bounding box center [376, 103] width 308 height 24
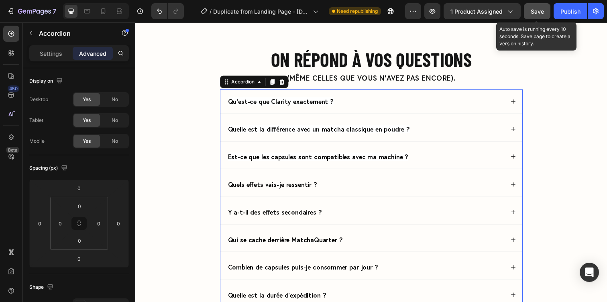
click at [543, 10] on span "Save" at bounding box center [537, 11] width 13 height 7
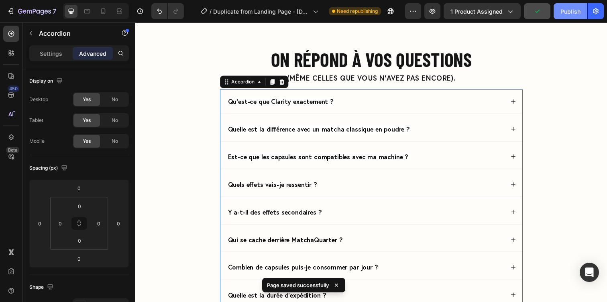
click at [577, 12] on div "Publish" at bounding box center [571, 11] width 20 height 8
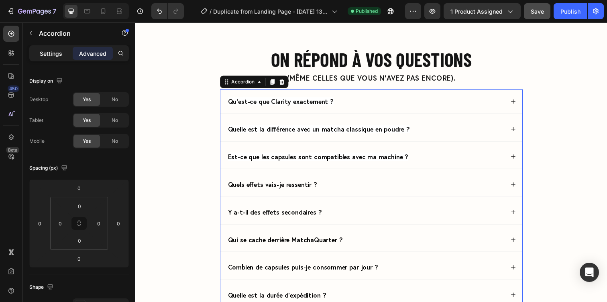
click at [45, 56] on p "Settings" at bounding box center [51, 53] width 22 height 8
type input "8"
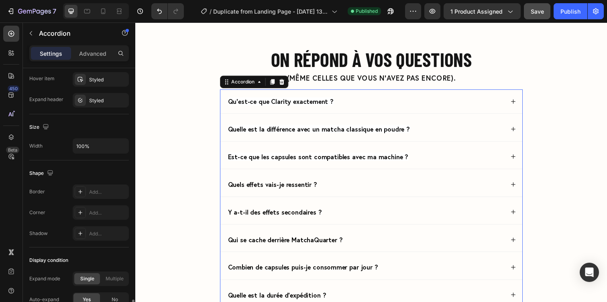
scroll to position [528, 0]
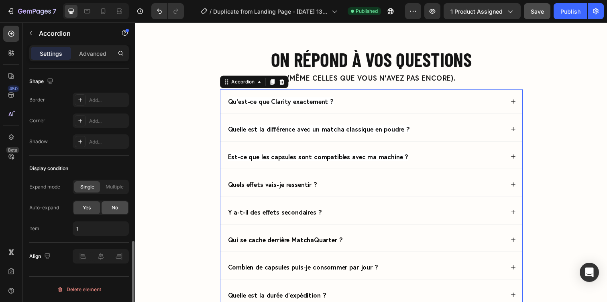
click at [110, 211] on div "No" at bounding box center [115, 208] width 27 height 13
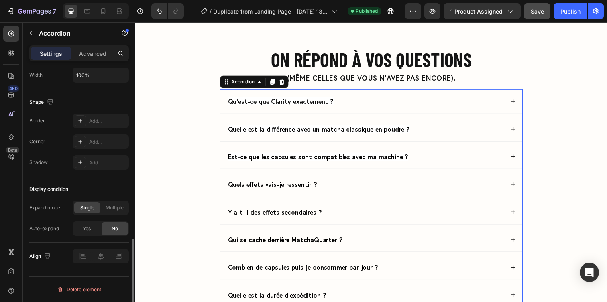
scroll to position [508, 0]
click at [562, 8] on div "Publish" at bounding box center [571, 11] width 20 height 8
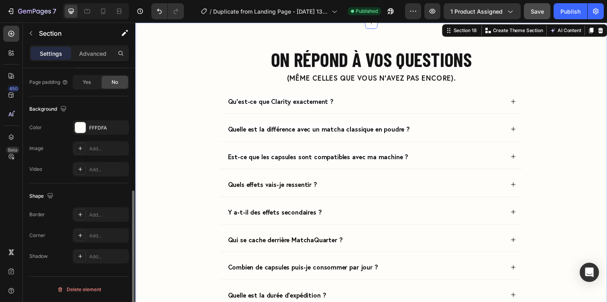
click at [549, 111] on div "⁠⁠⁠⁠⁠⁠⁠ On répond à vos questions Heading On répond à vos questions Heading ⁠⁠⁠…" at bounding box center [376, 211] width 466 height 320
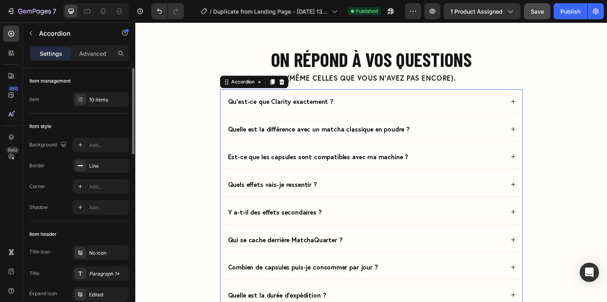
click at [506, 103] on div "Qu’est-ce que Clarity exactement ?" at bounding box center [371, 103] width 284 height 12
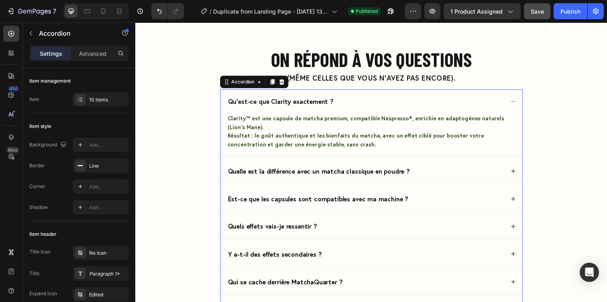
click at [506, 103] on div "Qu’est-ce que Clarity exactement ?" at bounding box center [371, 103] width 284 height 12
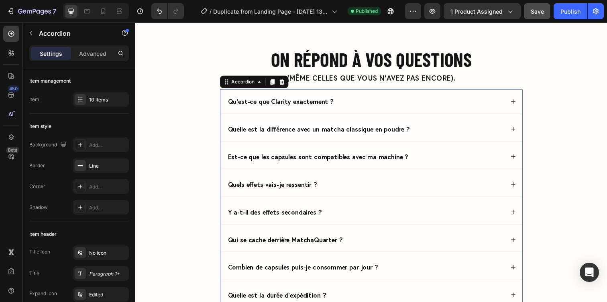
click at [477, 131] on div "Quelle est la différence avec un matcha classique en poudre ?" at bounding box center [371, 131] width 284 height 12
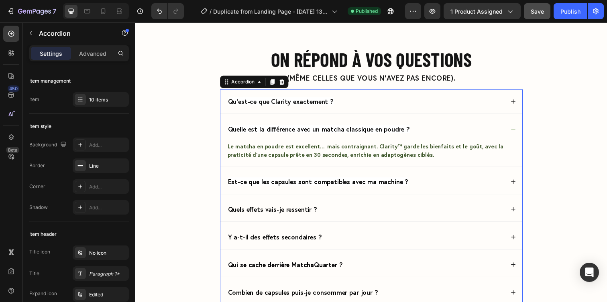
click at [477, 131] on div "Quelle est la différence avec un matcha classique en poudre ?" at bounding box center [371, 131] width 284 height 12
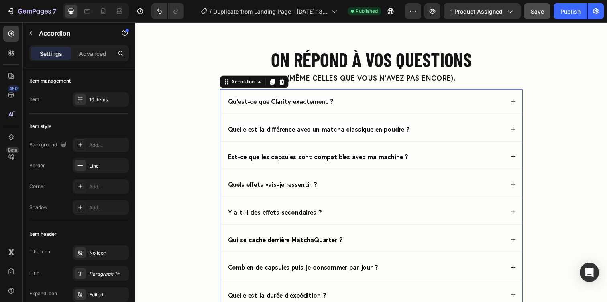
click at [477, 131] on div "Quelle est la différence avec un matcha classique en poudre ?" at bounding box center [371, 131] width 284 height 12
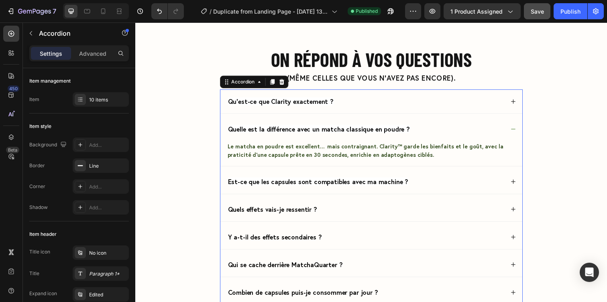
click at [466, 128] on div "Quelle est la différence avec un matcha classique en poudre ?" at bounding box center [371, 131] width 284 height 12
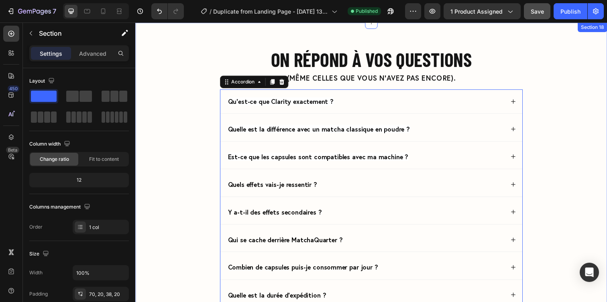
click at [534, 144] on div "⁠⁠⁠⁠⁠⁠⁠ On répond à vos questions Heading On répond à vos questions Heading ⁠⁠⁠…" at bounding box center [376, 211] width 466 height 320
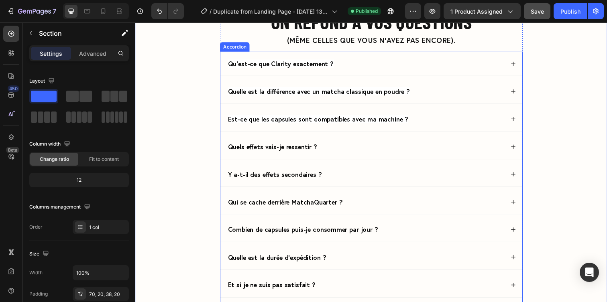
scroll to position [3084, 0]
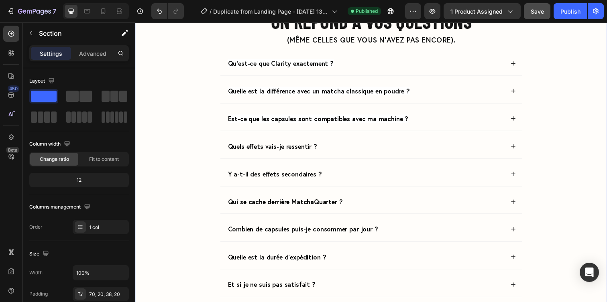
click at [173, 156] on div "⁠⁠⁠⁠⁠⁠⁠ On répond à vos questions Heading On répond à vos questions Heading ⁠⁠⁠…" at bounding box center [376, 172] width 466 height 320
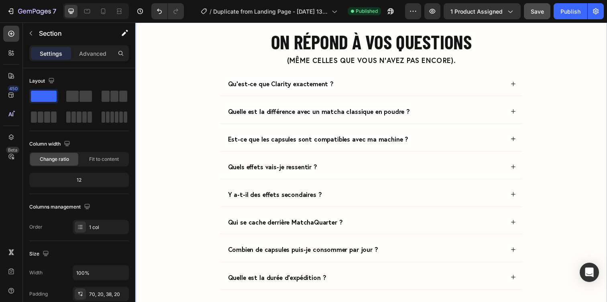
scroll to position [3062, 0]
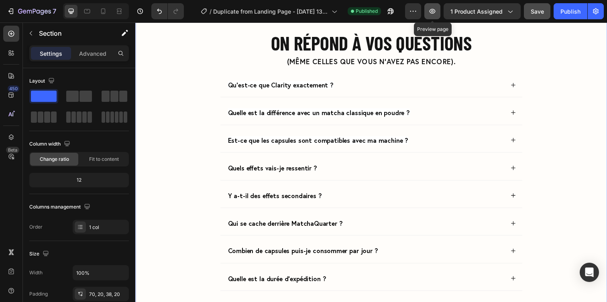
click at [439, 16] on button "button" at bounding box center [432, 11] width 16 height 16
